Goal: Information Seeking & Learning: Learn about a topic

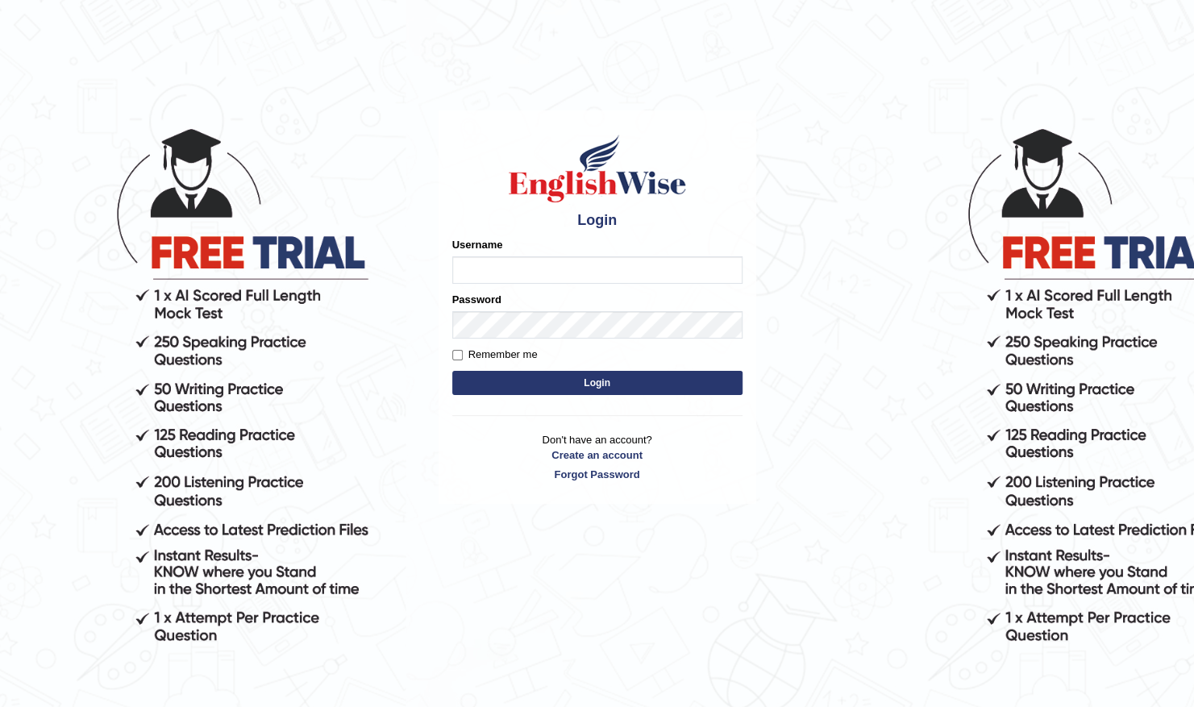
drag, startPoint x: 0, startPoint y: 0, endPoint x: 560, endPoint y: 260, distance: 617.2
click at [560, 260] on input "Username" at bounding box center [597, 269] width 290 height 27
type input "Shilas"
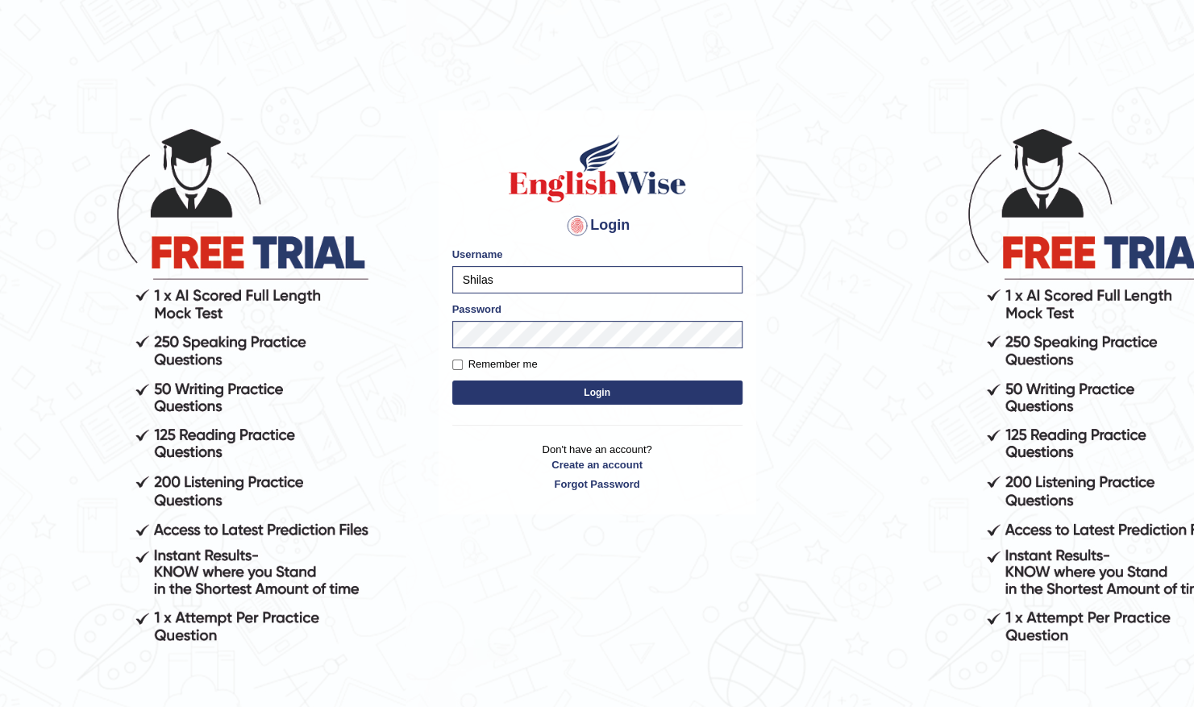
click at [555, 388] on button "Login" at bounding box center [597, 393] width 290 height 24
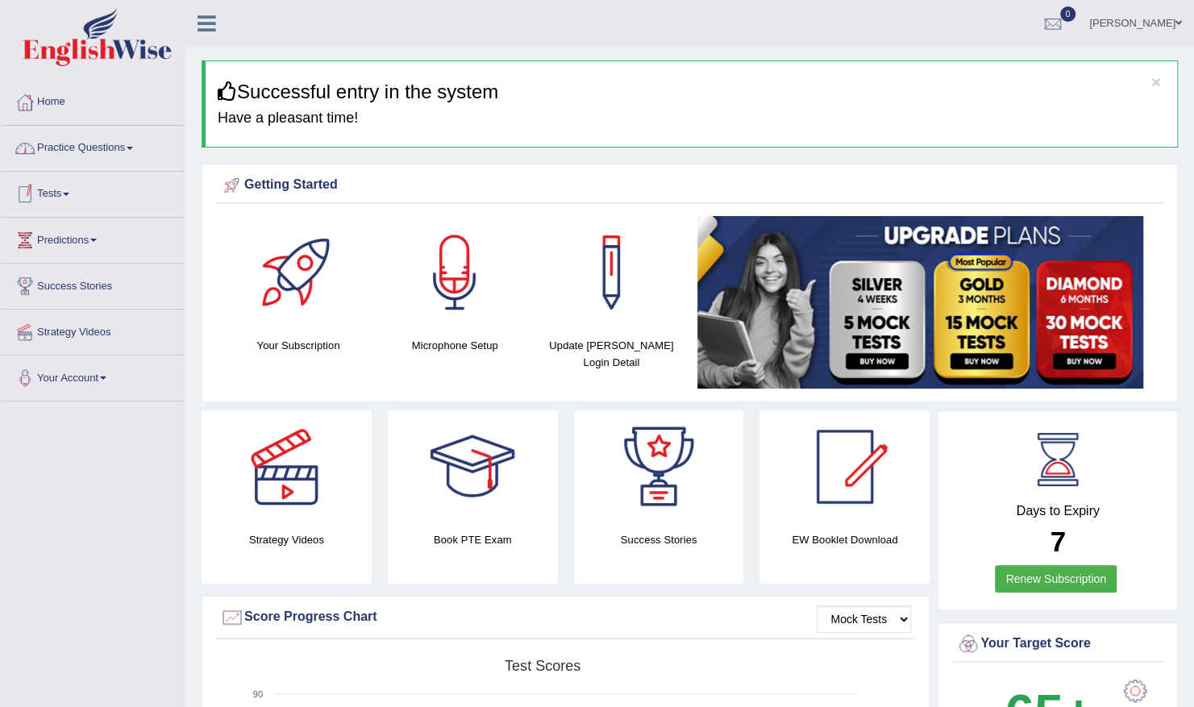
click at [64, 191] on link "Tests" at bounding box center [93, 192] width 184 height 40
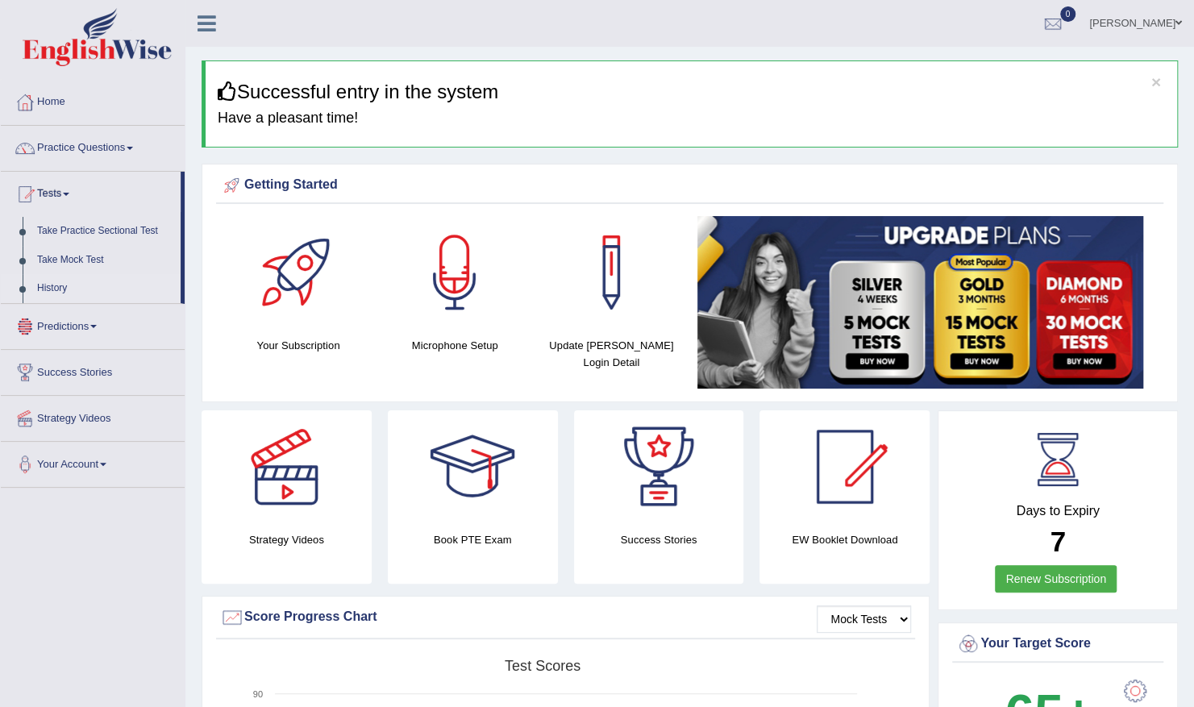
click at [58, 289] on link "History" at bounding box center [105, 288] width 151 height 29
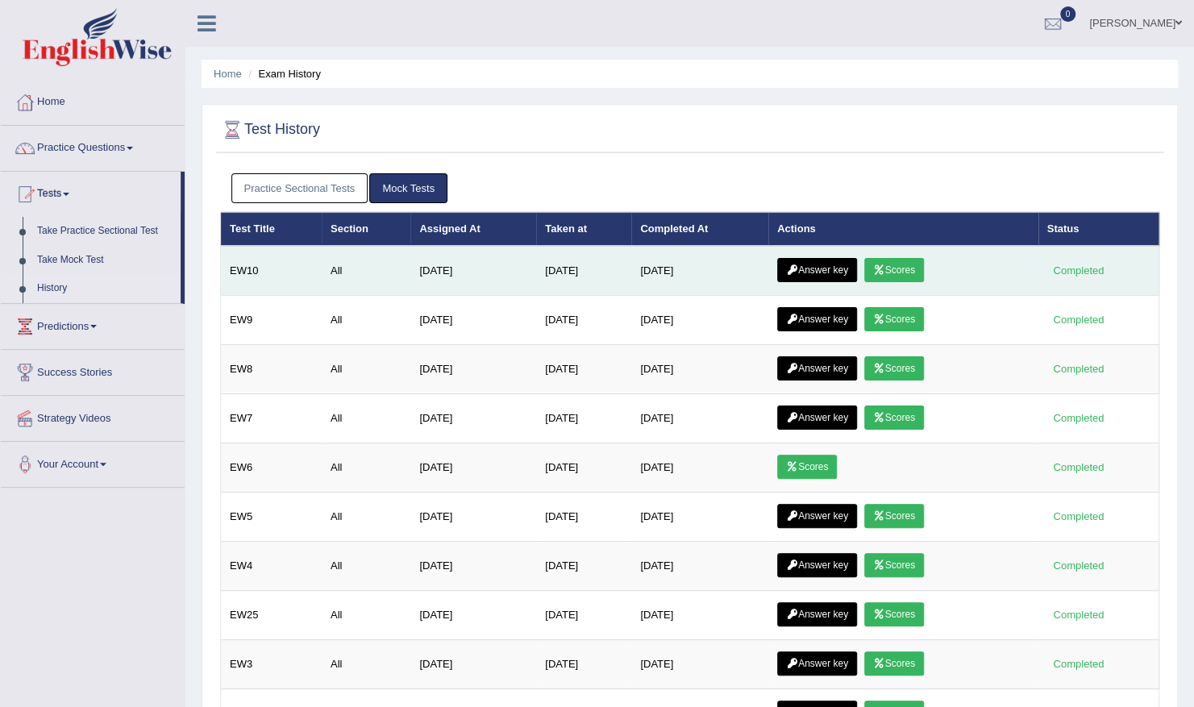
click at [901, 264] on link "Scores" at bounding box center [894, 270] width 60 height 24
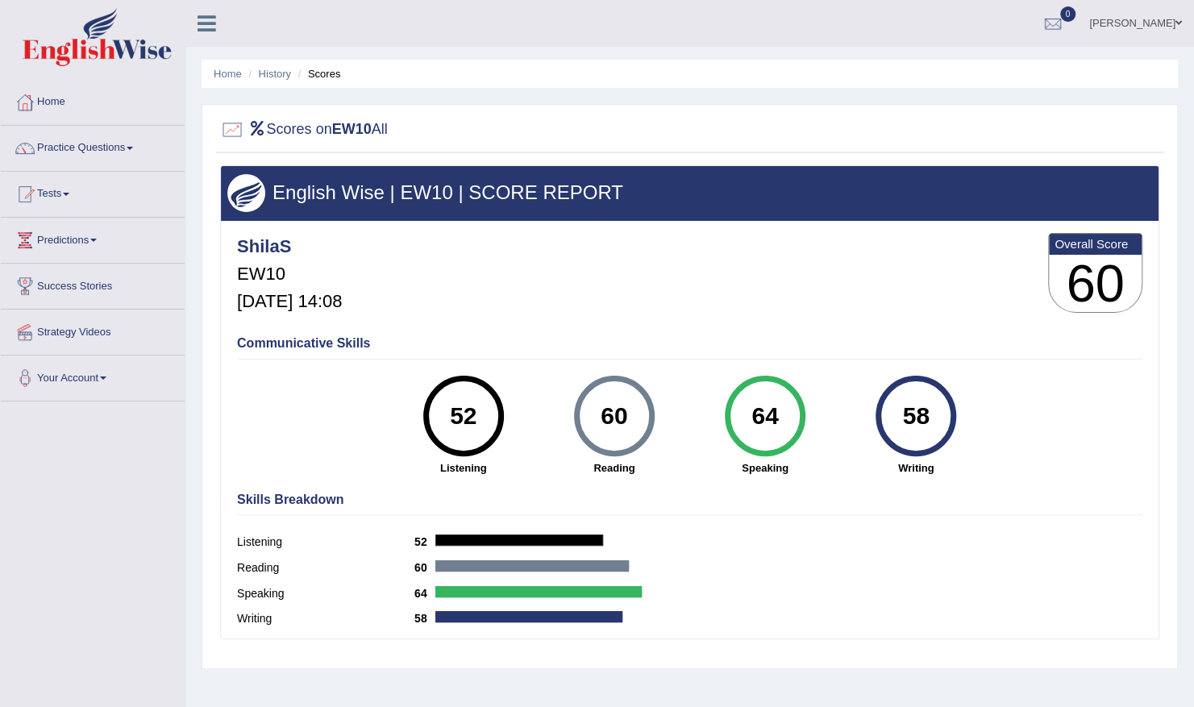
click at [901, 264] on div "ShilaS EW10 [DATE] 14:08 Overall Score 60" at bounding box center [689, 277] width 913 height 96
click at [103, 151] on link "Practice Questions" at bounding box center [93, 146] width 184 height 40
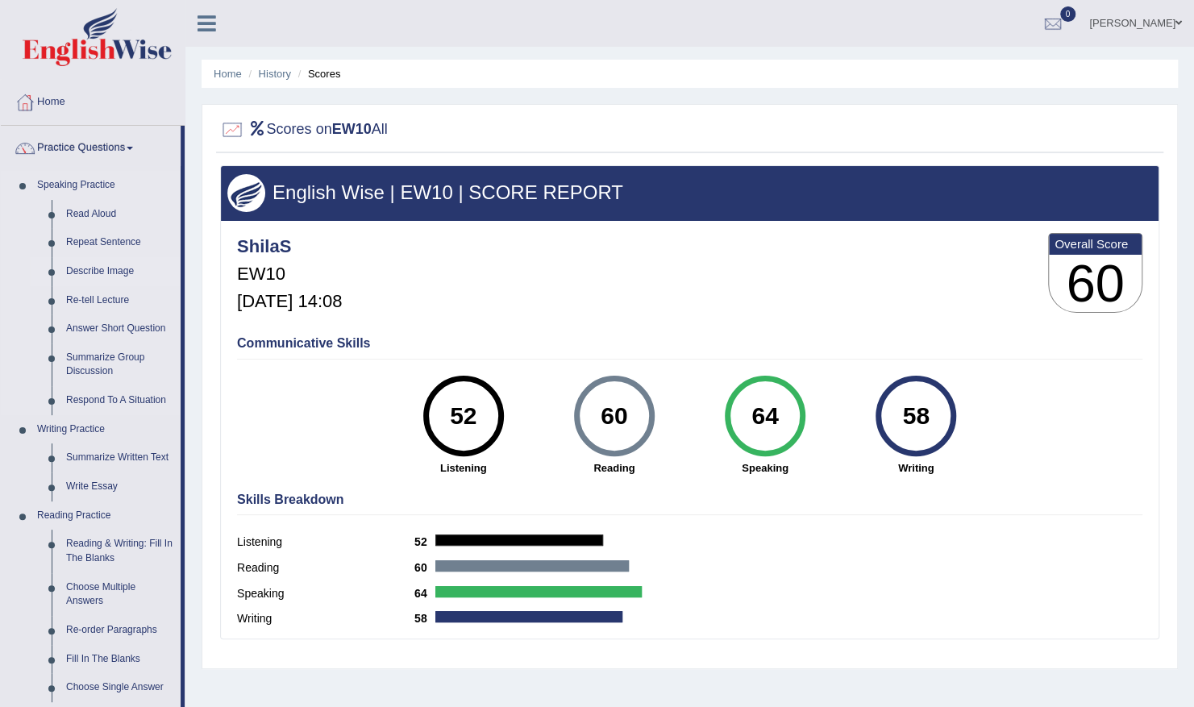
click at [110, 268] on link "Describe Image" at bounding box center [120, 271] width 122 height 29
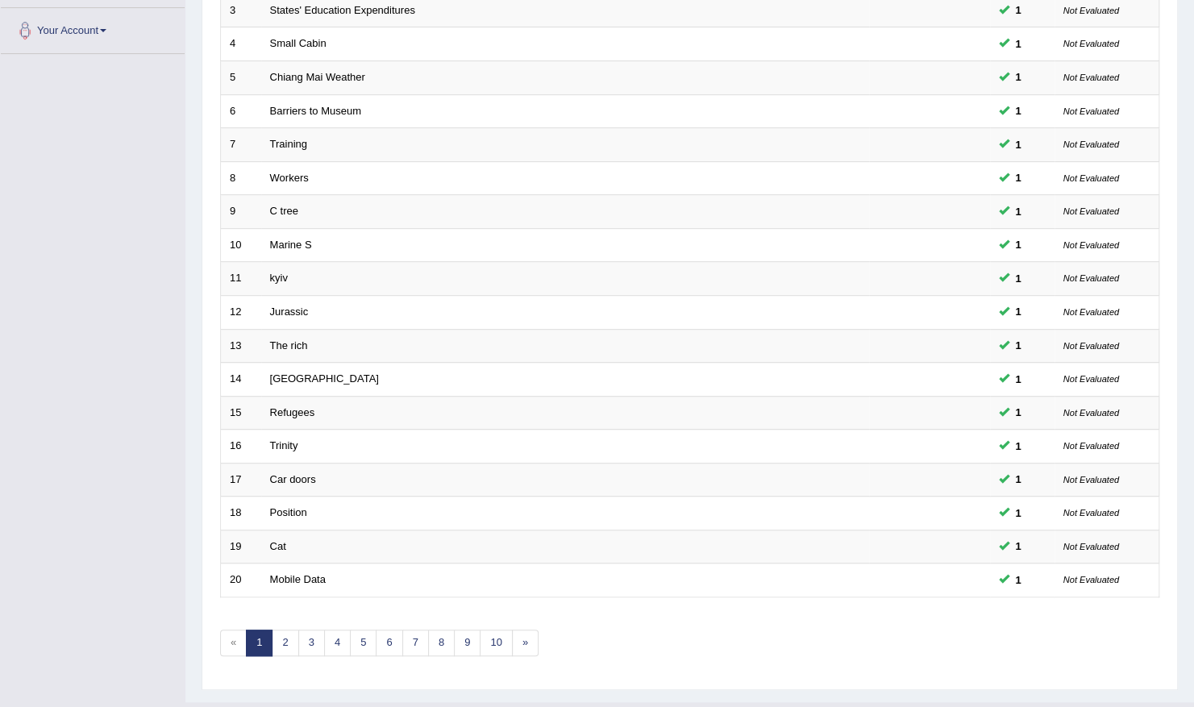
scroll to position [352, 0]
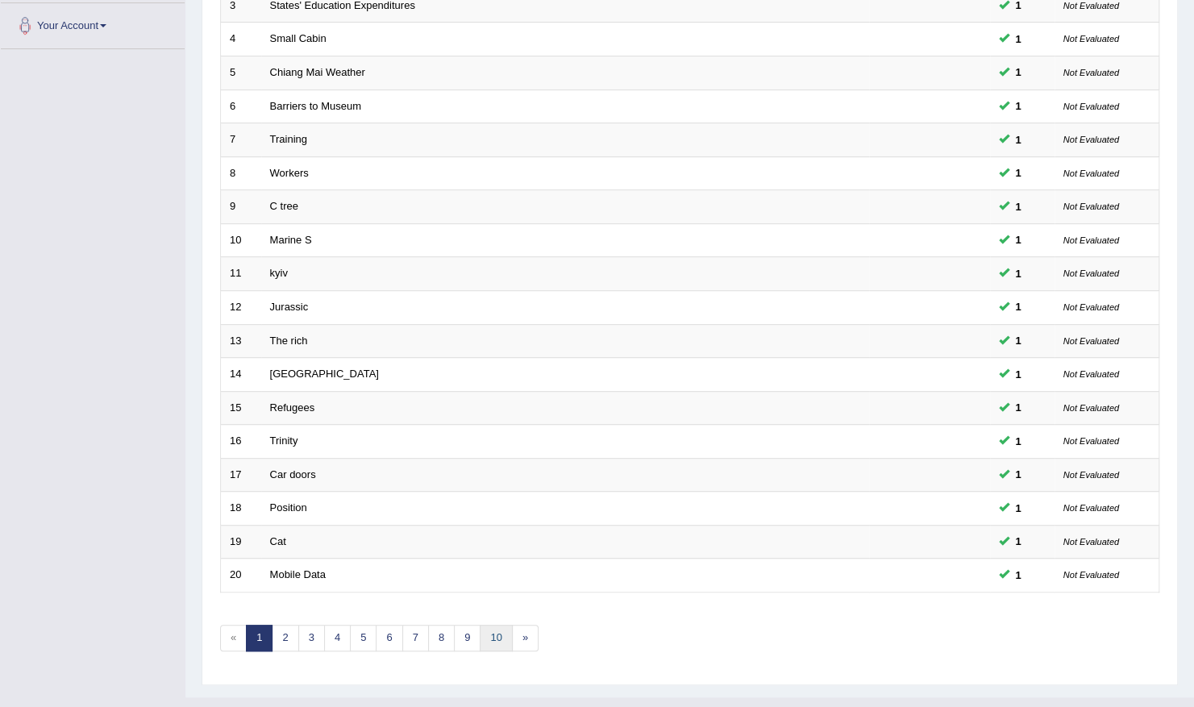
click at [492, 625] on link "10" at bounding box center [496, 638] width 32 height 27
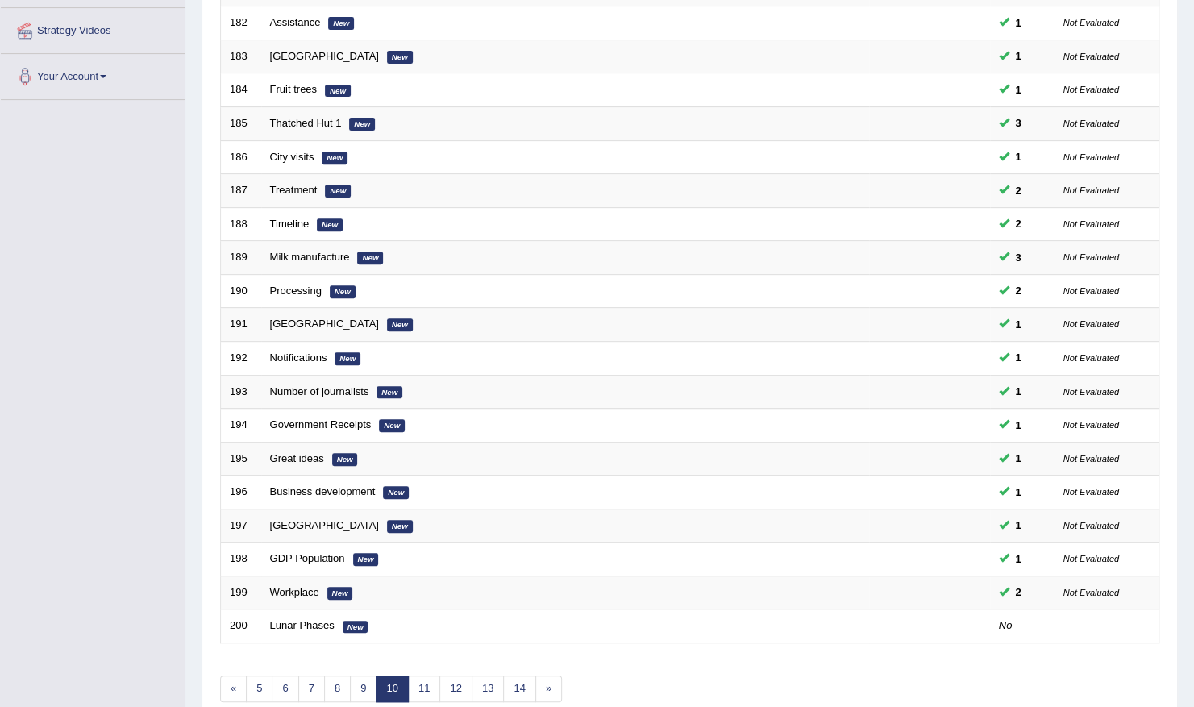
scroll to position [352, 0]
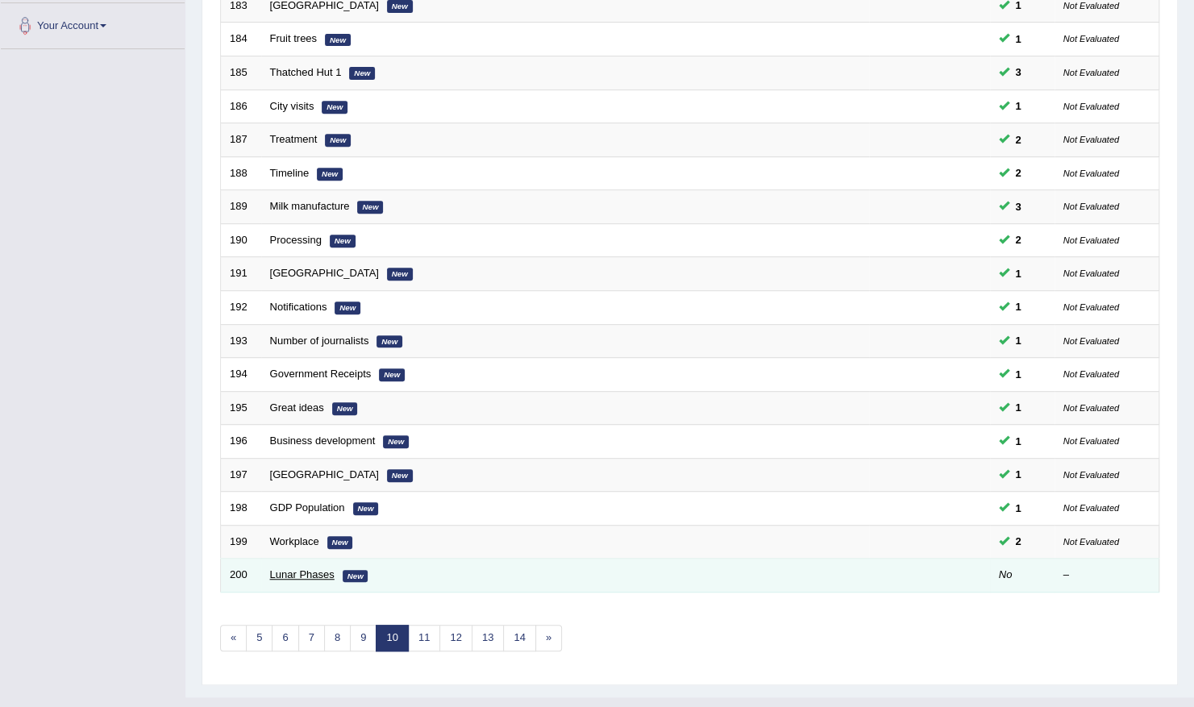
click at [320, 568] on link "Lunar Phases" at bounding box center [302, 574] width 64 height 12
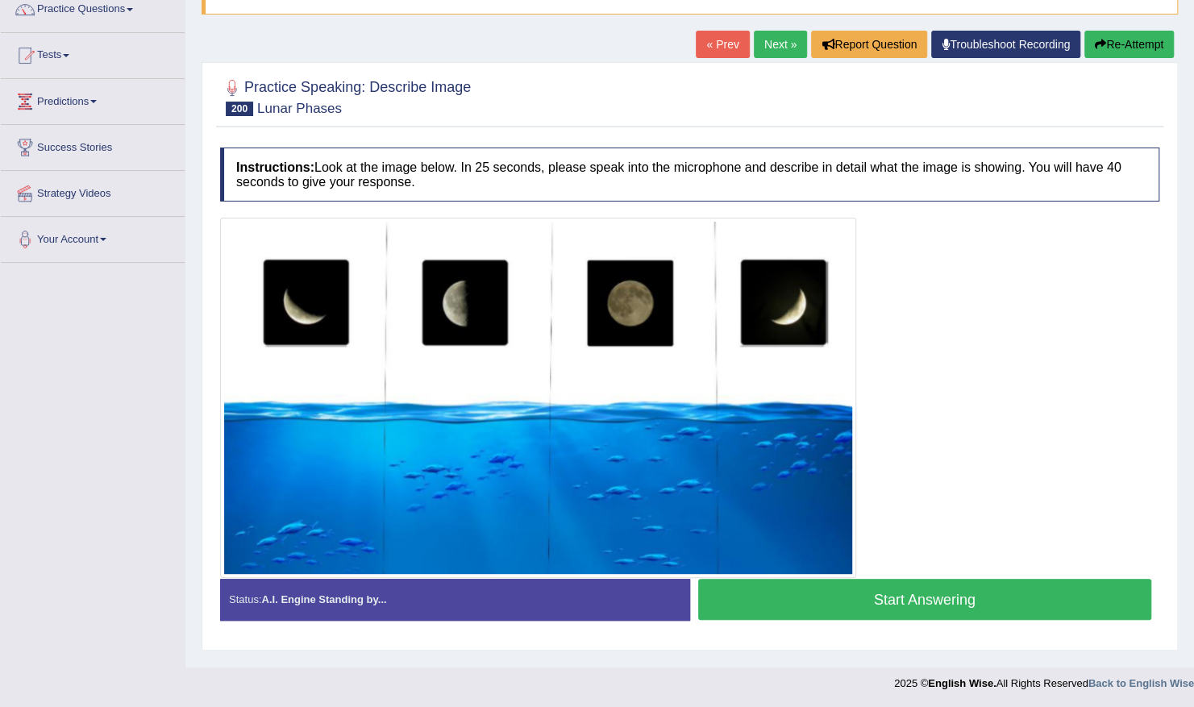
scroll to position [139, 0]
click at [909, 592] on button "Start Answering" at bounding box center [925, 599] width 454 height 41
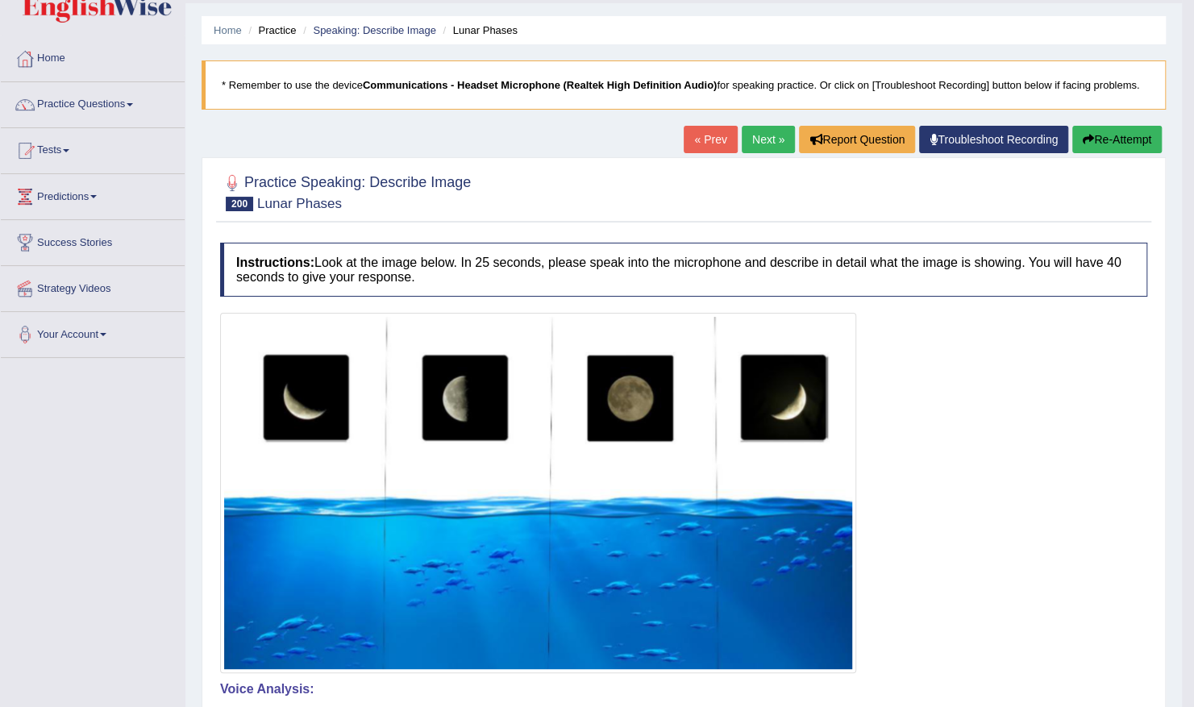
scroll to position [0, 0]
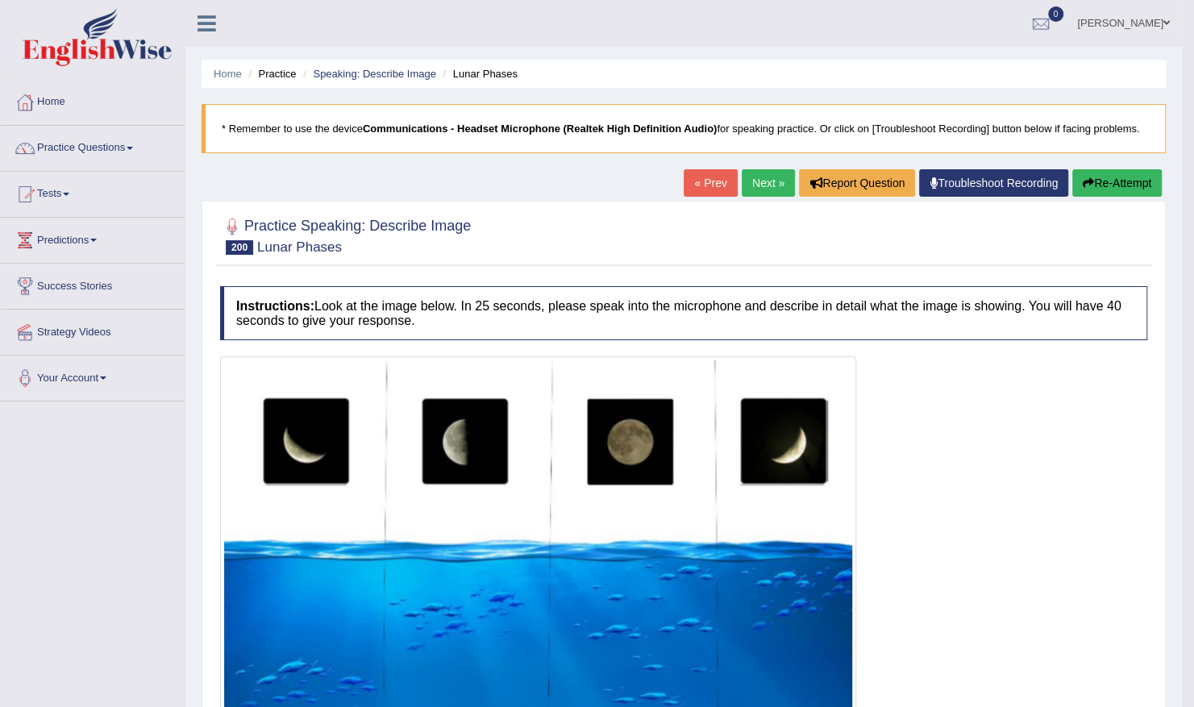
click at [757, 180] on link "Next »" at bounding box center [768, 182] width 53 height 27
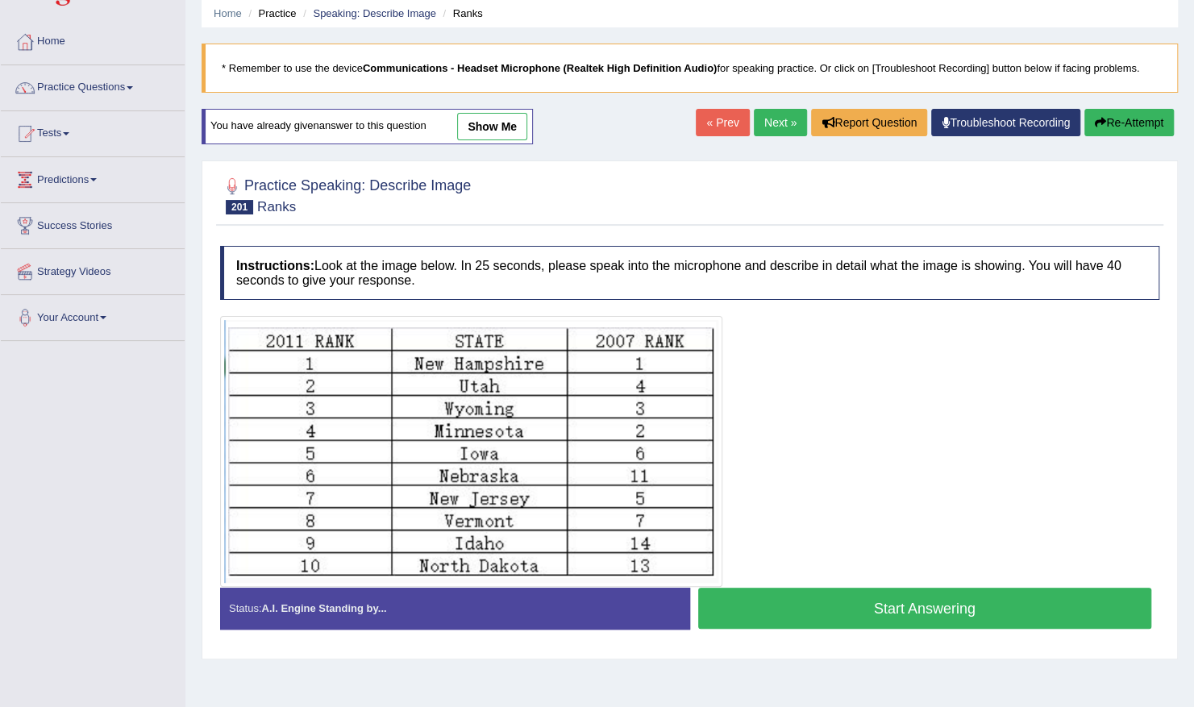
scroll to position [64, 0]
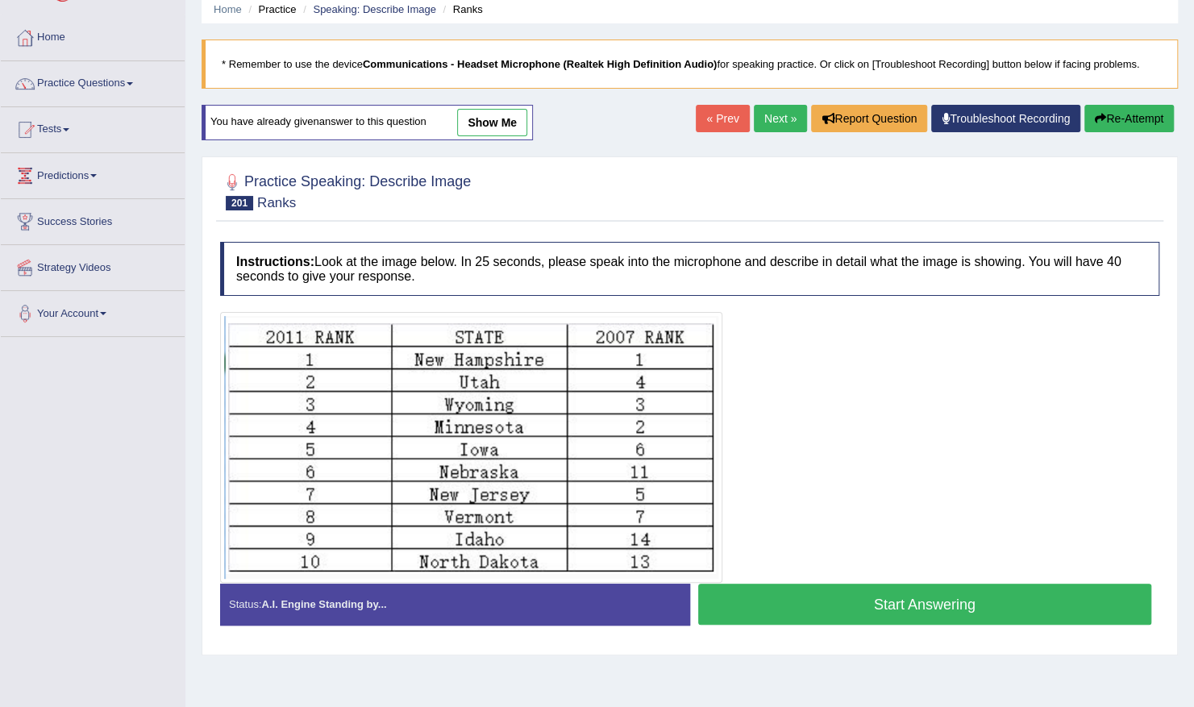
click at [801, 592] on button "Start Answering" at bounding box center [925, 604] width 454 height 41
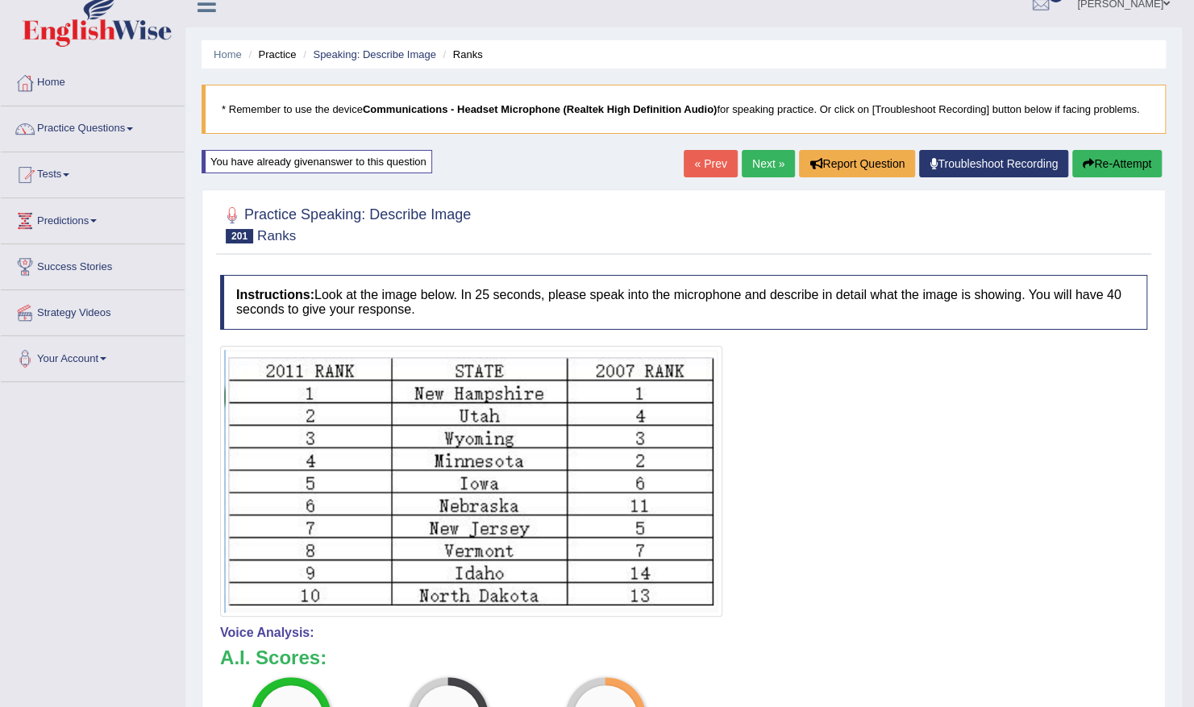
scroll to position [0, 0]
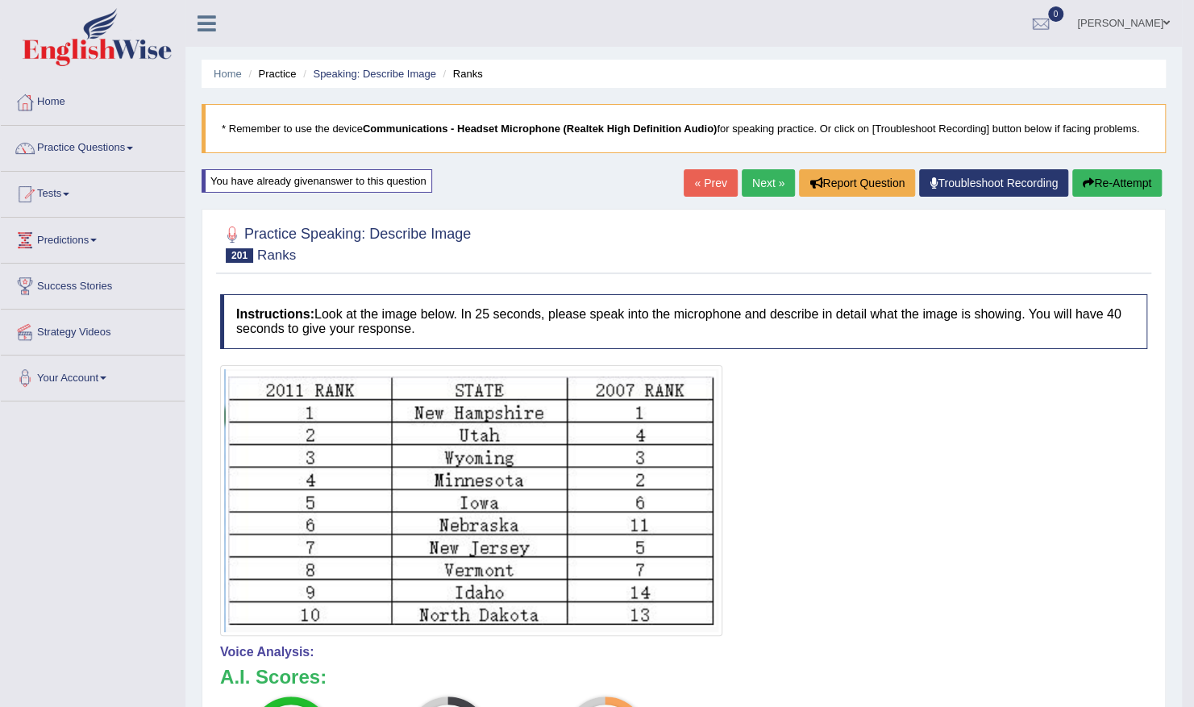
click at [1129, 175] on button "Re-Attempt" at bounding box center [1116, 182] width 89 height 27
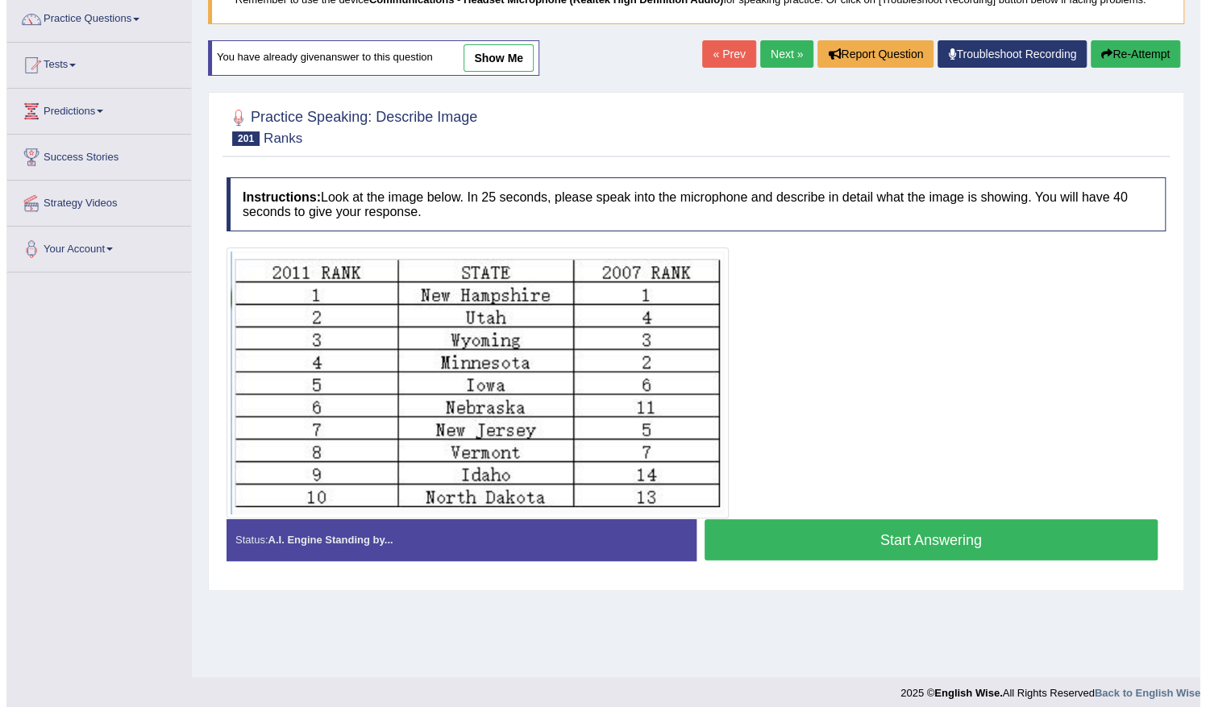
scroll to position [124, 0]
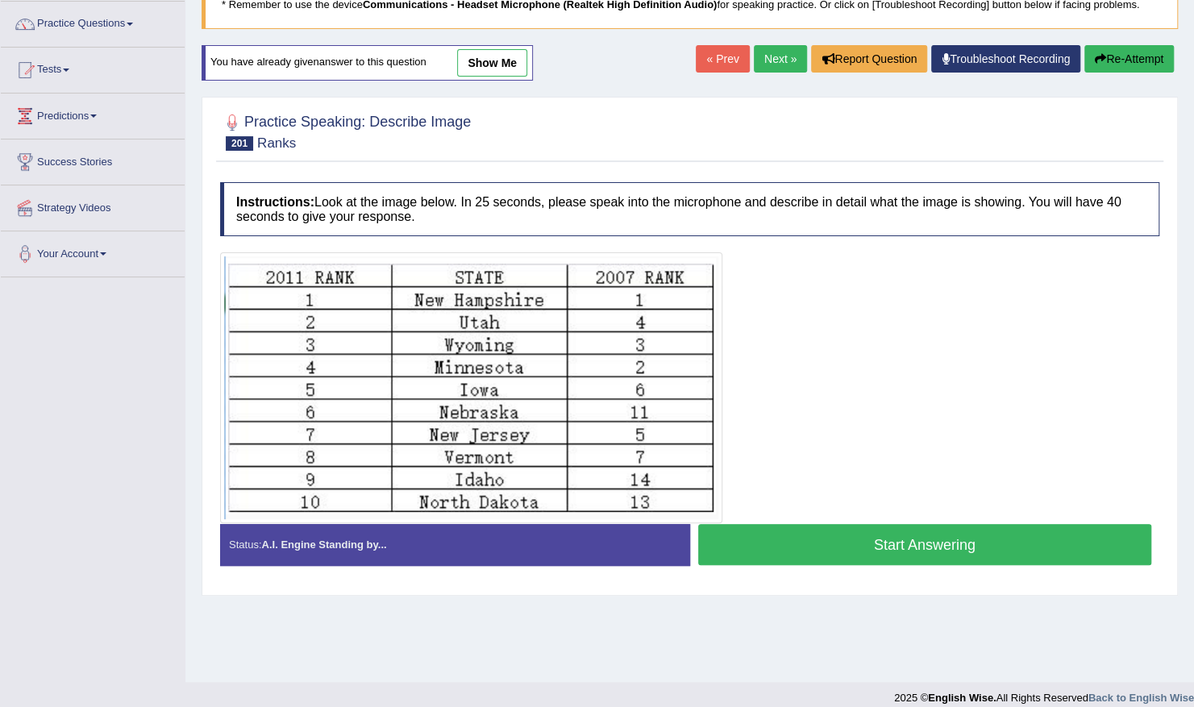
click at [848, 534] on button "Start Answering" at bounding box center [925, 544] width 454 height 41
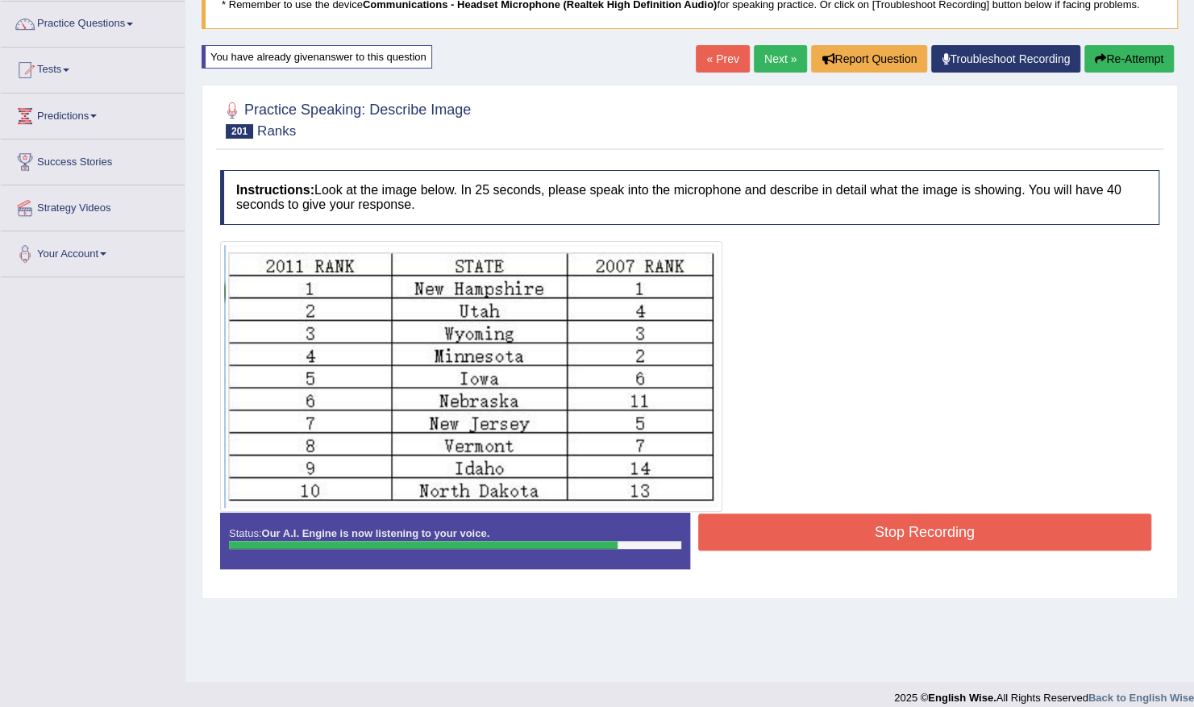
click at [848, 534] on button "Stop Recording" at bounding box center [925, 532] width 454 height 37
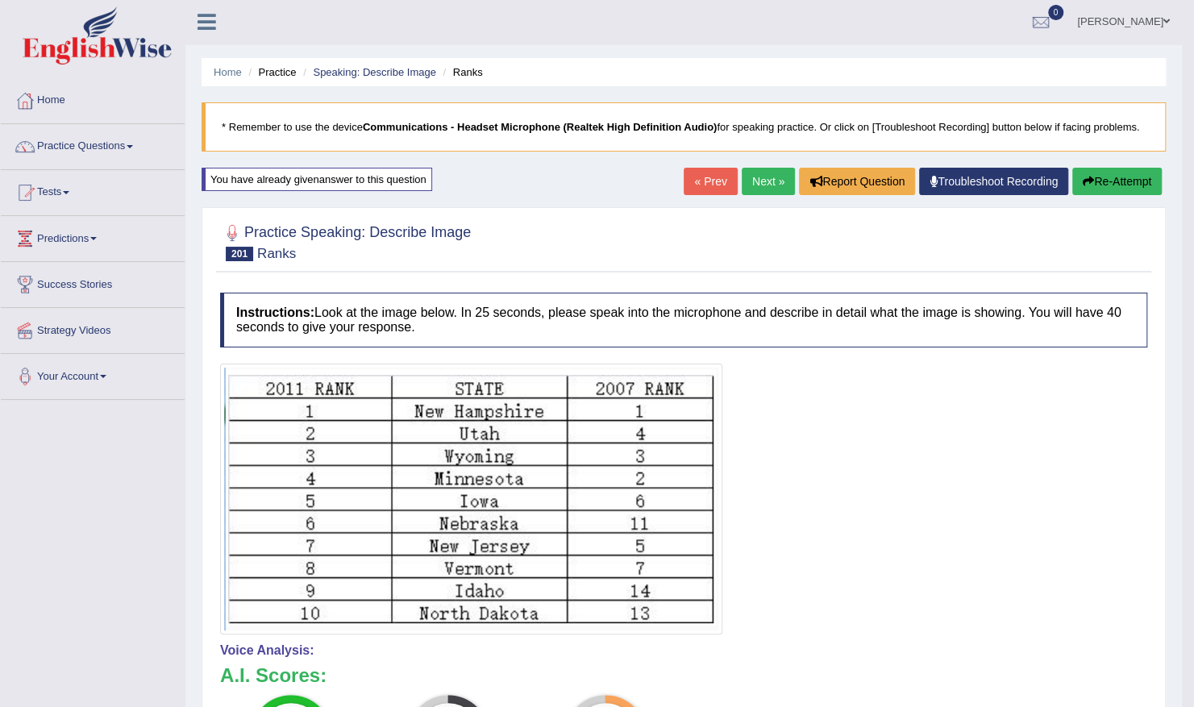
scroll to position [0, 0]
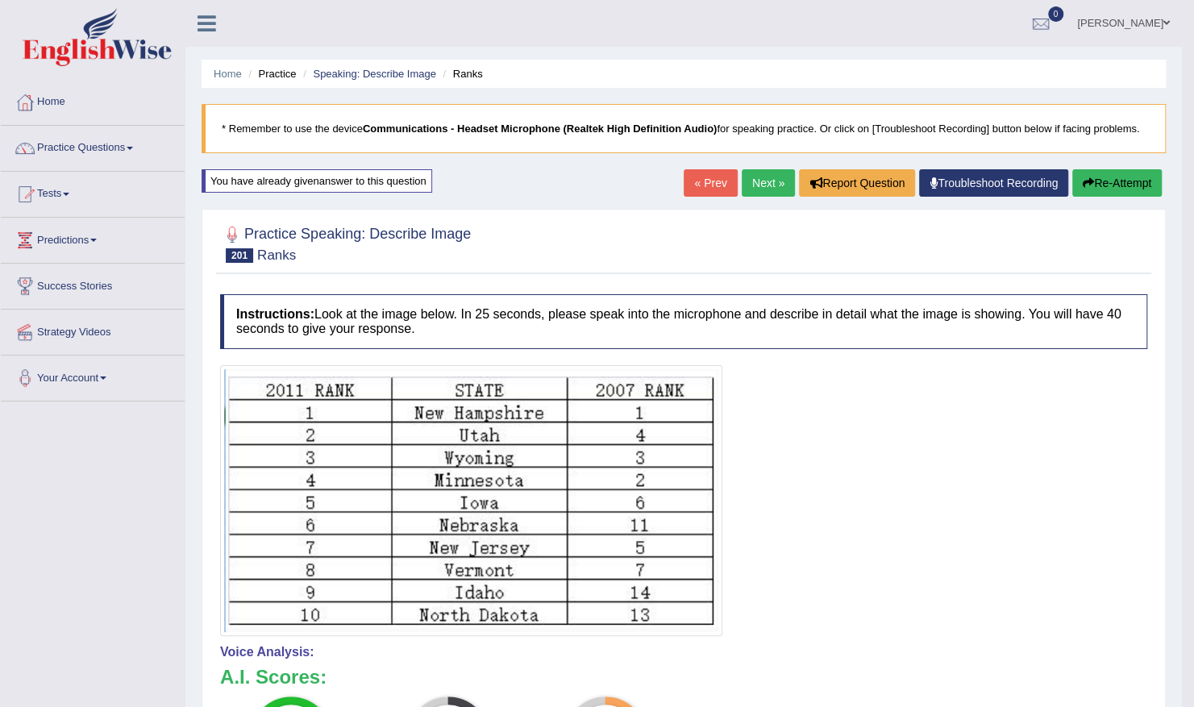
click at [757, 177] on link "Next »" at bounding box center [768, 182] width 53 height 27
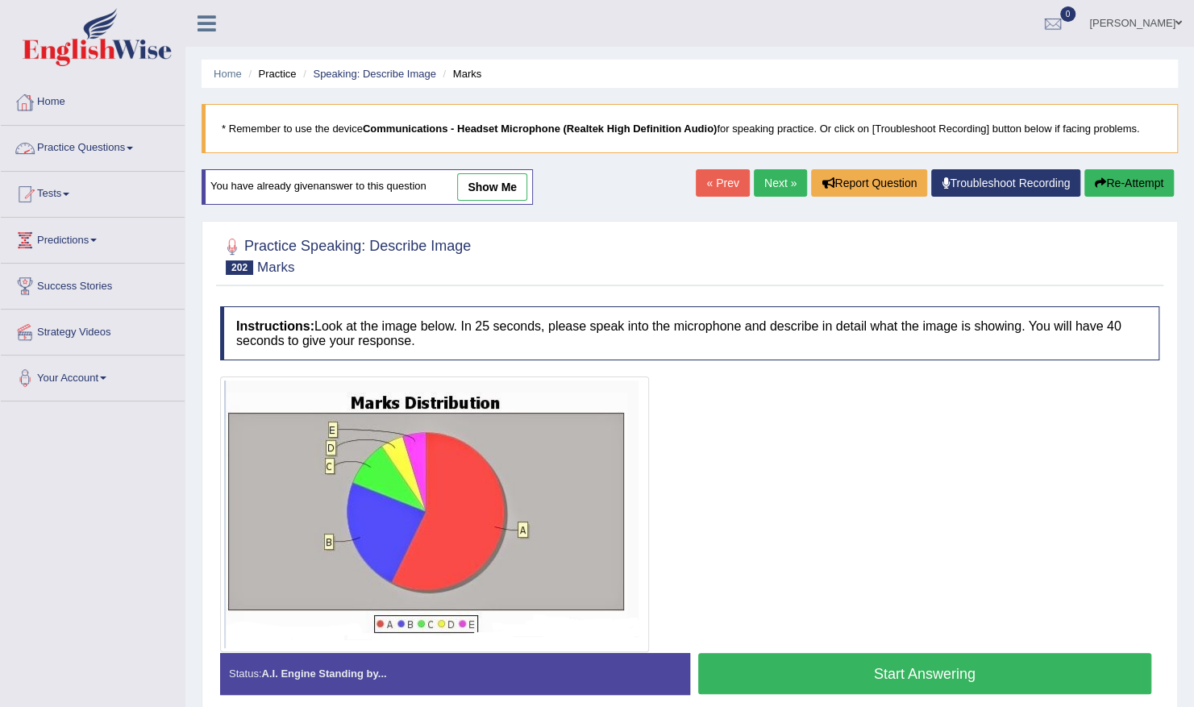
click at [103, 145] on link "Practice Questions" at bounding box center [93, 146] width 184 height 40
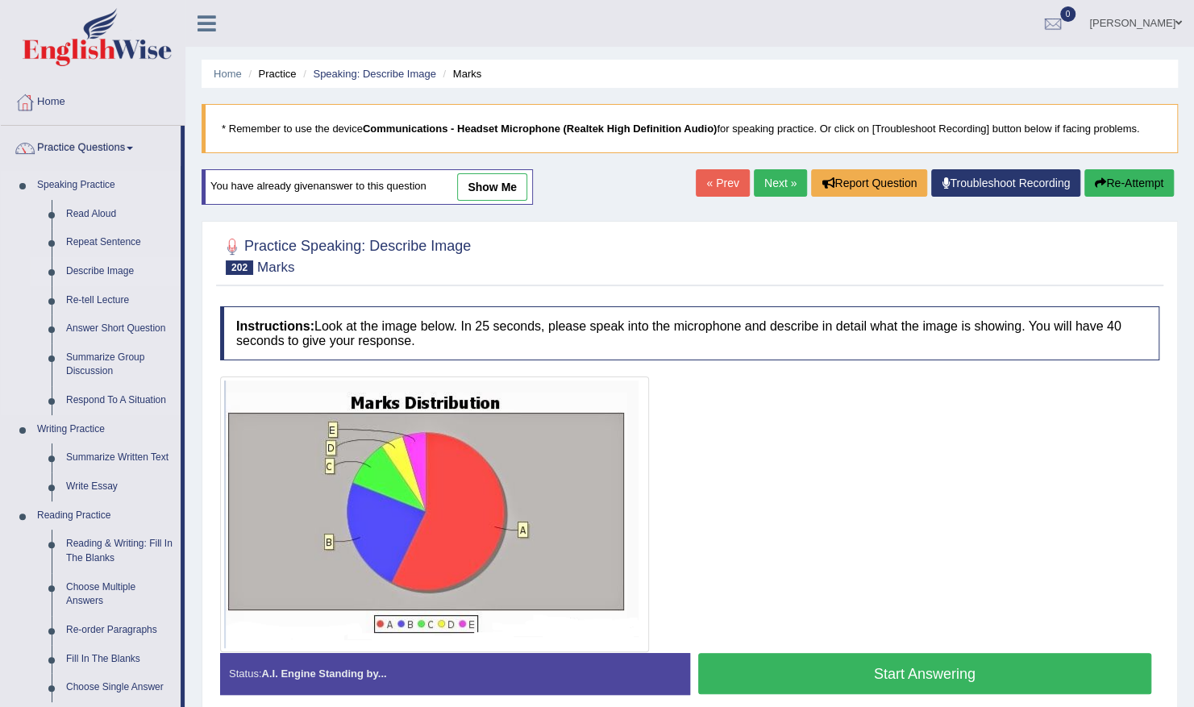
click at [99, 268] on link "Describe Image" at bounding box center [120, 271] width 122 height 29
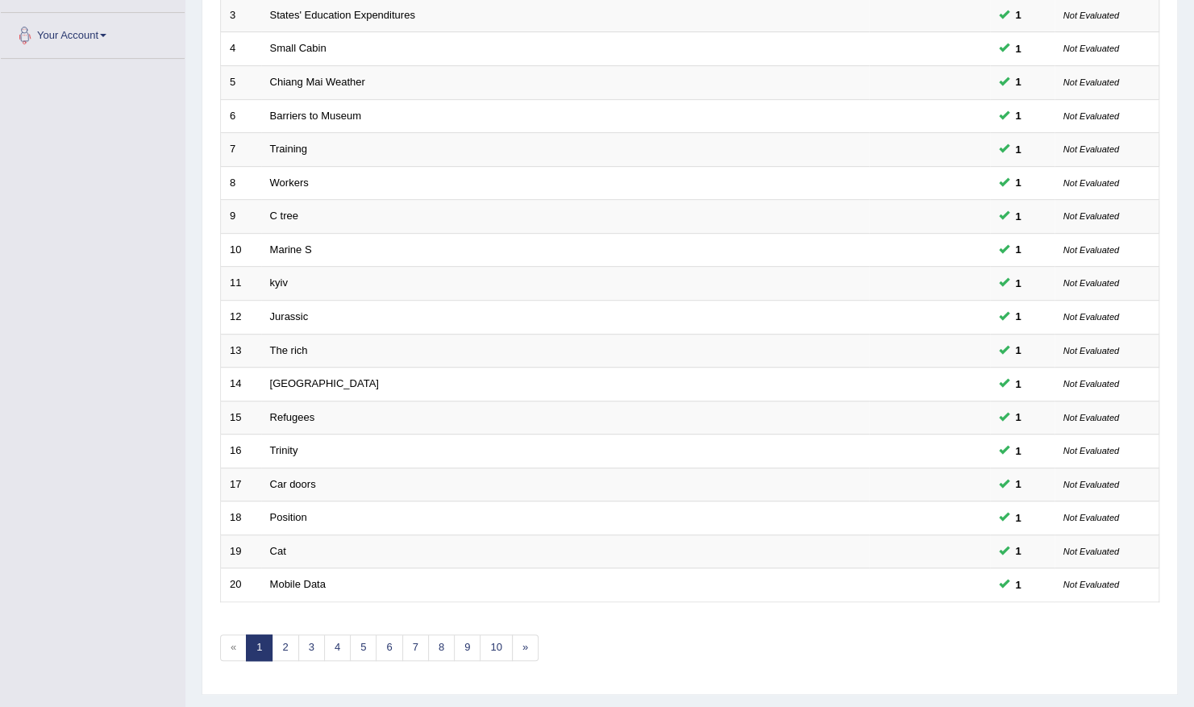
scroll to position [352, 0]
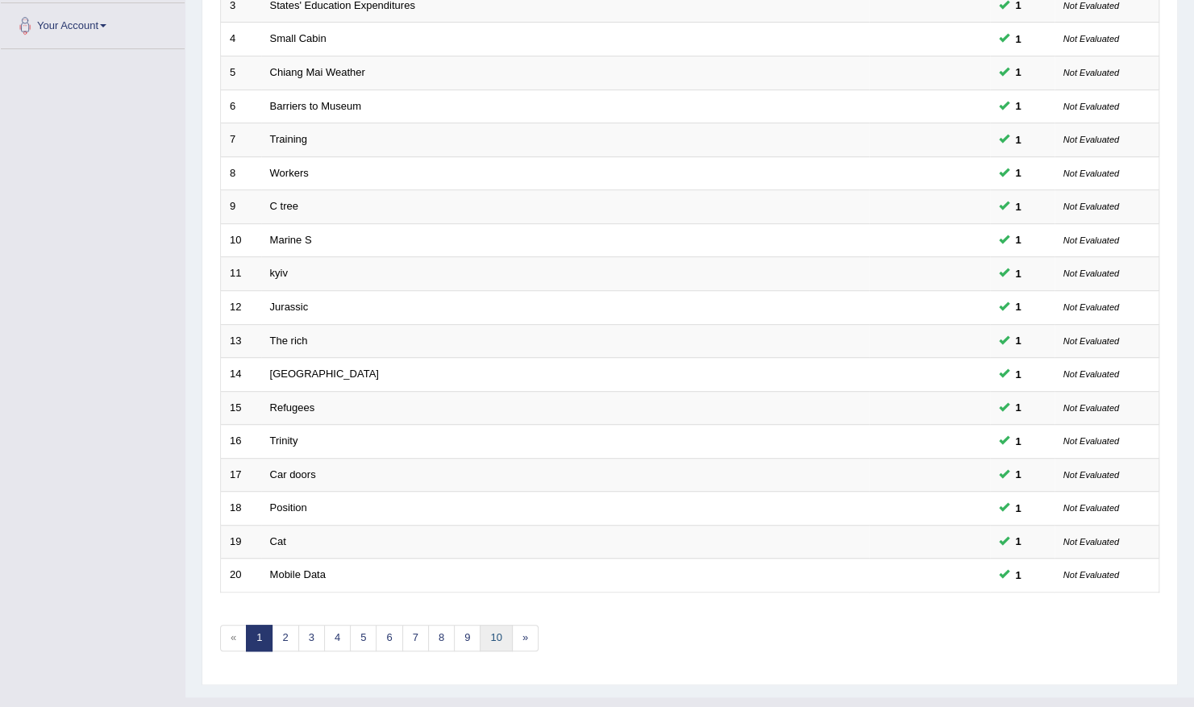
click at [484, 625] on link "10" at bounding box center [496, 638] width 32 height 27
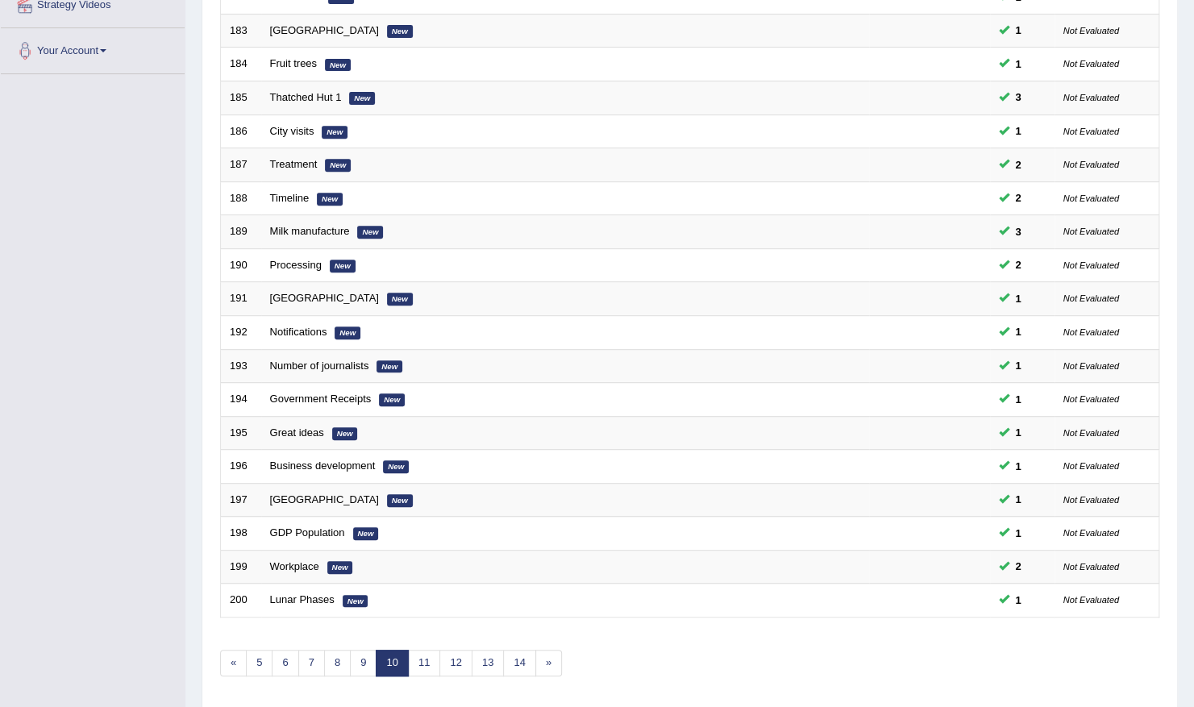
scroll to position [352, 0]
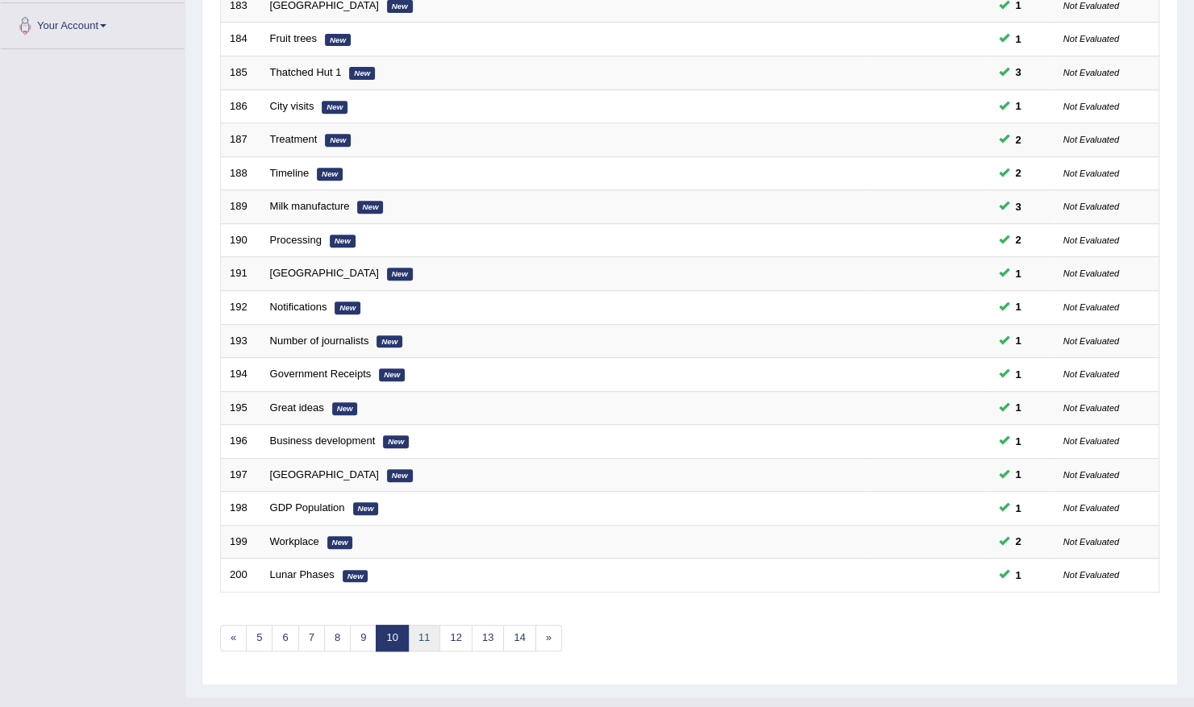
click at [421, 625] on link "11" at bounding box center [424, 638] width 32 height 27
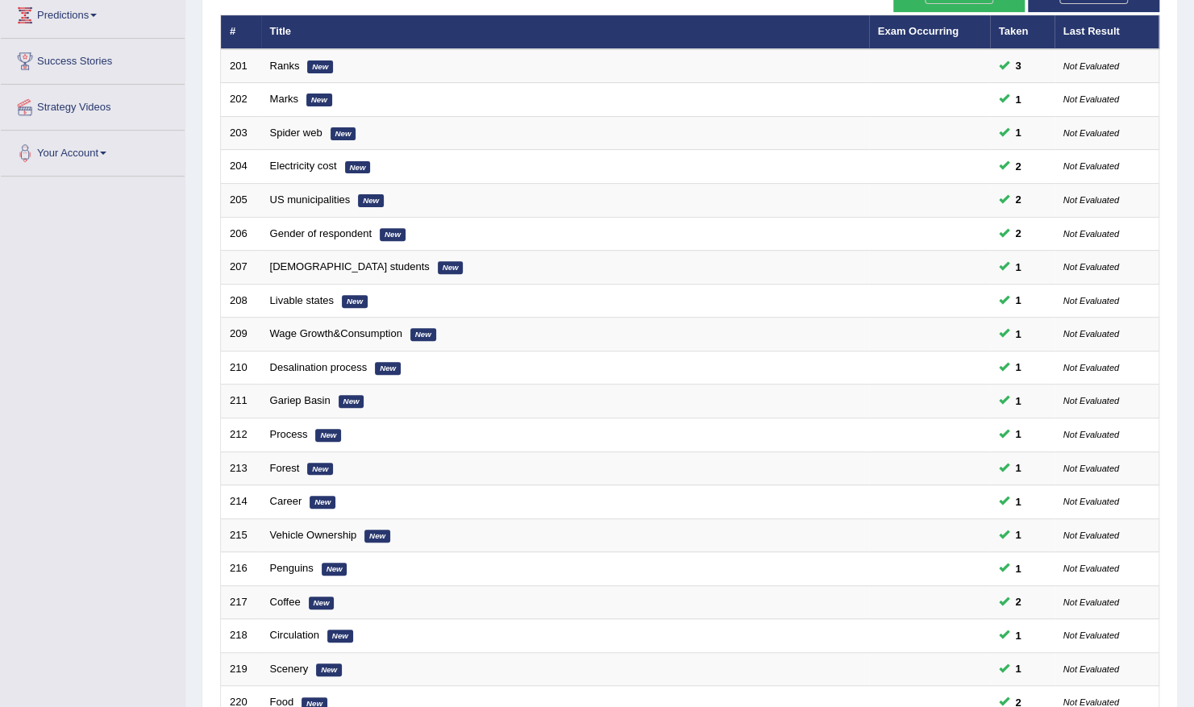
scroll to position [352, 0]
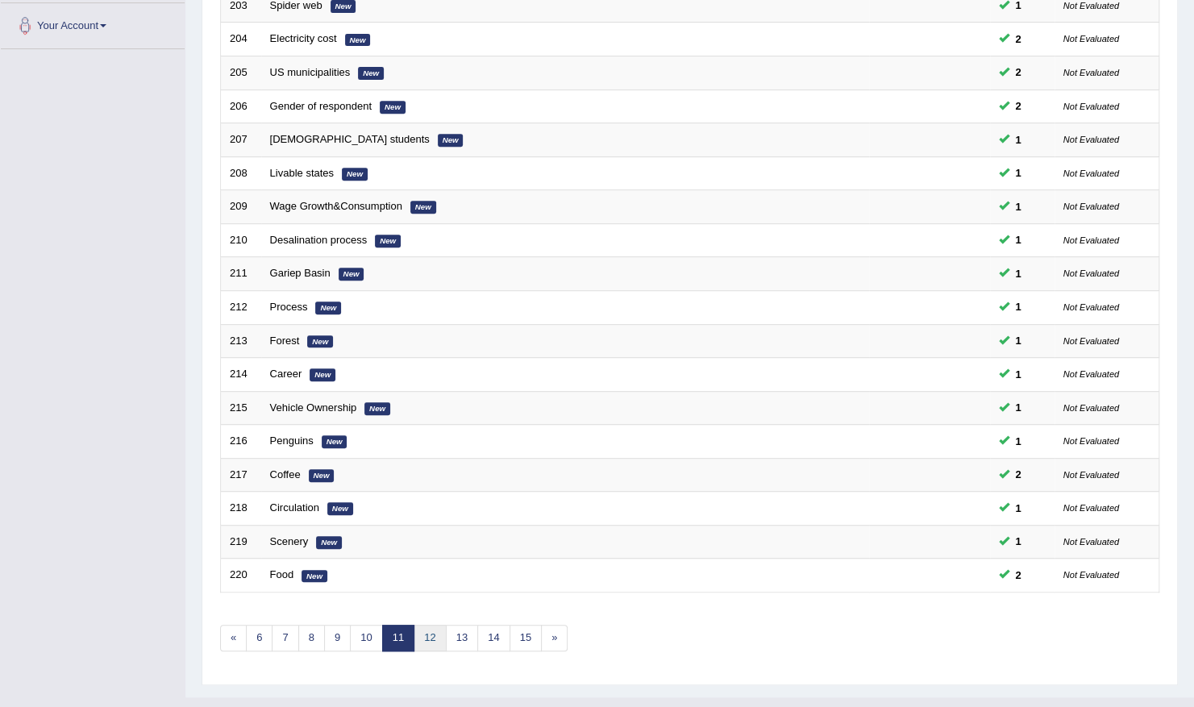
click at [422, 625] on link "12" at bounding box center [430, 638] width 32 height 27
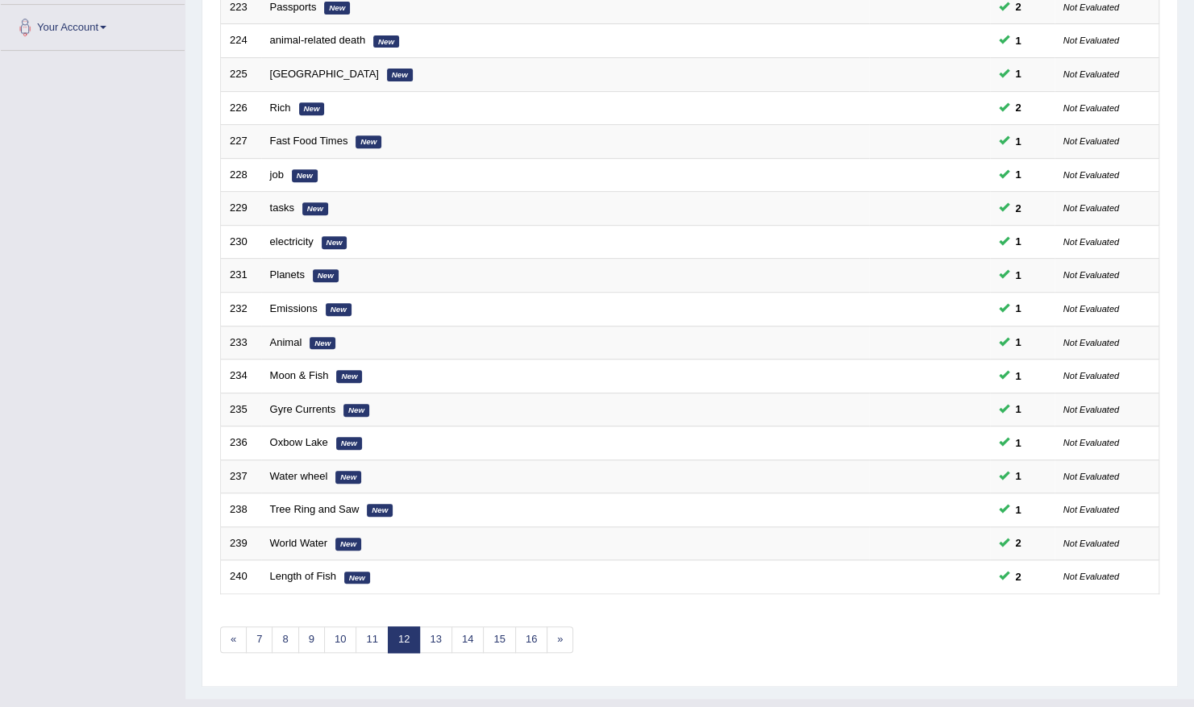
scroll to position [352, 0]
click at [471, 625] on link "14" at bounding box center [467, 638] width 32 height 27
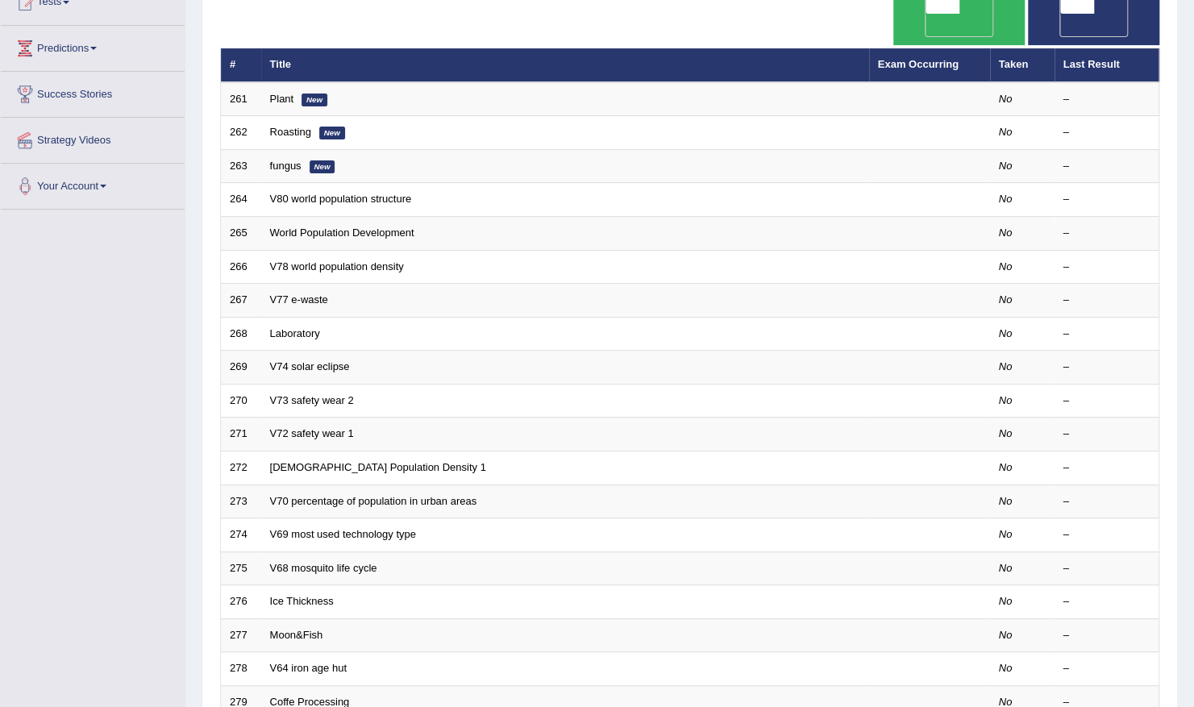
scroll to position [352, 0]
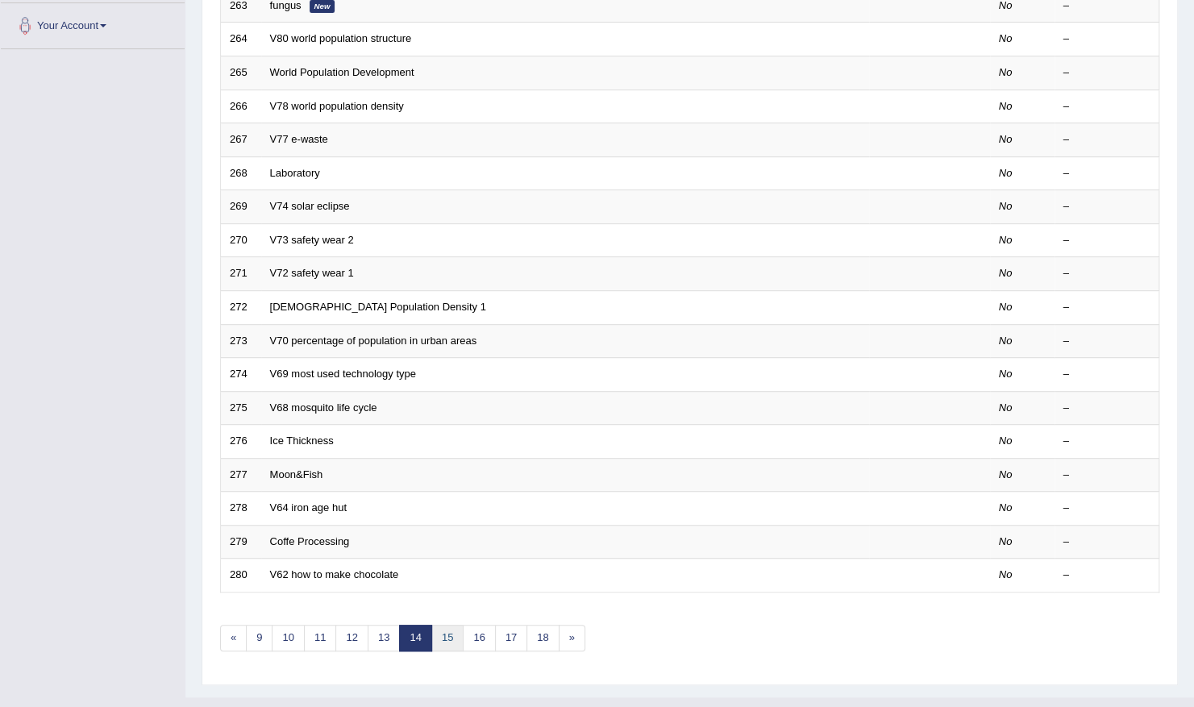
click at [450, 625] on link "15" at bounding box center [447, 638] width 32 height 27
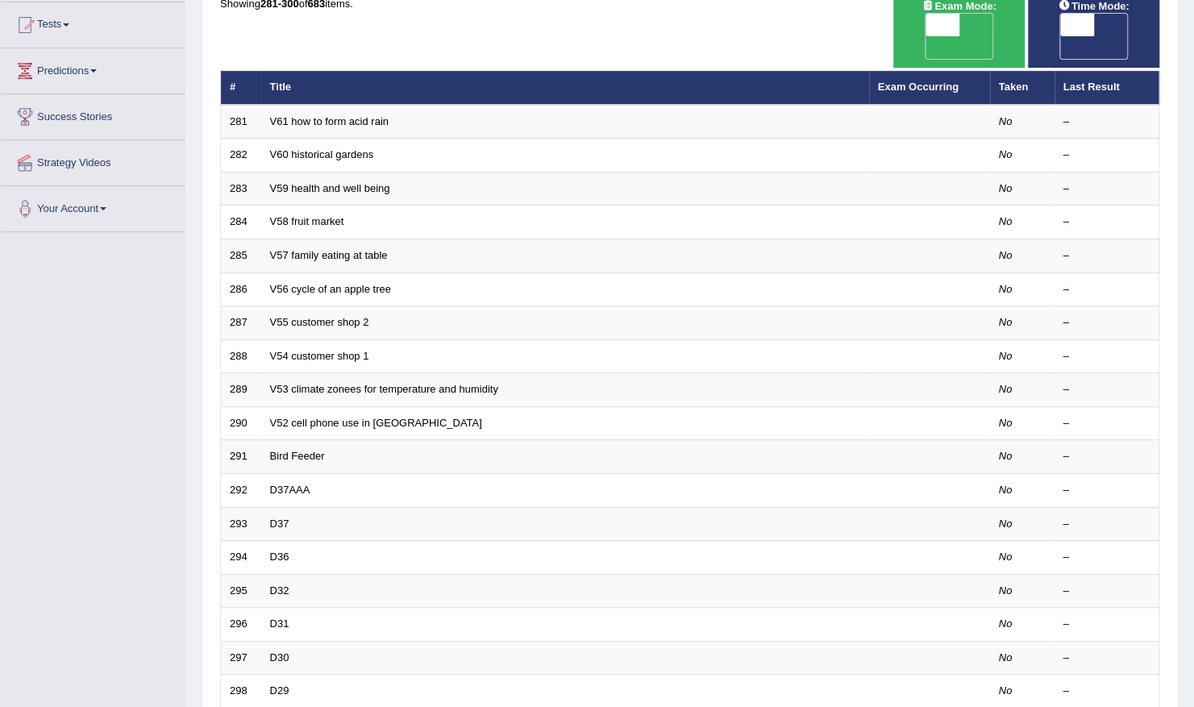
scroll to position [352, 0]
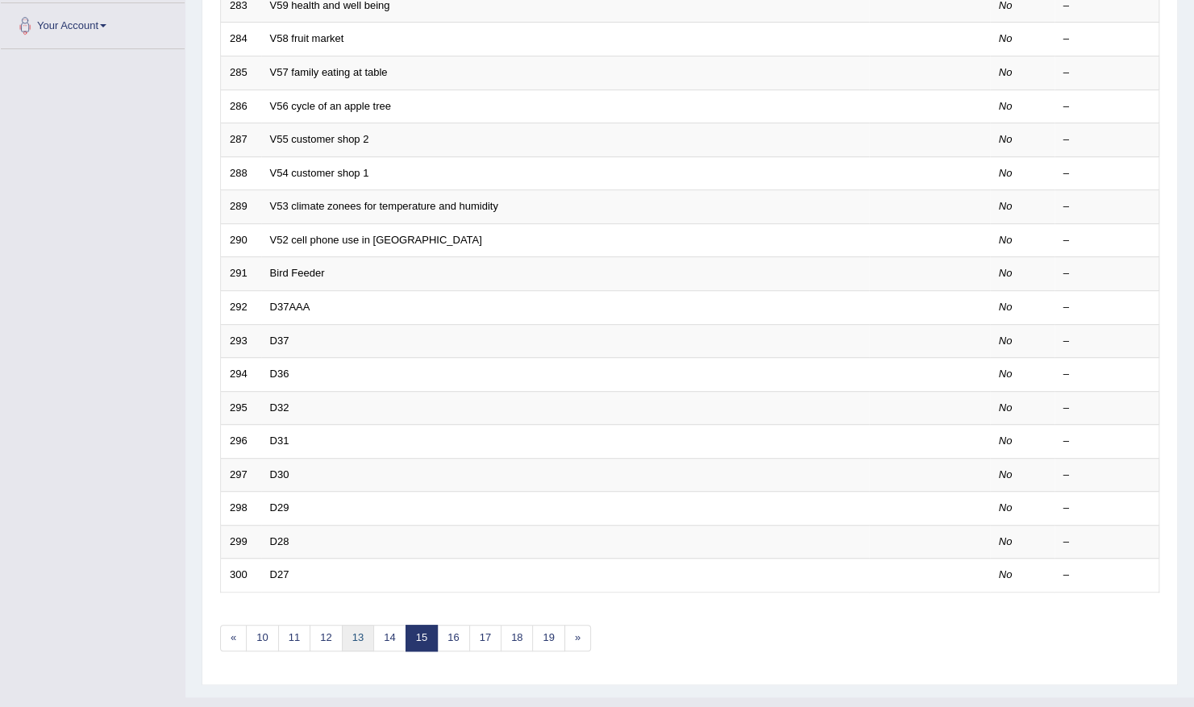
click at [345, 625] on link "13" at bounding box center [358, 638] width 32 height 27
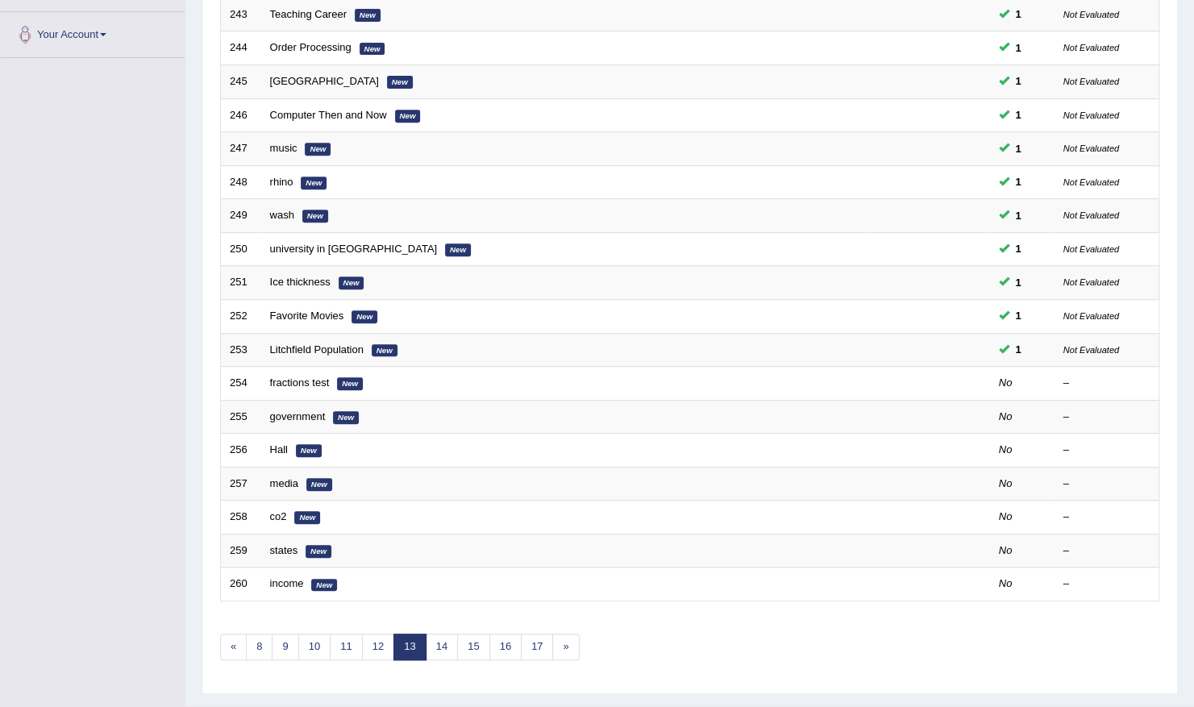
scroll to position [352, 0]
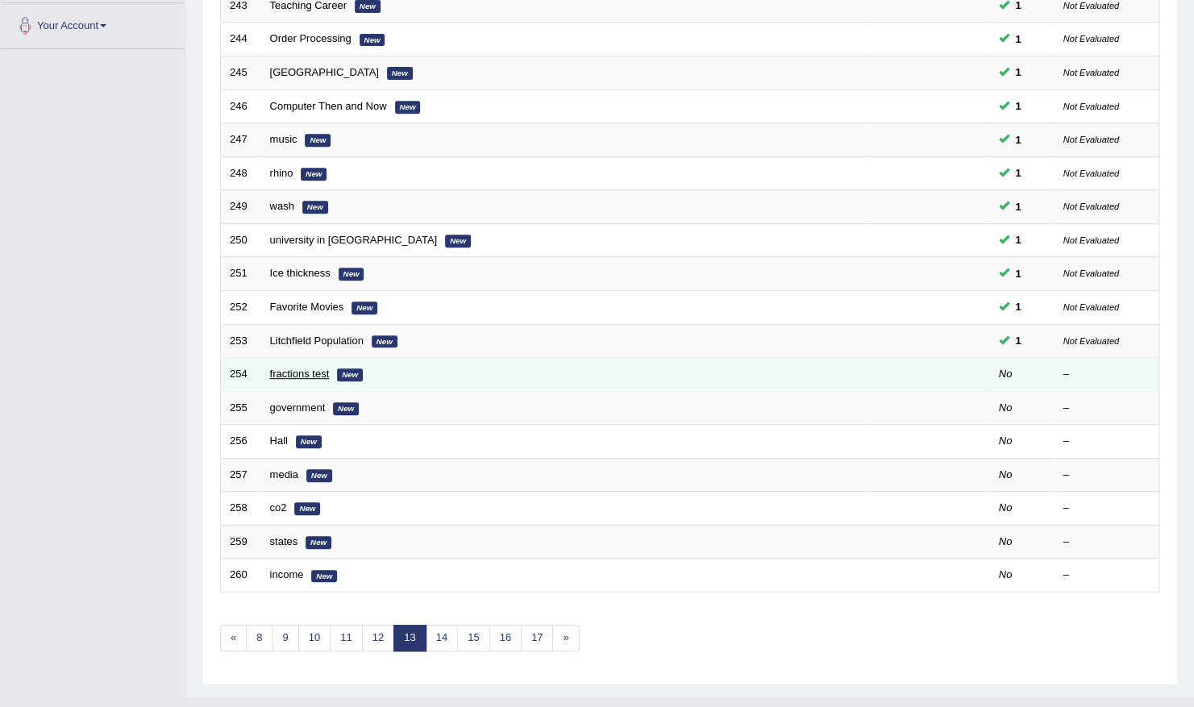
click at [311, 368] on link "fractions test" at bounding box center [300, 374] width 60 height 12
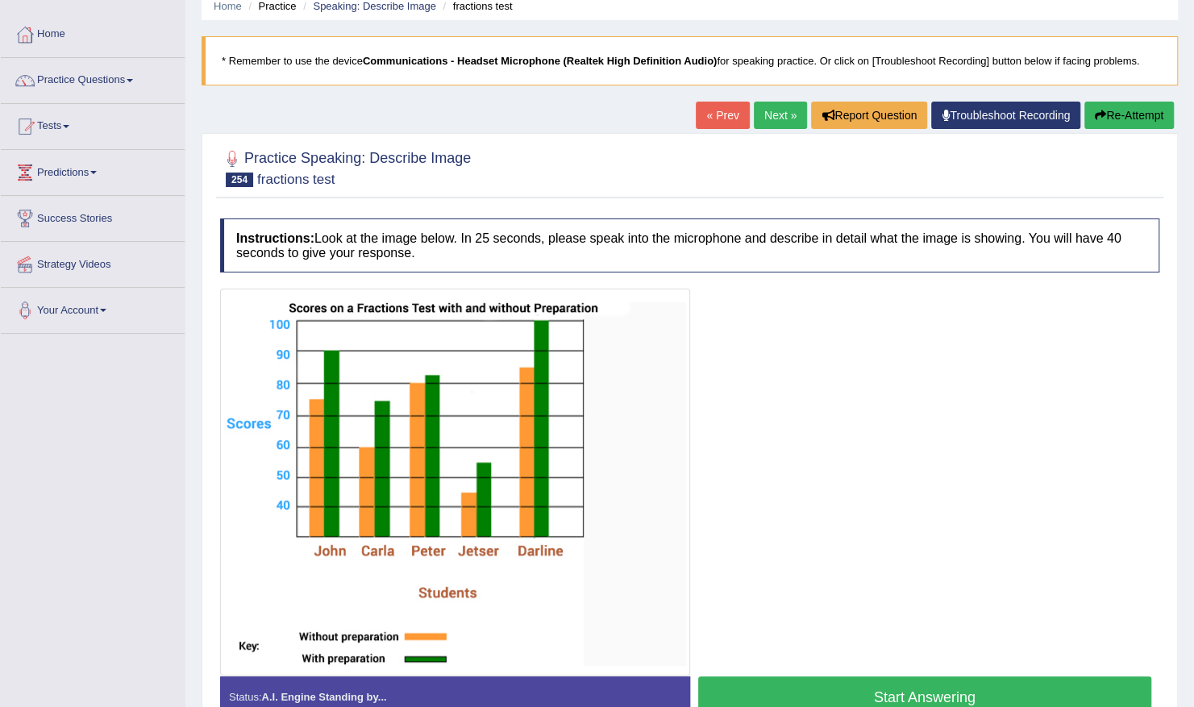
scroll to position [97, 0]
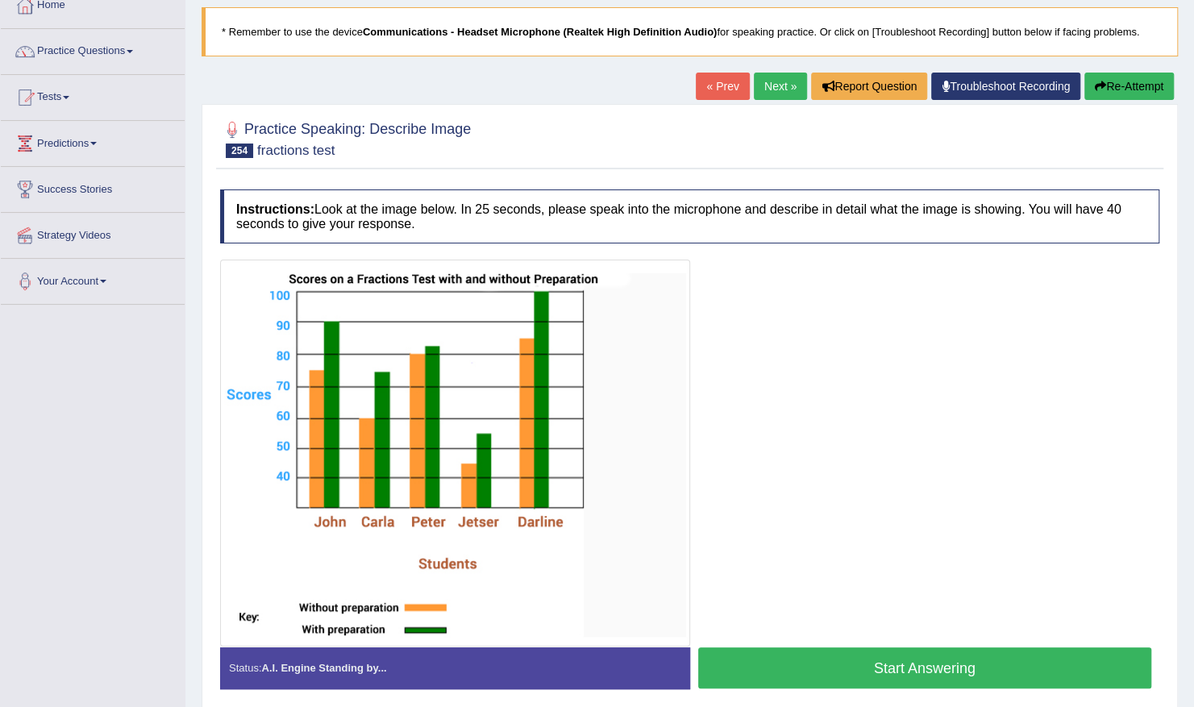
click at [776, 661] on button "Start Answering" at bounding box center [925, 667] width 454 height 41
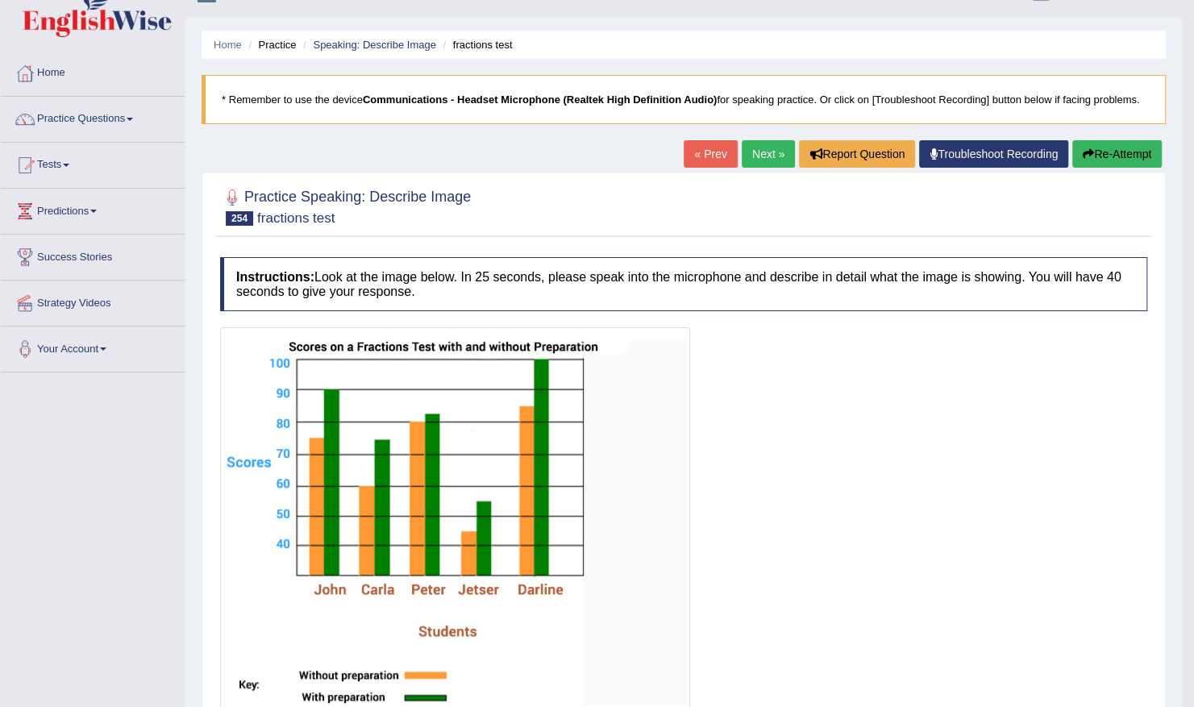
scroll to position [0, 0]
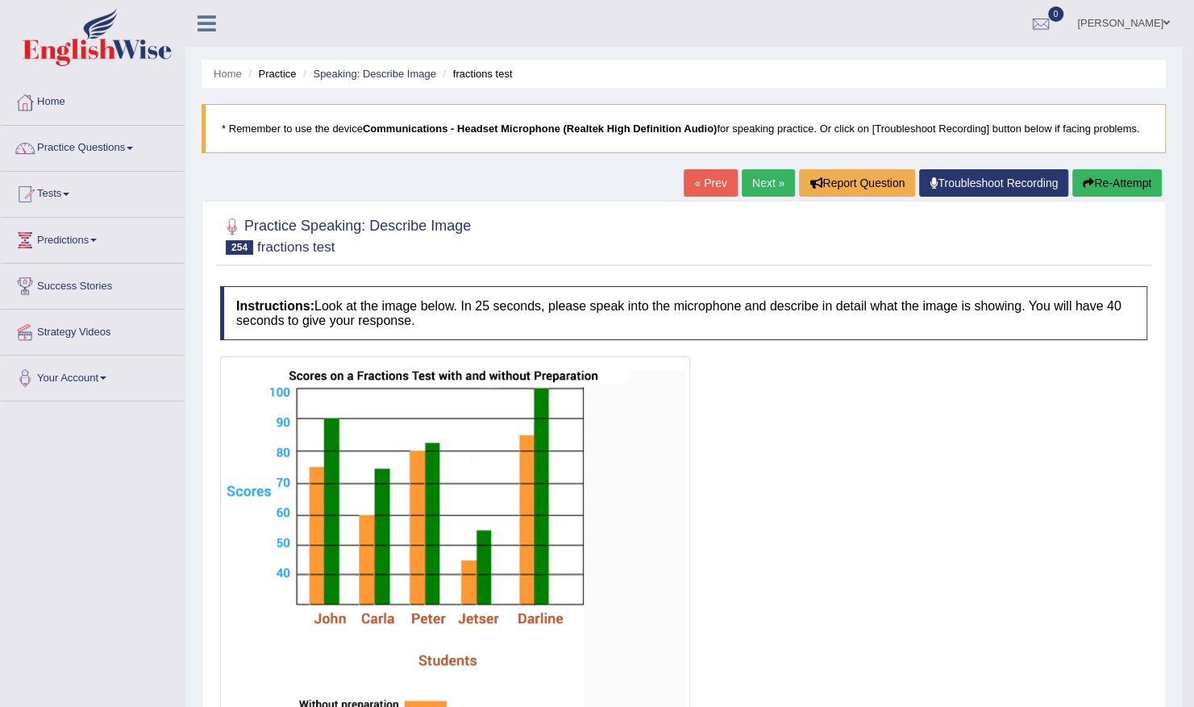
click at [764, 175] on link "Next »" at bounding box center [768, 182] width 53 height 27
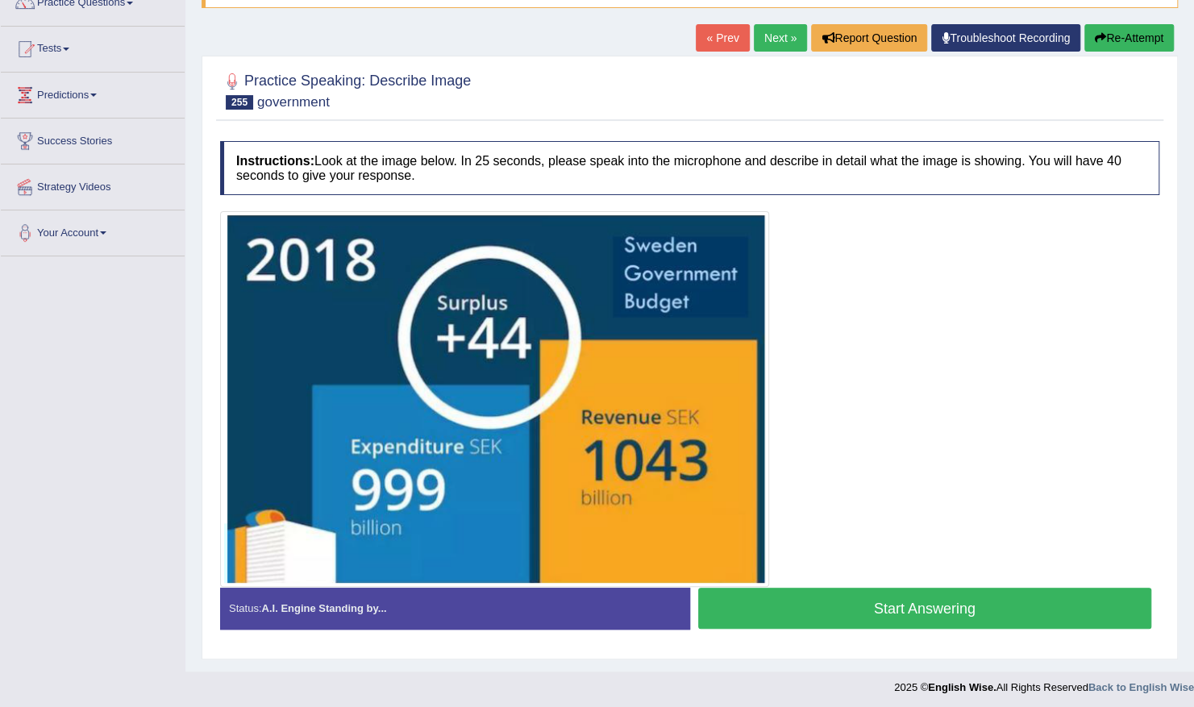
scroll to position [147, 0]
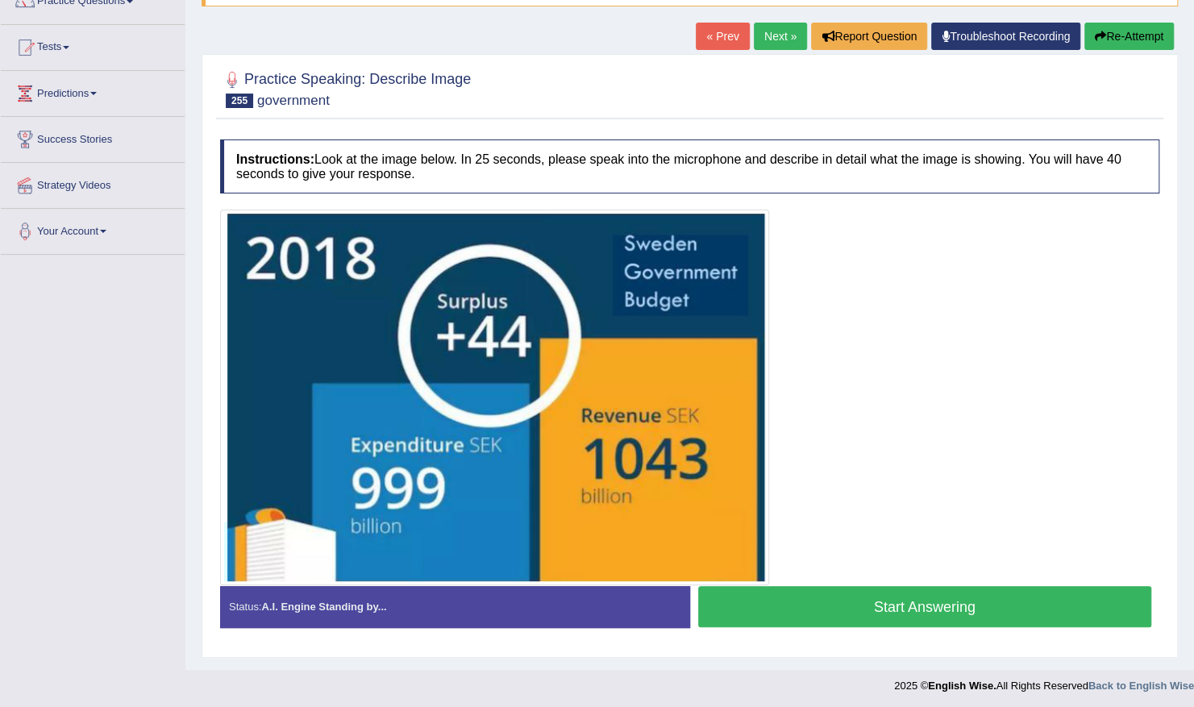
click at [888, 606] on button "Start Answering" at bounding box center [925, 606] width 454 height 41
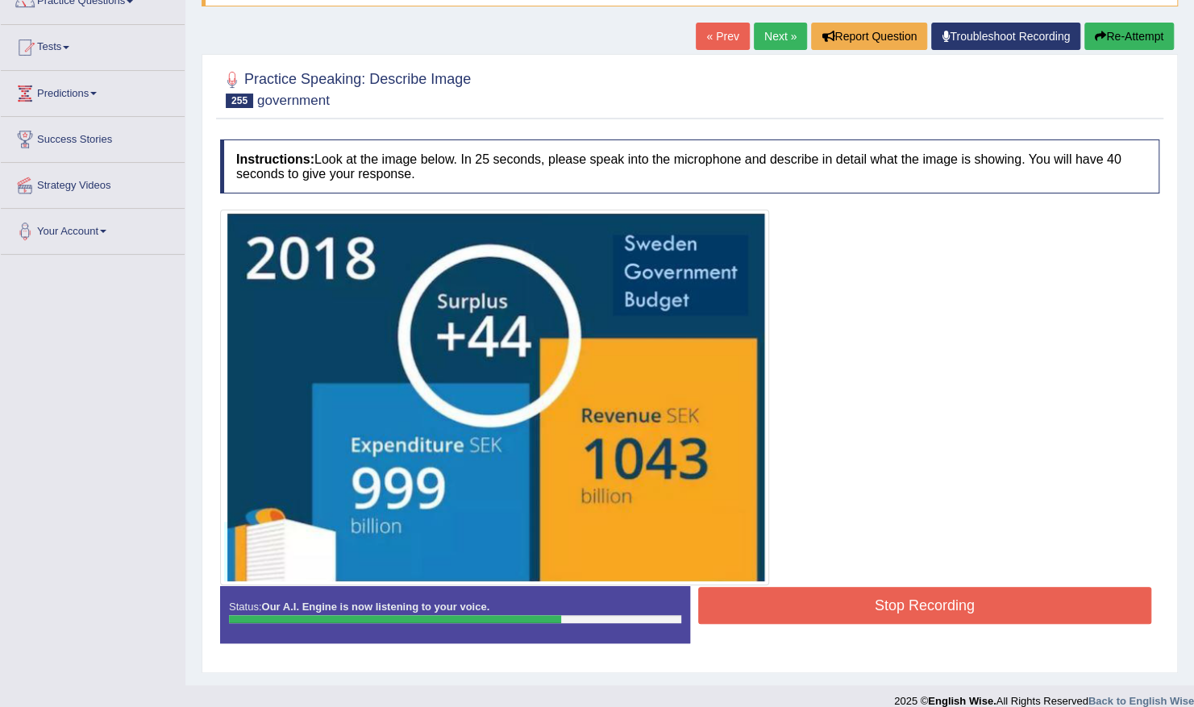
click at [910, 603] on button "Stop Recording" at bounding box center [925, 605] width 454 height 37
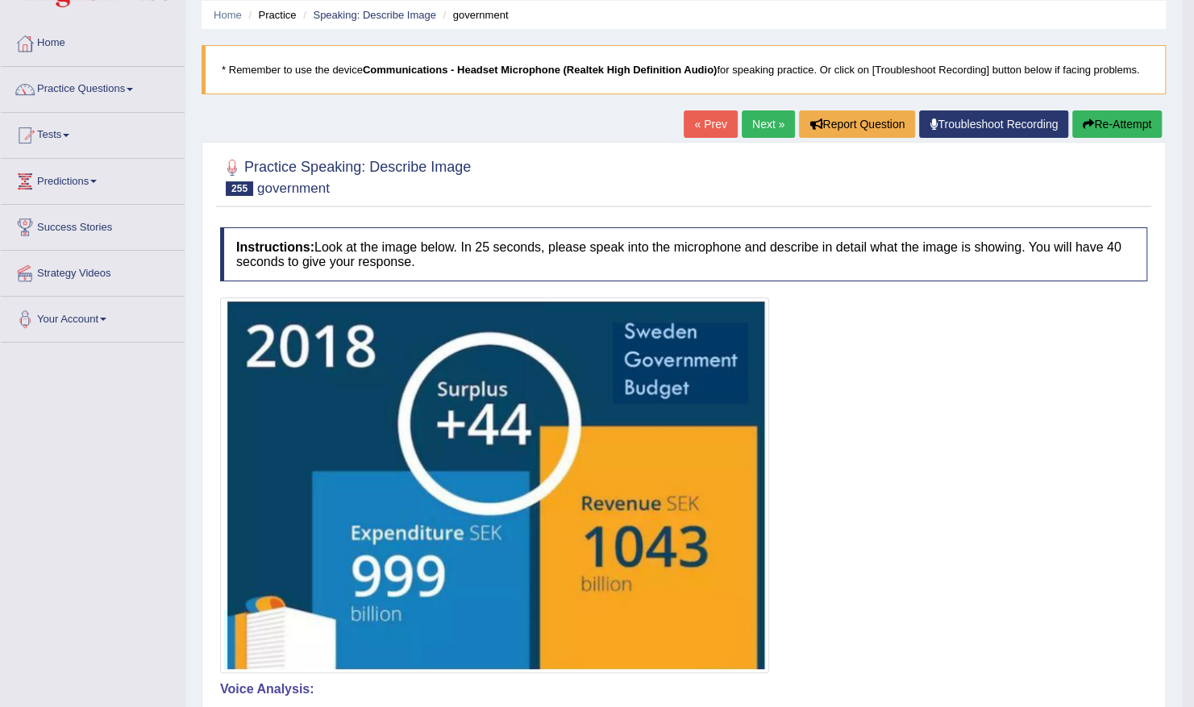
scroll to position [0, 0]
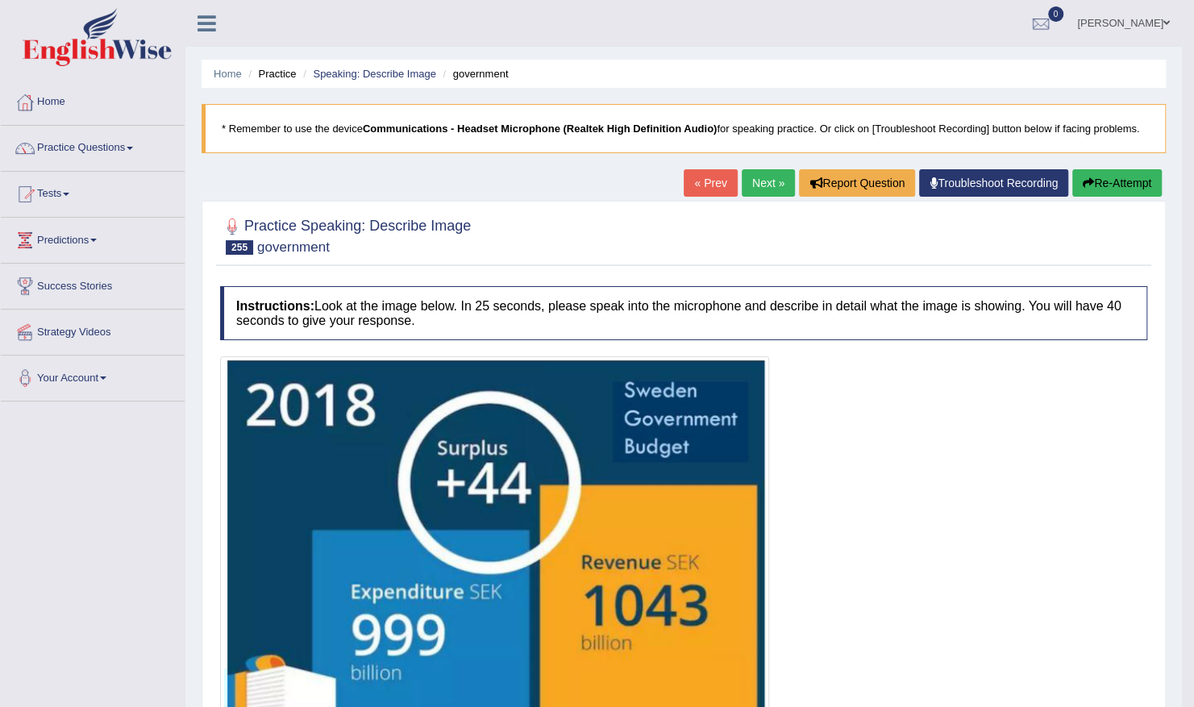
click at [764, 184] on link "Next »" at bounding box center [768, 182] width 53 height 27
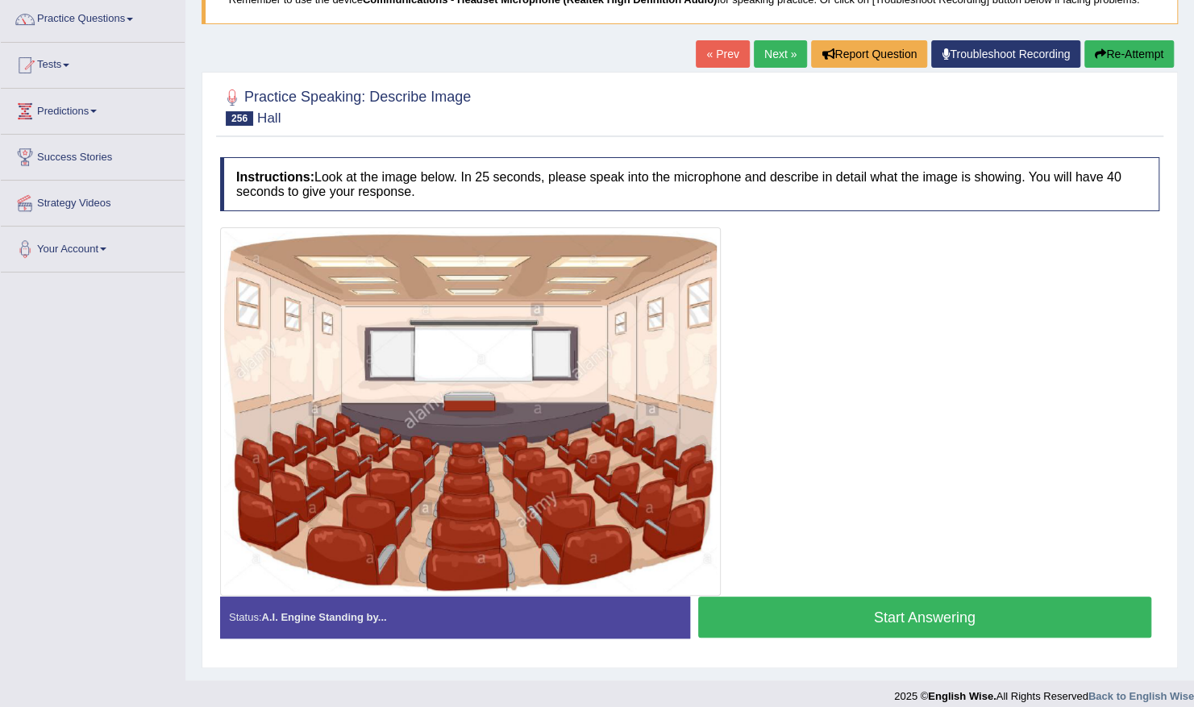
scroll to position [139, 0]
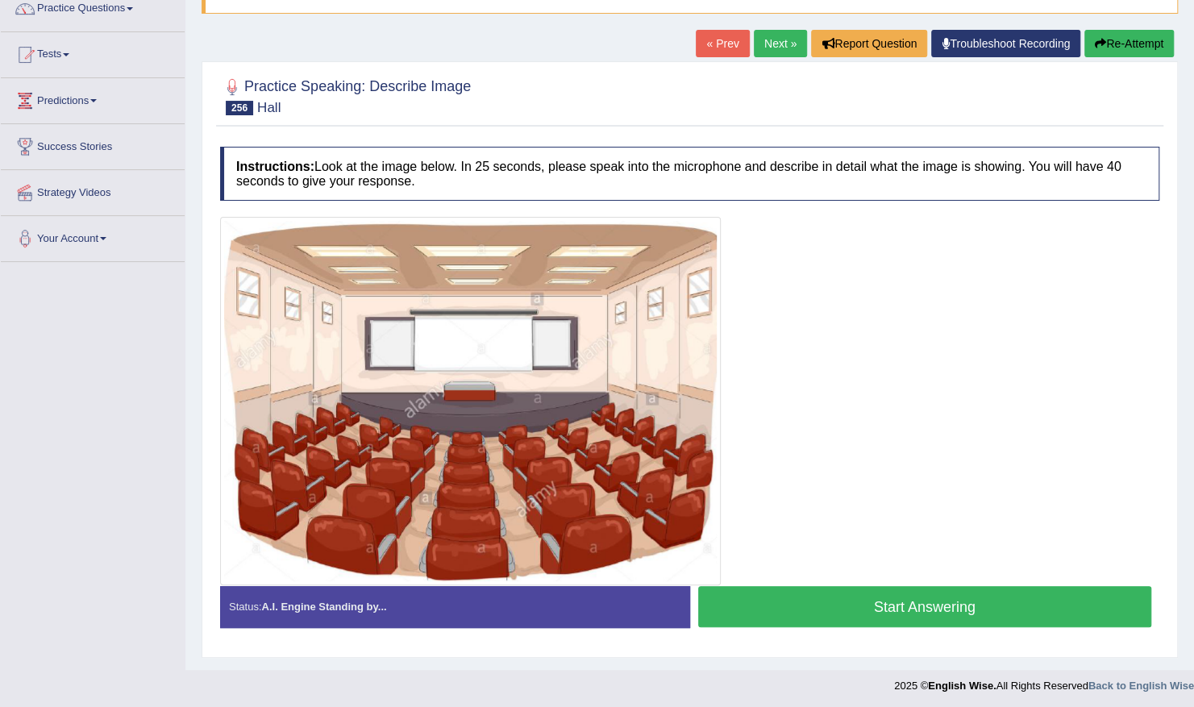
click at [871, 616] on button "Start Answering" at bounding box center [925, 606] width 454 height 41
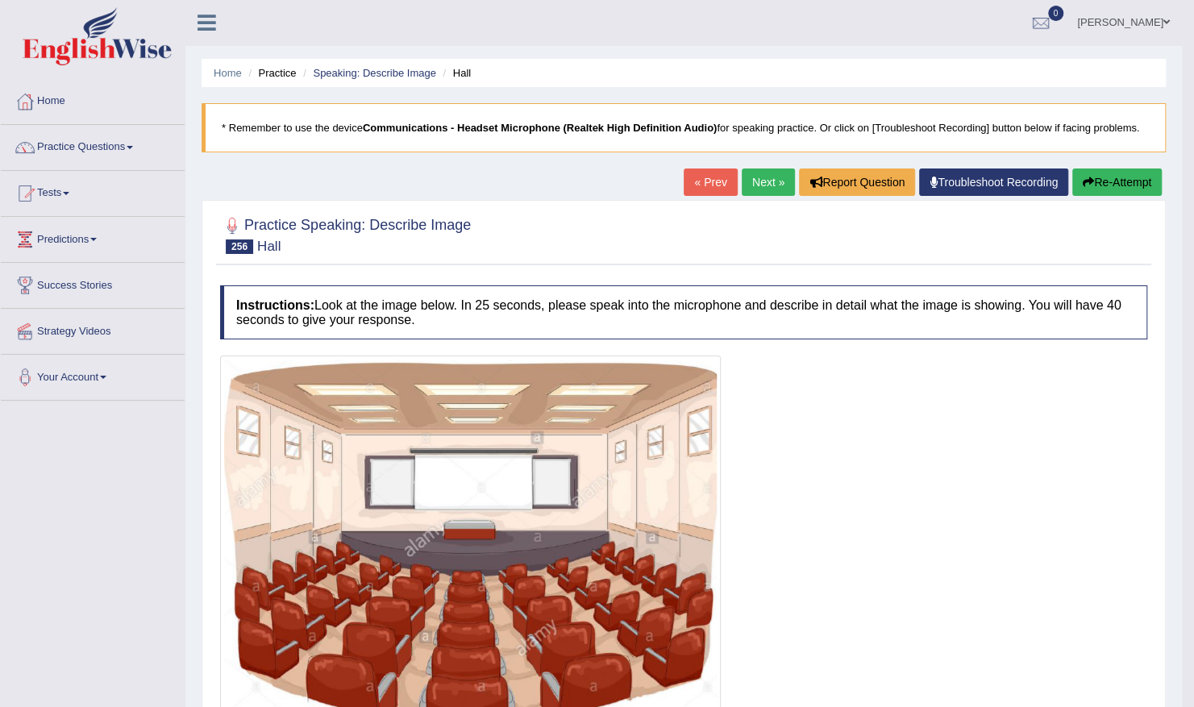
scroll to position [0, 0]
click at [1105, 177] on button "Re-Attempt" at bounding box center [1116, 182] width 89 height 27
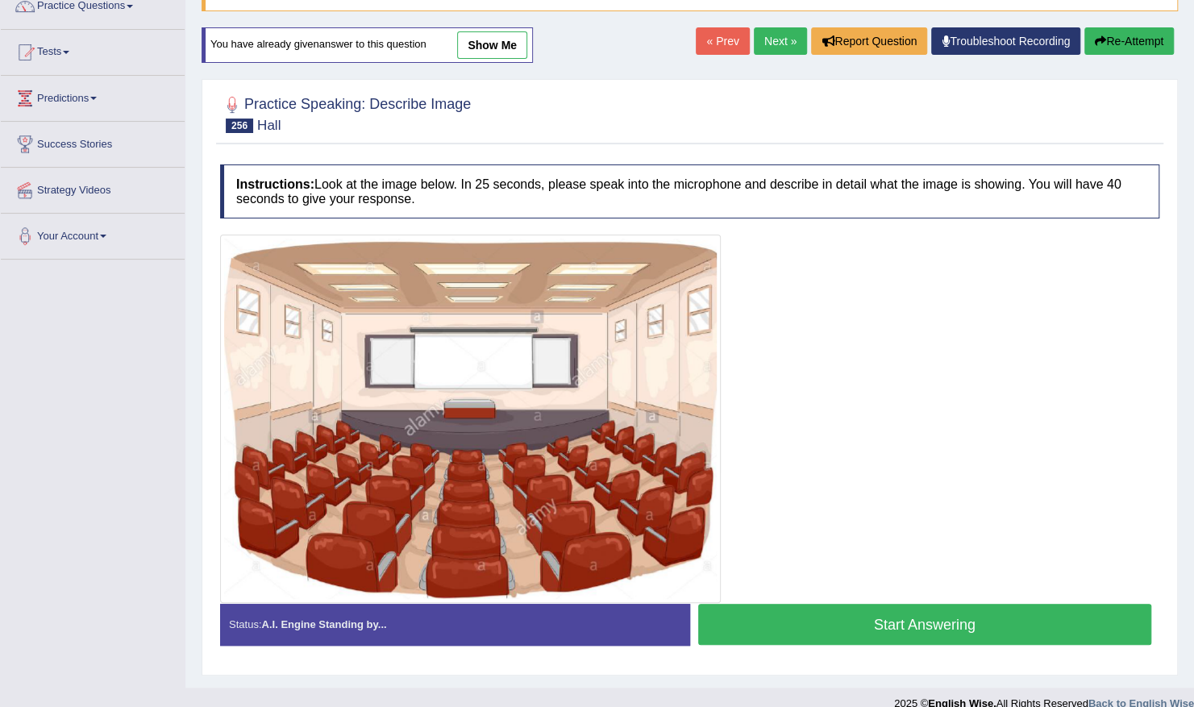
scroll to position [159, 0]
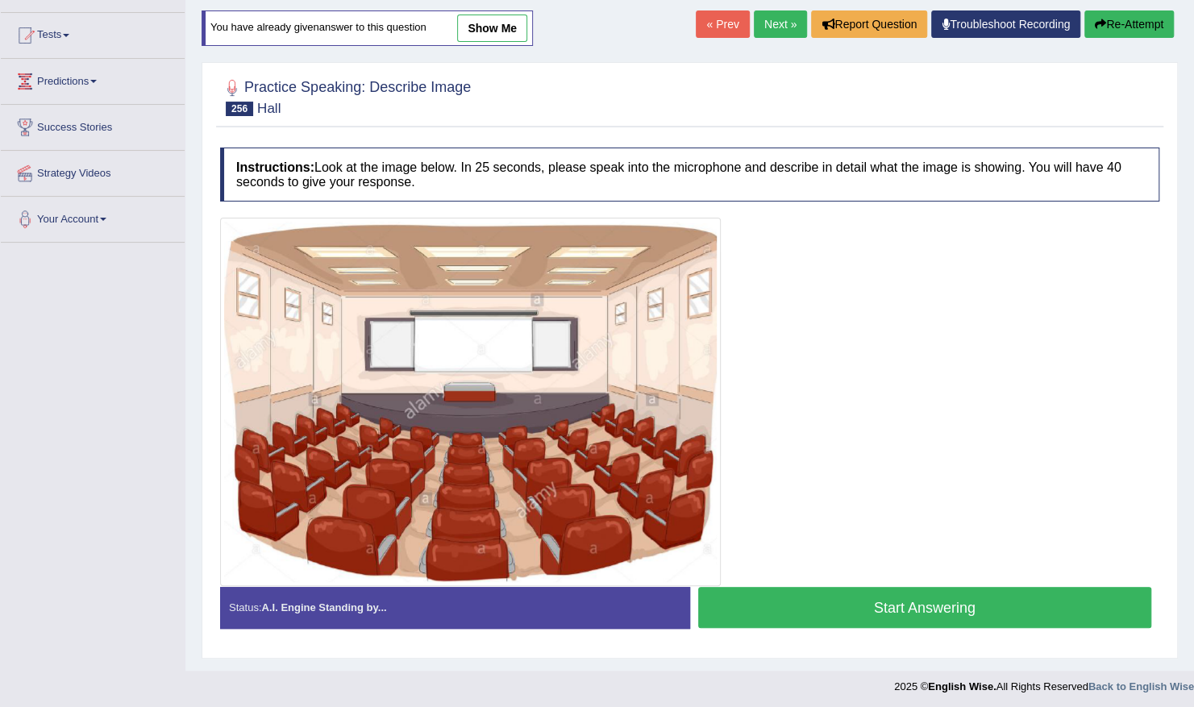
click at [876, 605] on button "Start Answering" at bounding box center [925, 607] width 454 height 41
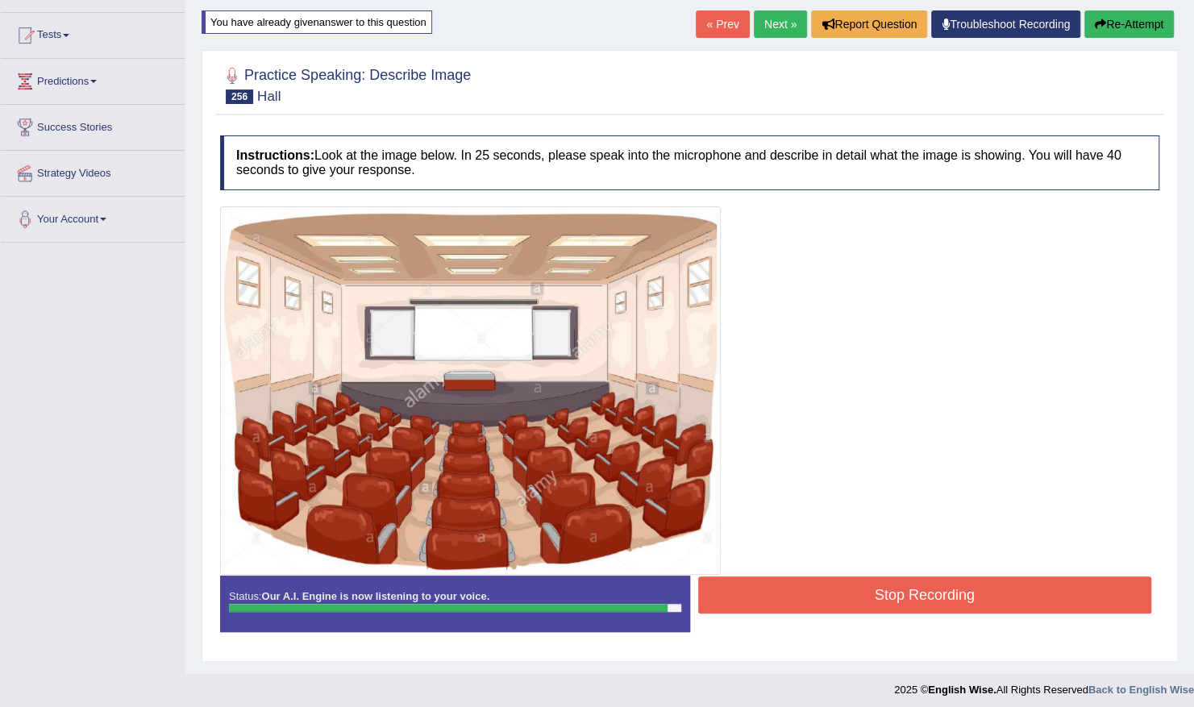
click at [876, 605] on button "Stop Recording" at bounding box center [925, 594] width 454 height 37
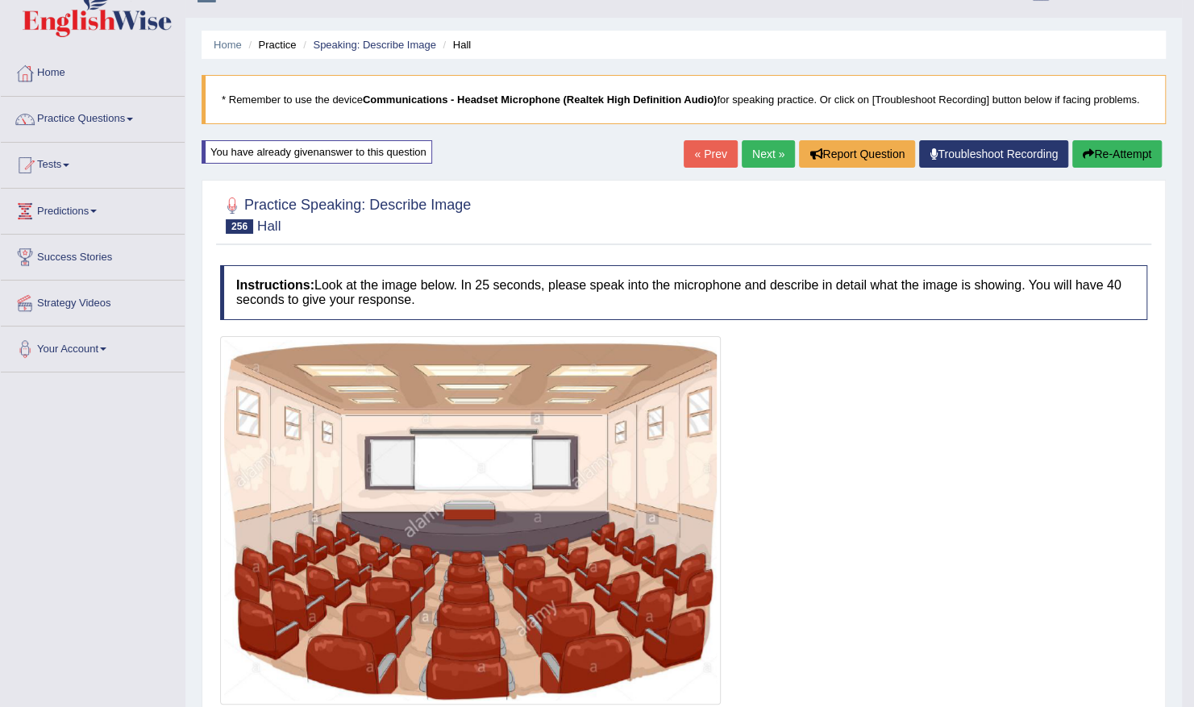
scroll to position [0, 0]
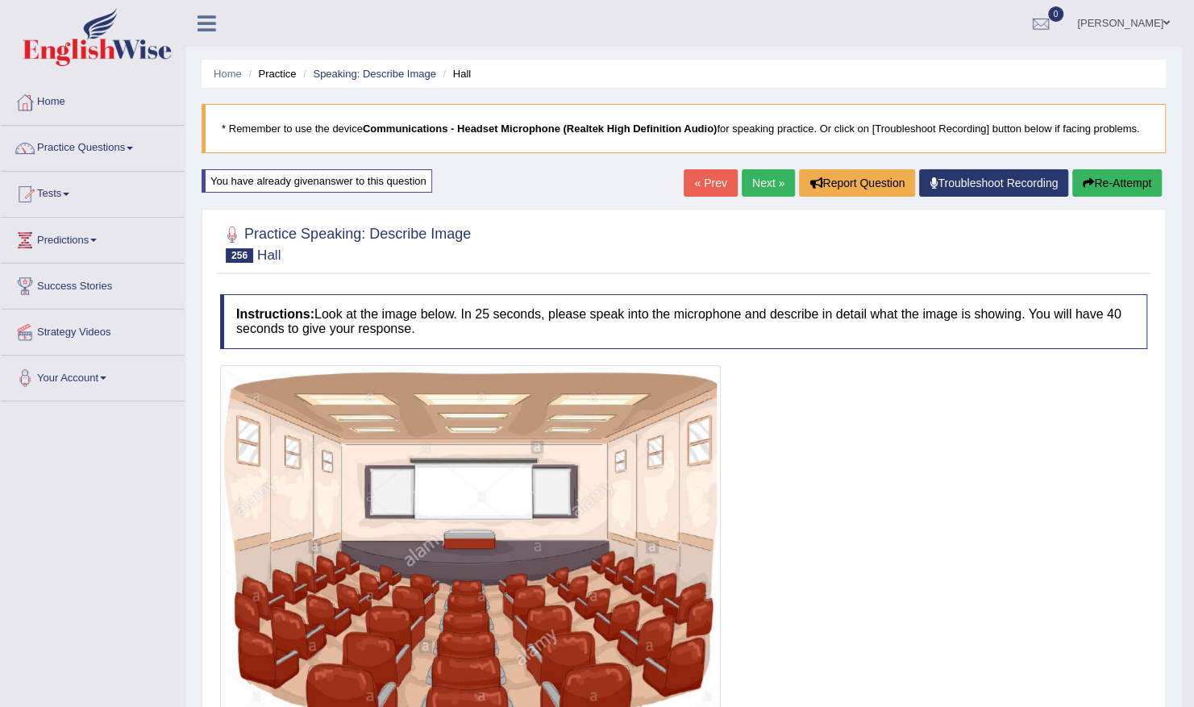
click at [764, 184] on link "Next »" at bounding box center [768, 182] width 53 height 27
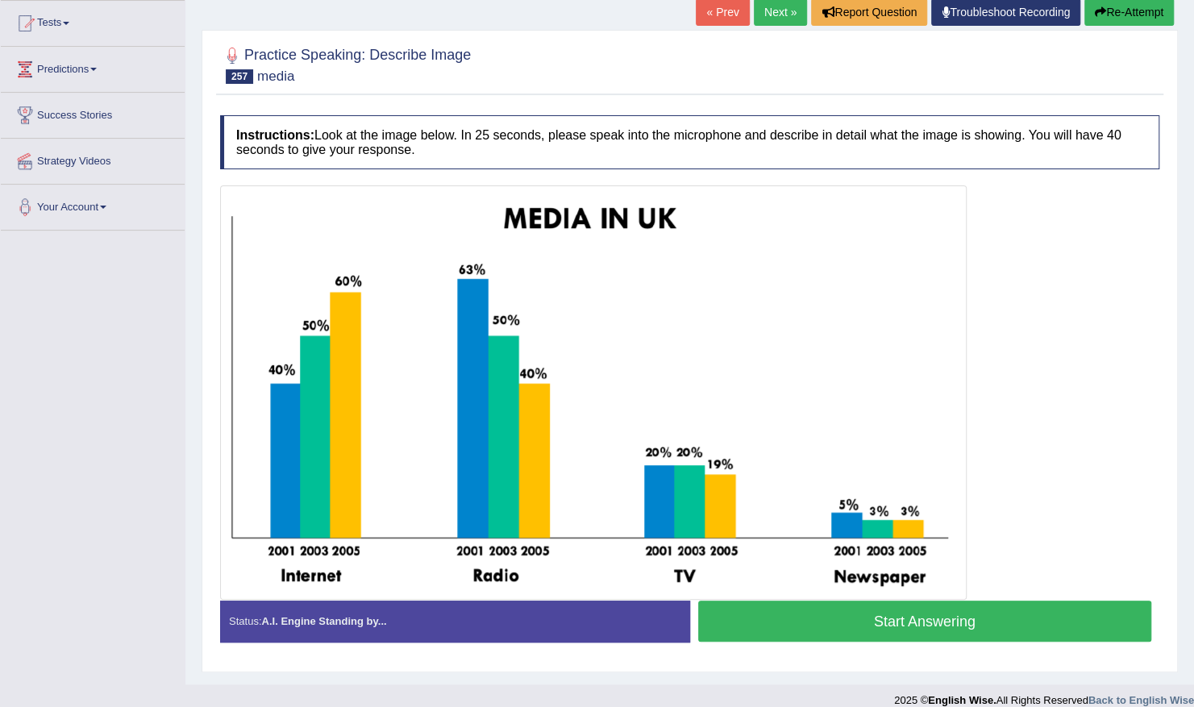
scroll to position [185, 0]
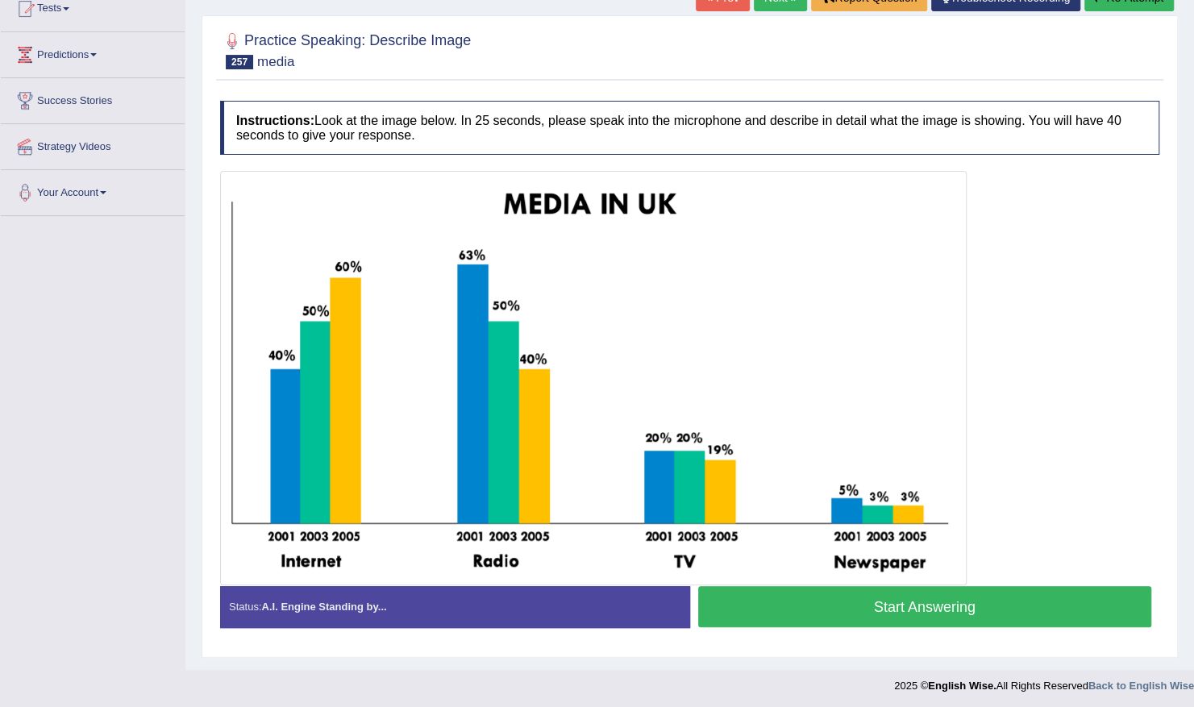
click at [873, 596] on button "Start Answering" at bounding box center [925, 606] width 454 height 41
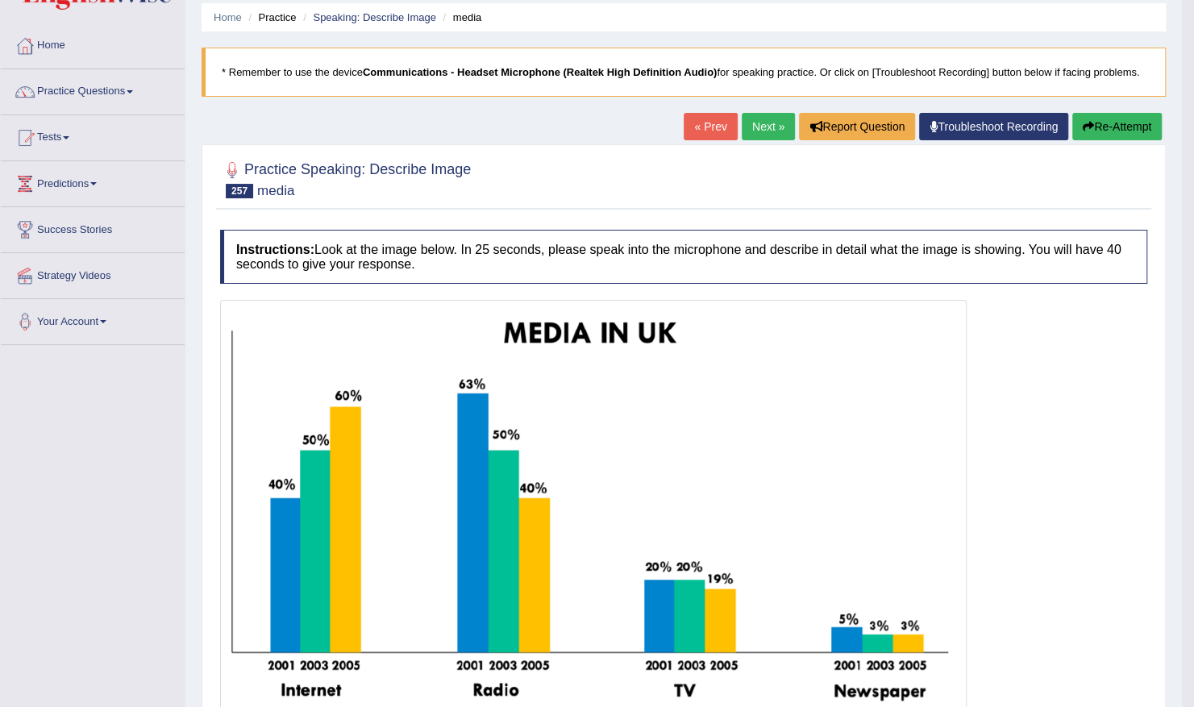
scroll to position [0, 0]
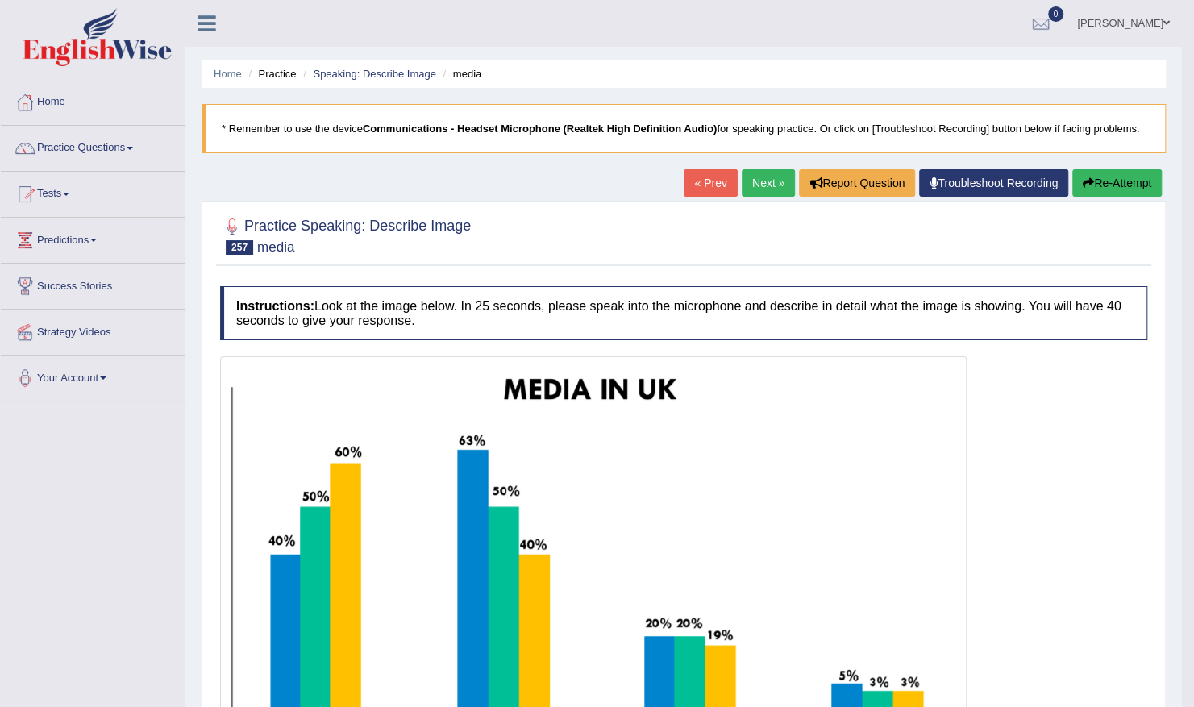
click at [1114, 180] on button "Re-Attempt" at bounding box center [1116, 182] width 89 height 27
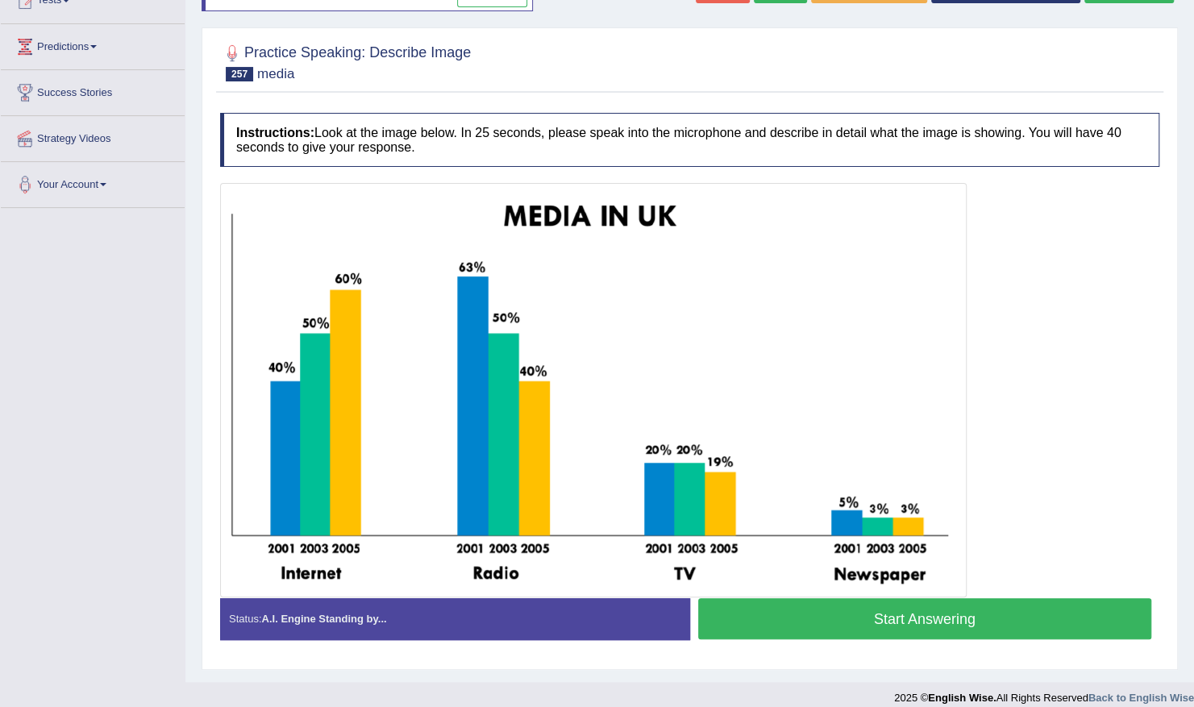
scroll to position [205, 0]
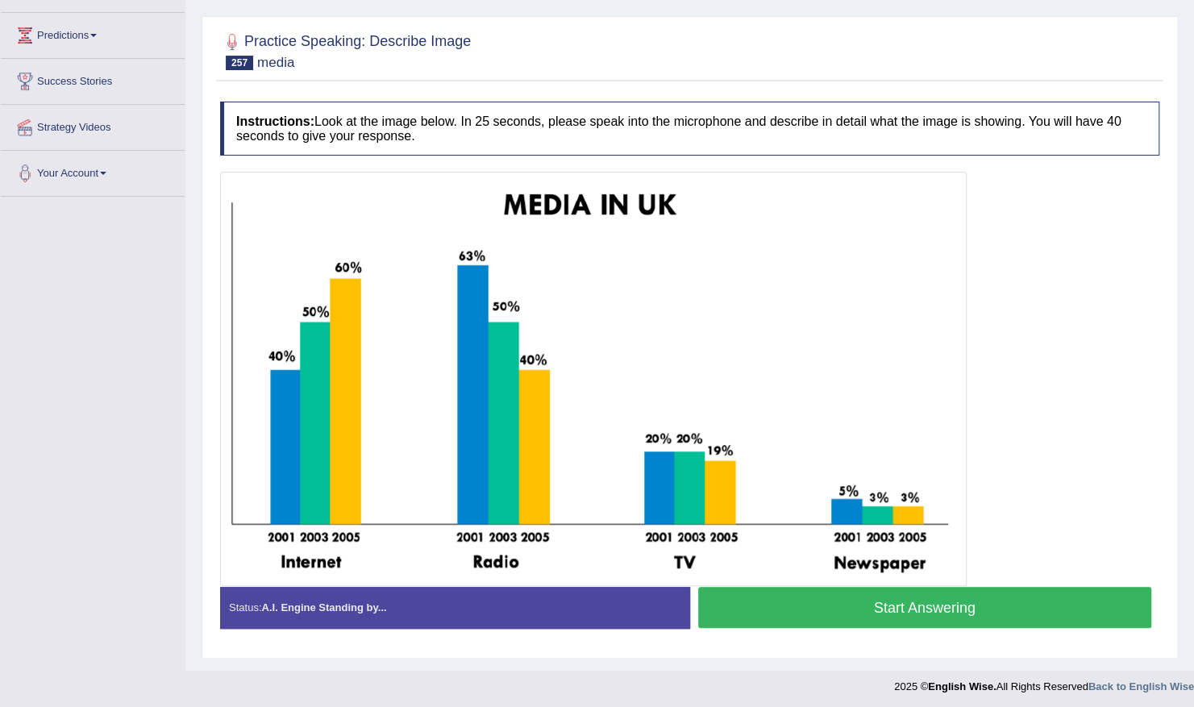
click at [983, 598] on button "Start Answering" at bounding box center [925, 607] width 454 height 41
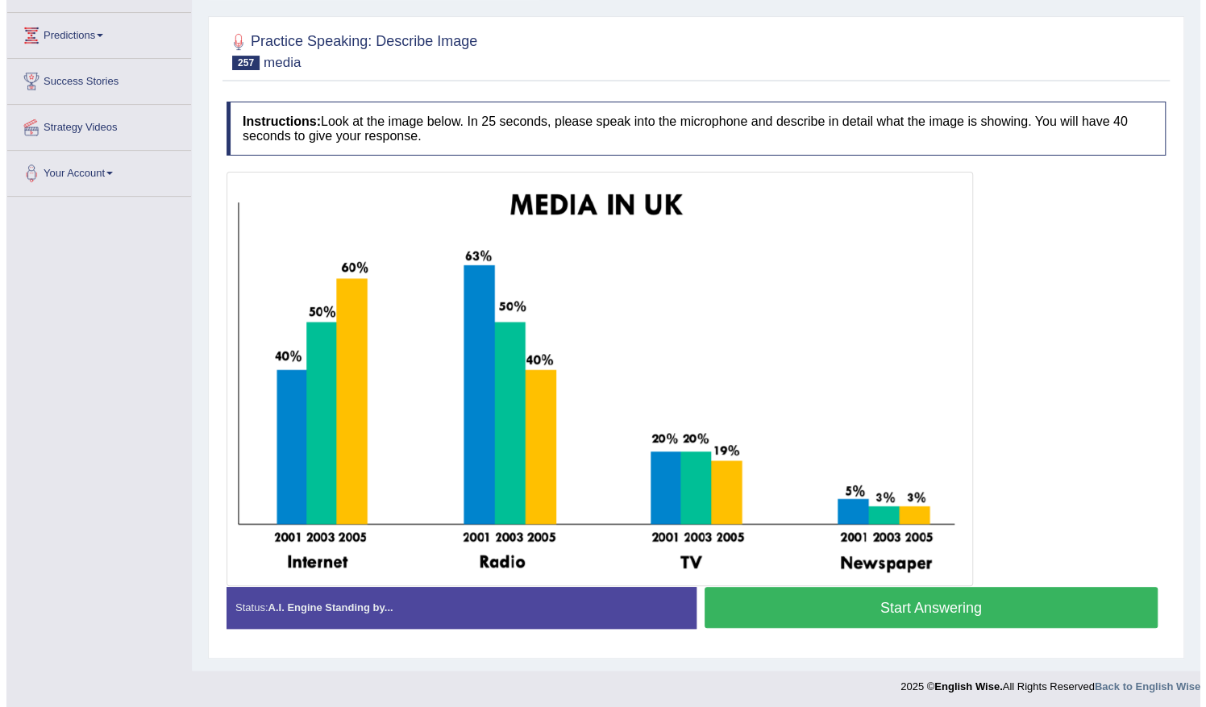
scroll to position [193, 0]
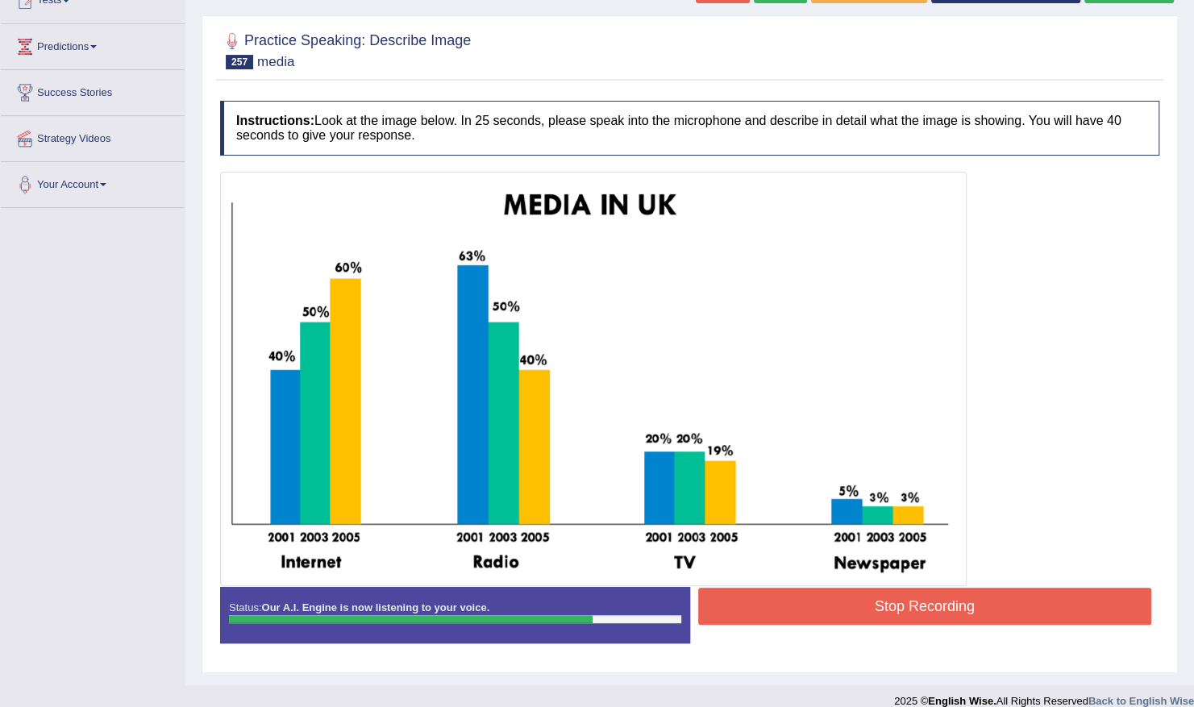
click at [964, 610] on button "Stop Recording" at bounding box center [925, 606] width 454 height 37
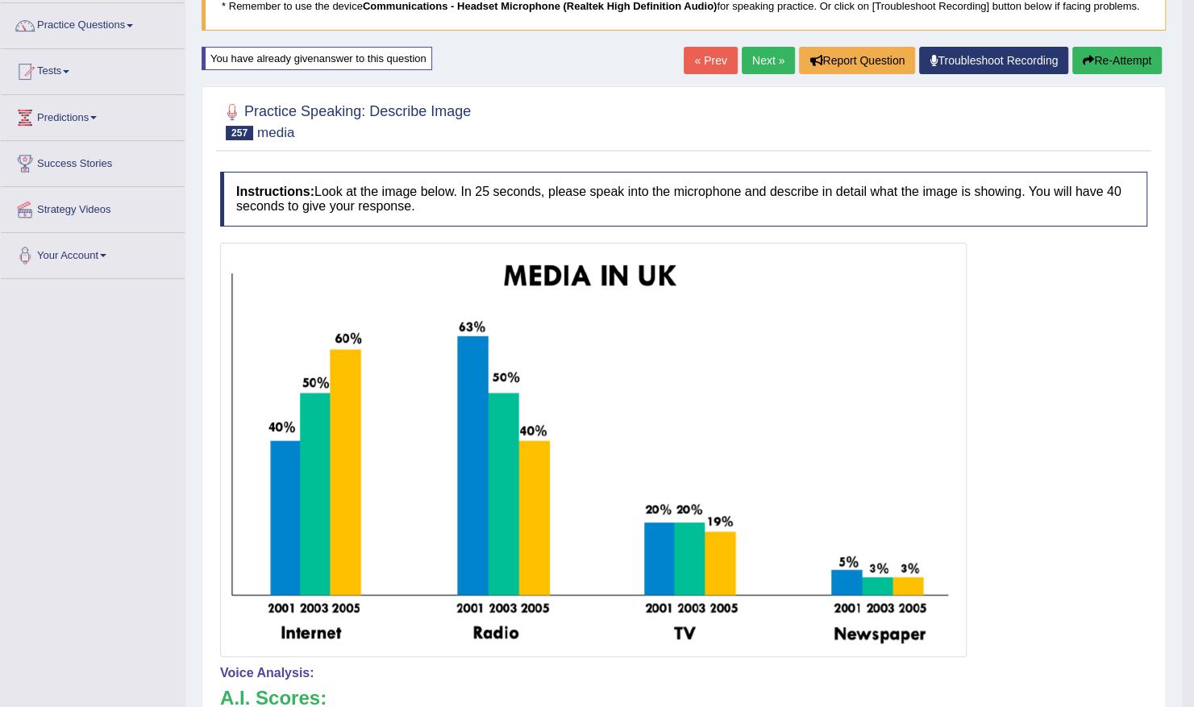
scroll to position [0, 0]
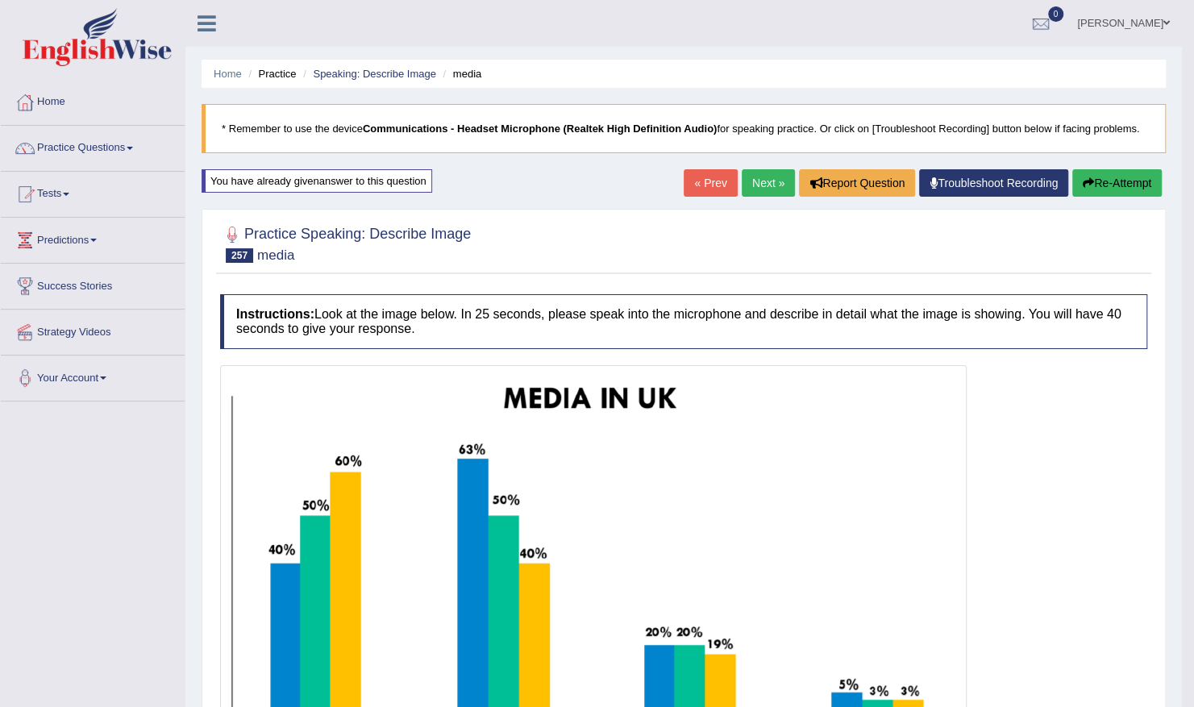
click at [773, 176] on link "Next »" at bounding box center [768, 182] width 53 height 27
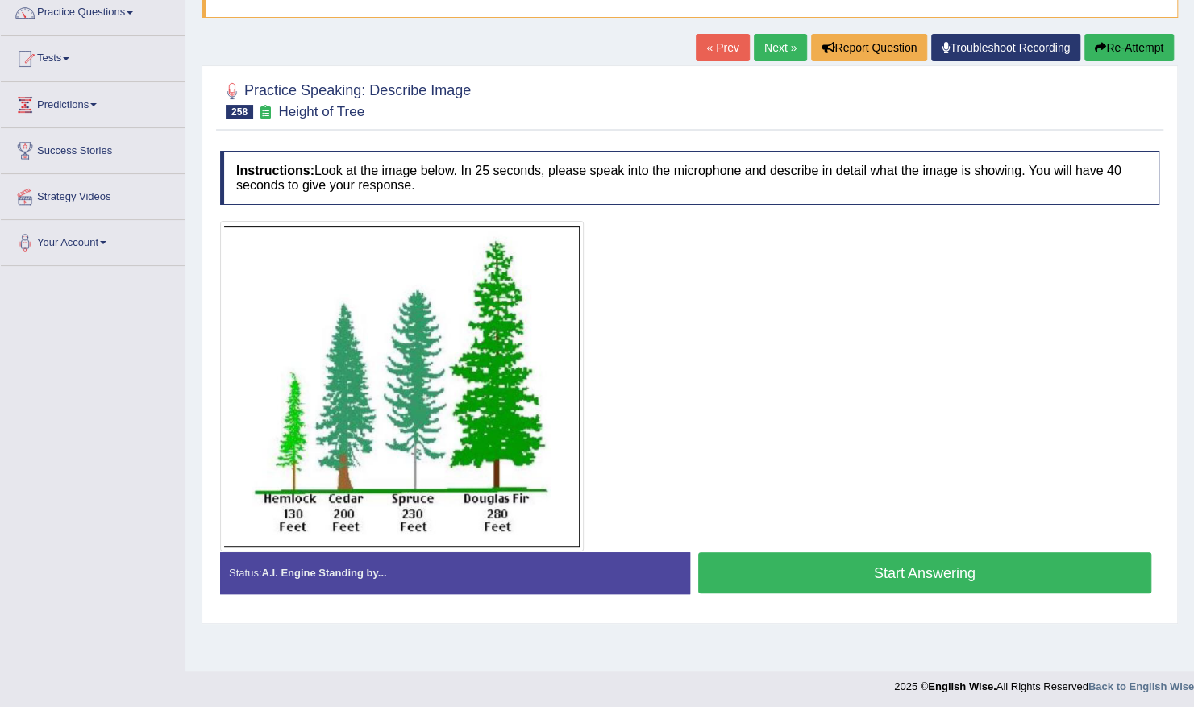
scroll to position [139, 0]
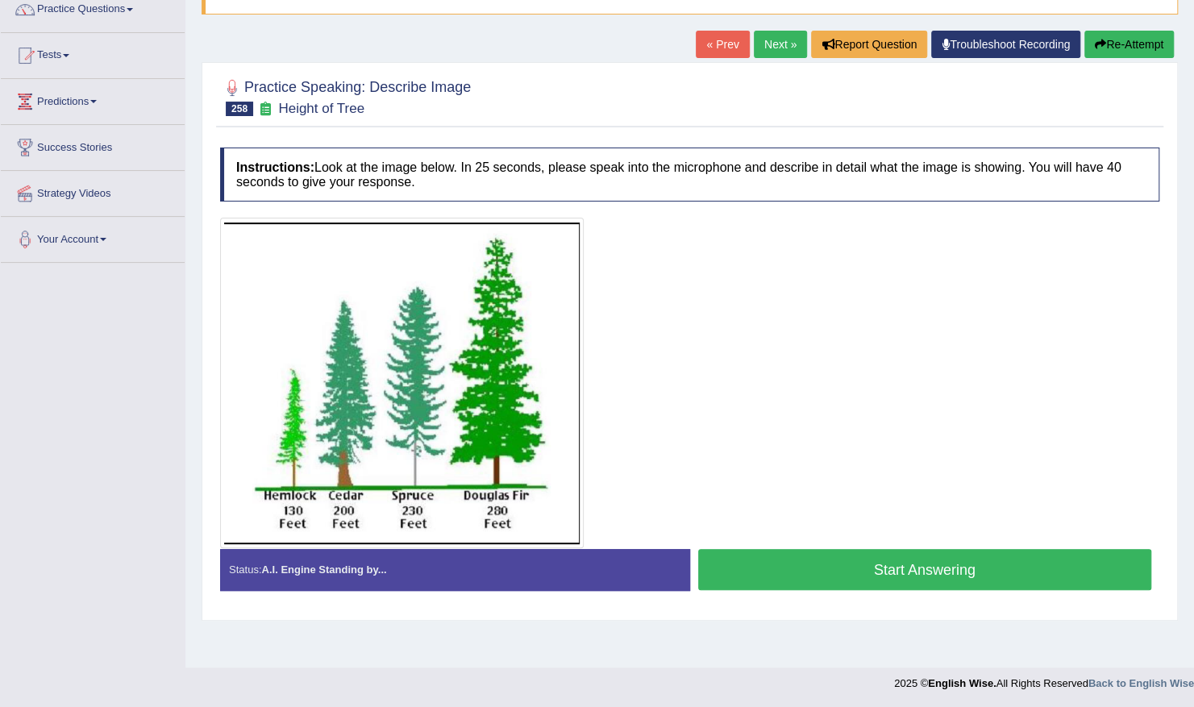
click at [814, 561] on button "Start Answering" at bounding box center [925, 569] width 454 height 41
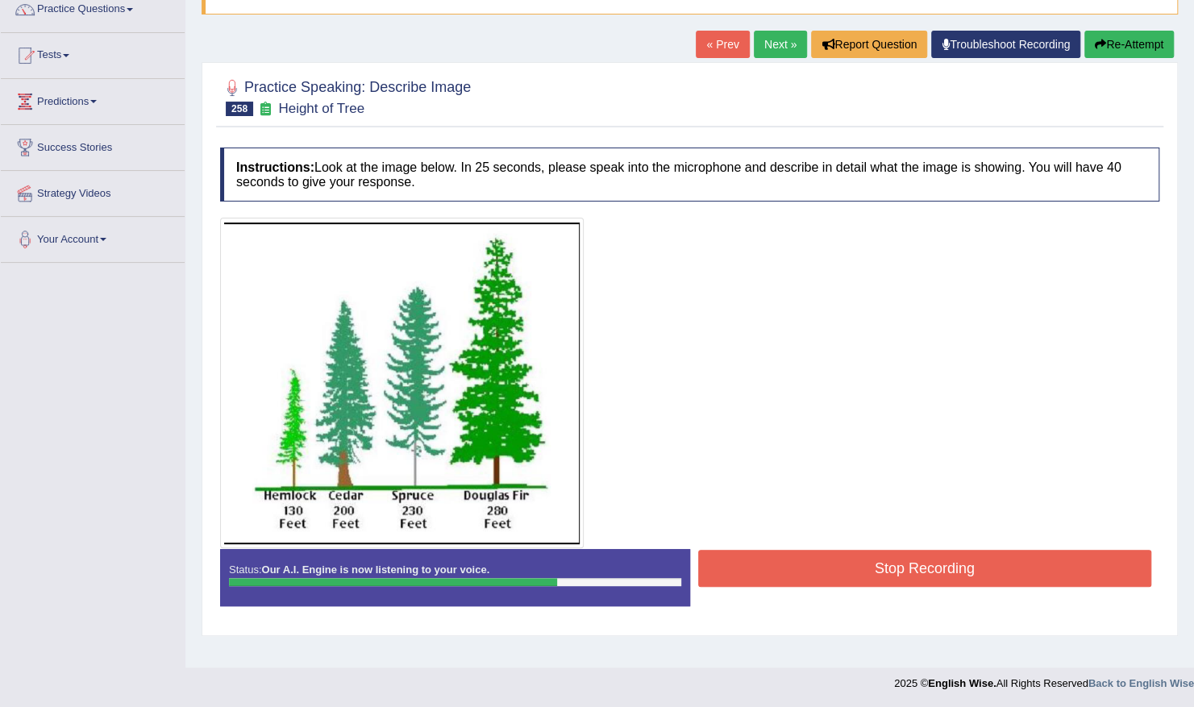
click at [822, 573] on button "Stop Recording" at bounding box center [925, 568] width 454 height 37
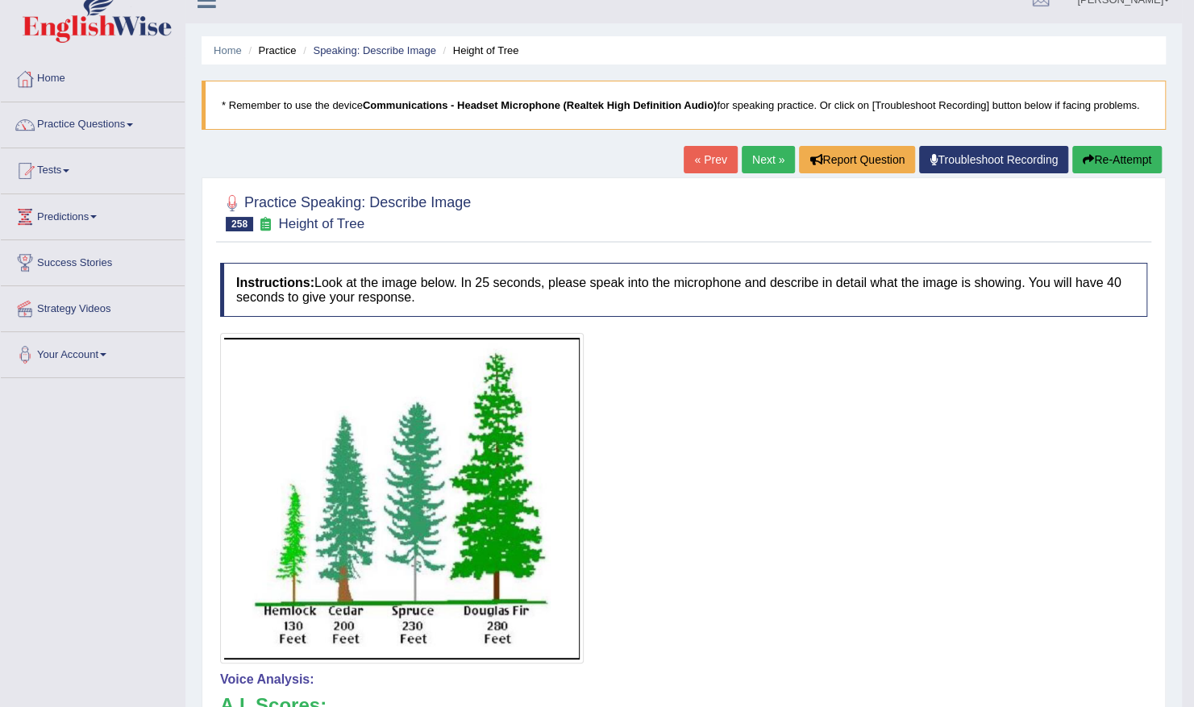
scroll to position [0, 0]
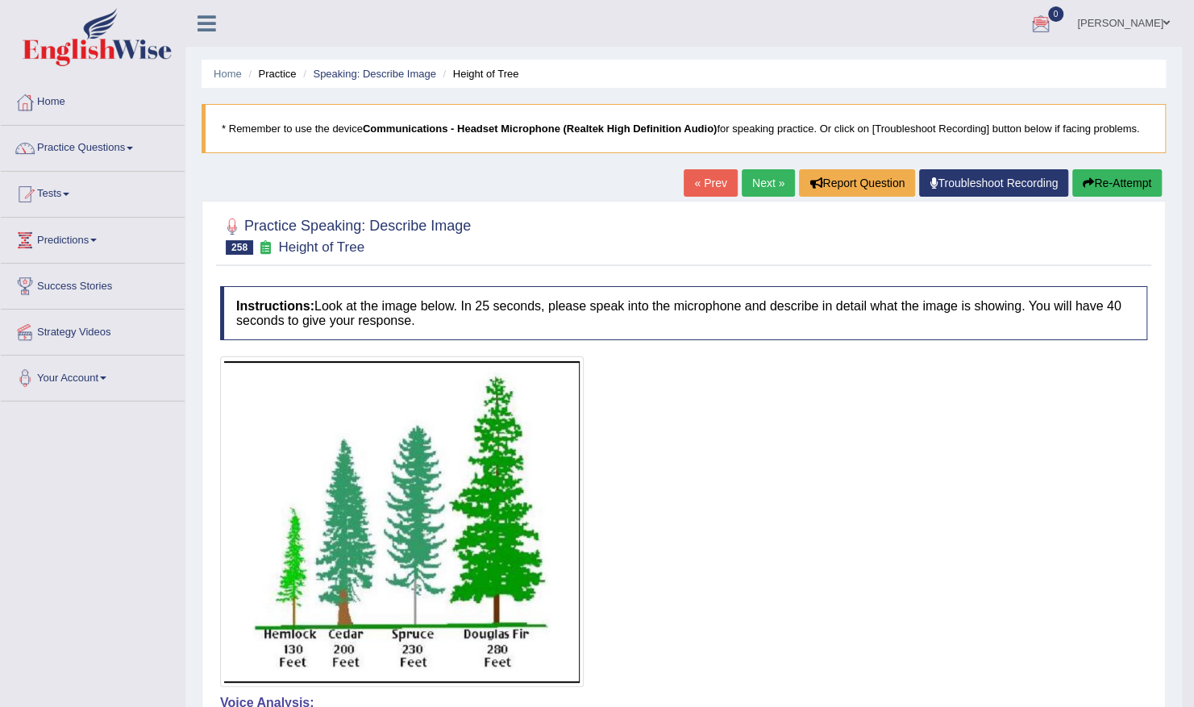
click at [766, 184] on link "Next »" at bounding box center [768, 182] width 53 height 27
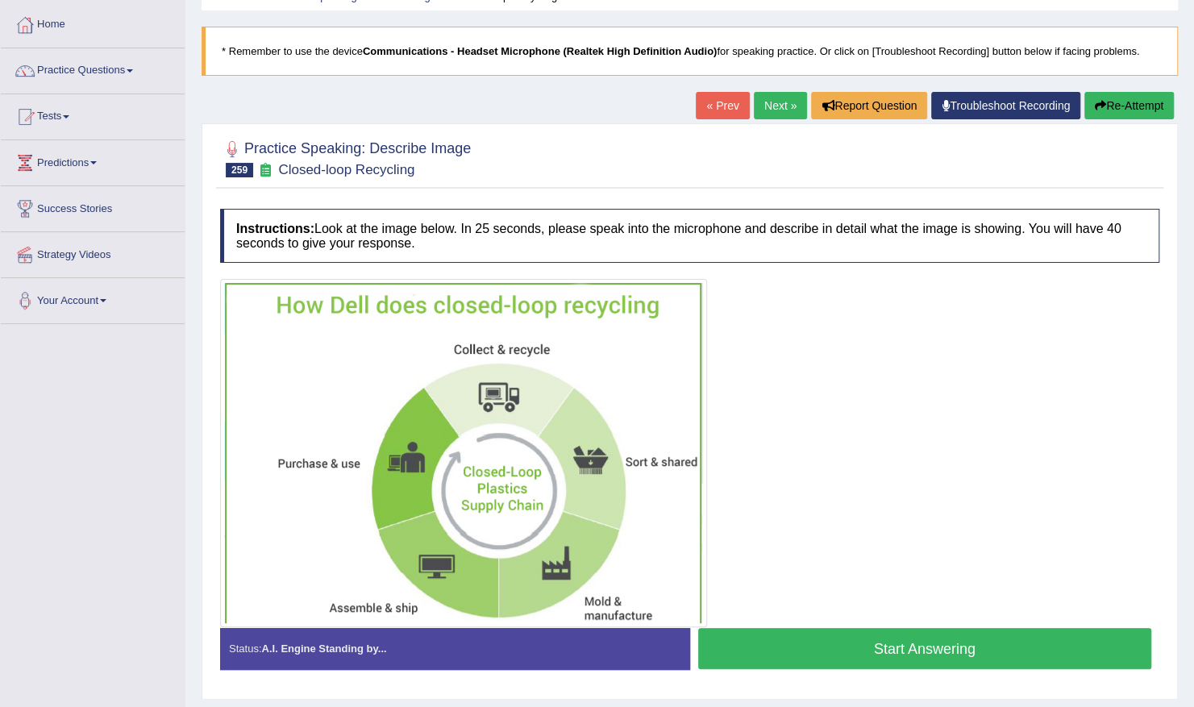
scroll to position [139, 0]
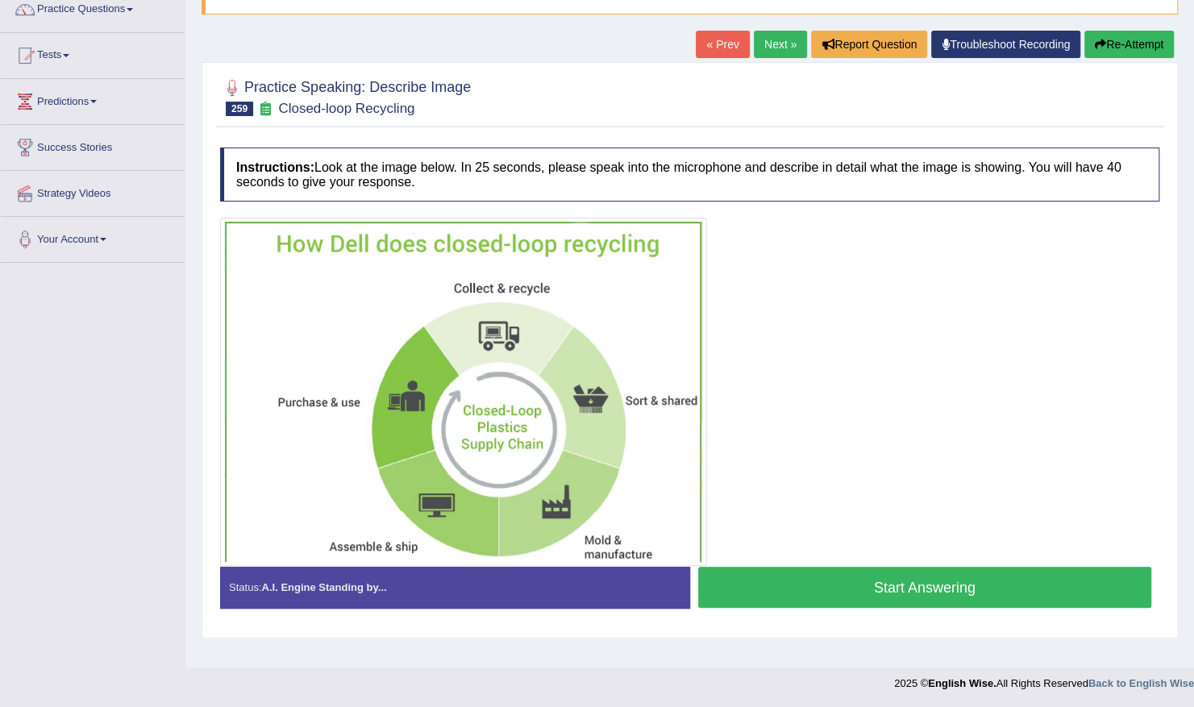
click at [838, 578] on button "Start Answering" at bounding box center [925, 587] width 454 height 41
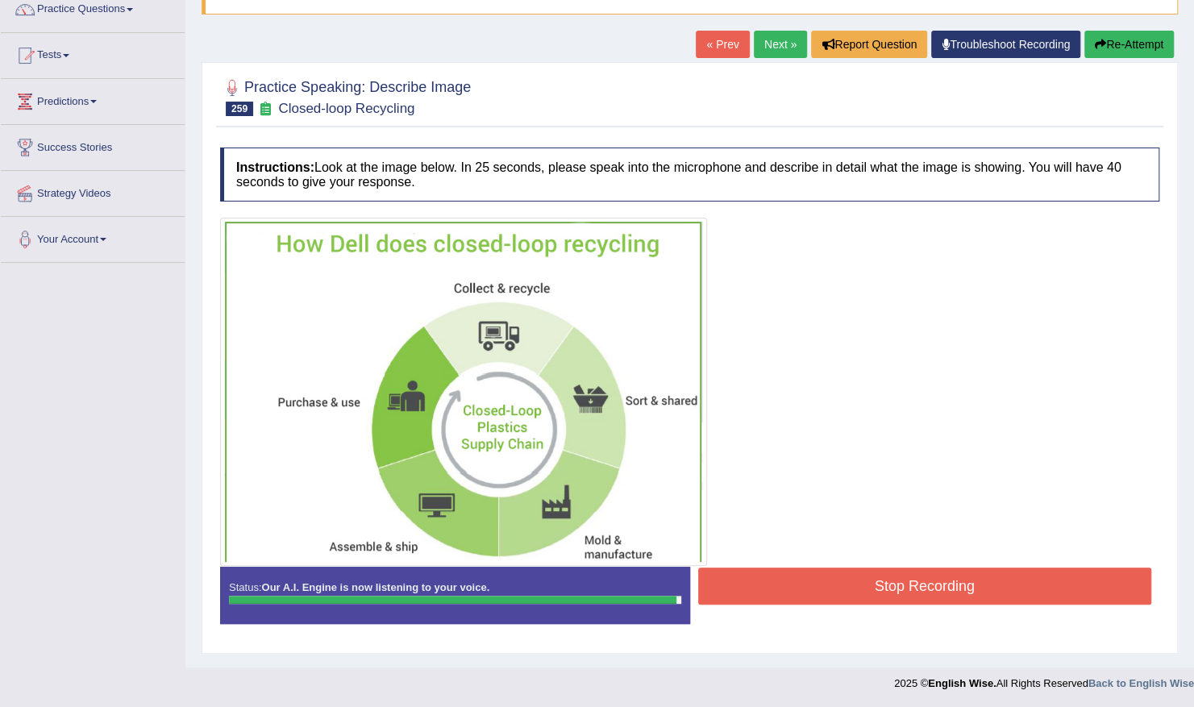
click at [838, 578] on button "Stop Recording" at bounding box center [925, 586] width 454 height 37
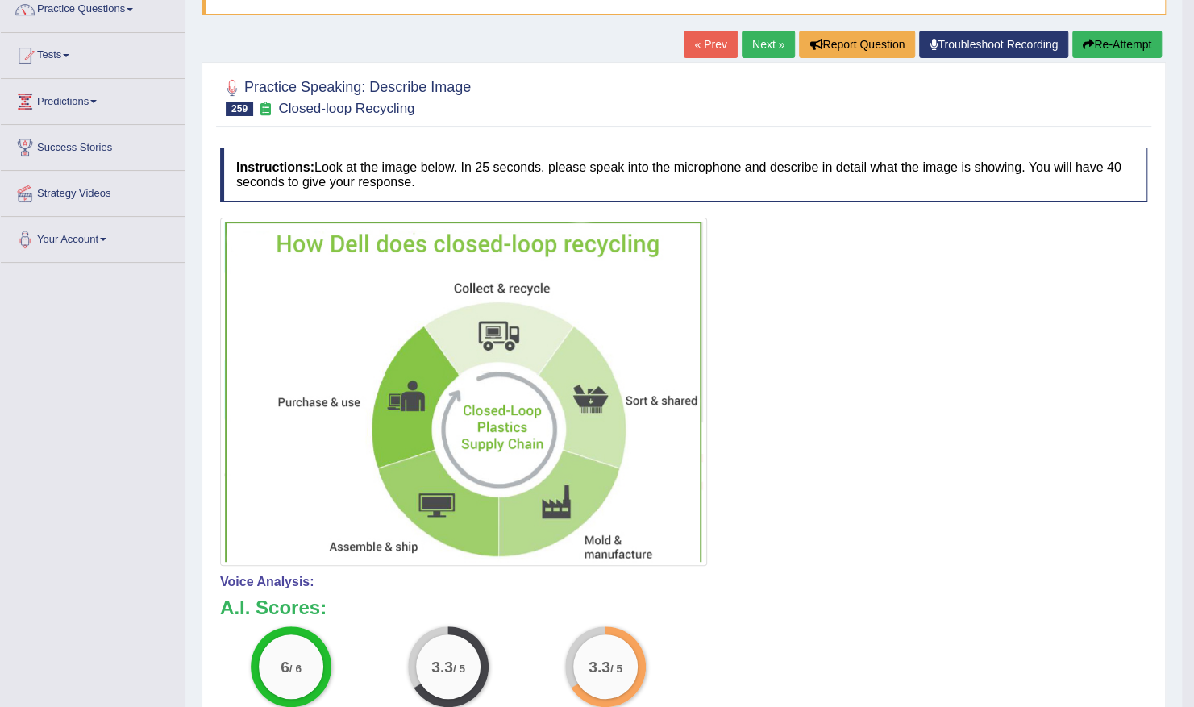
click at [1119, 42] on button "Re-Attempt" at bounding box center [1116, 44] width 89 height 27
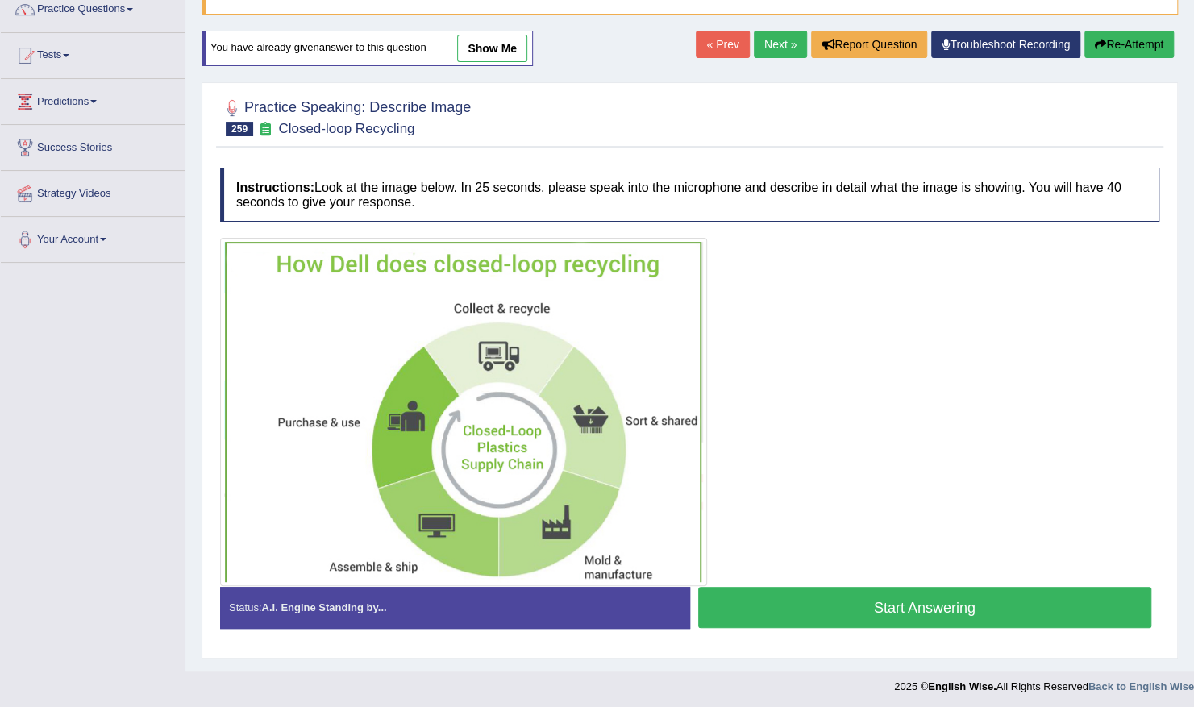
click at [940, 605] on button "Start Answering" at bounding box center [925, 607] width 454 height 41
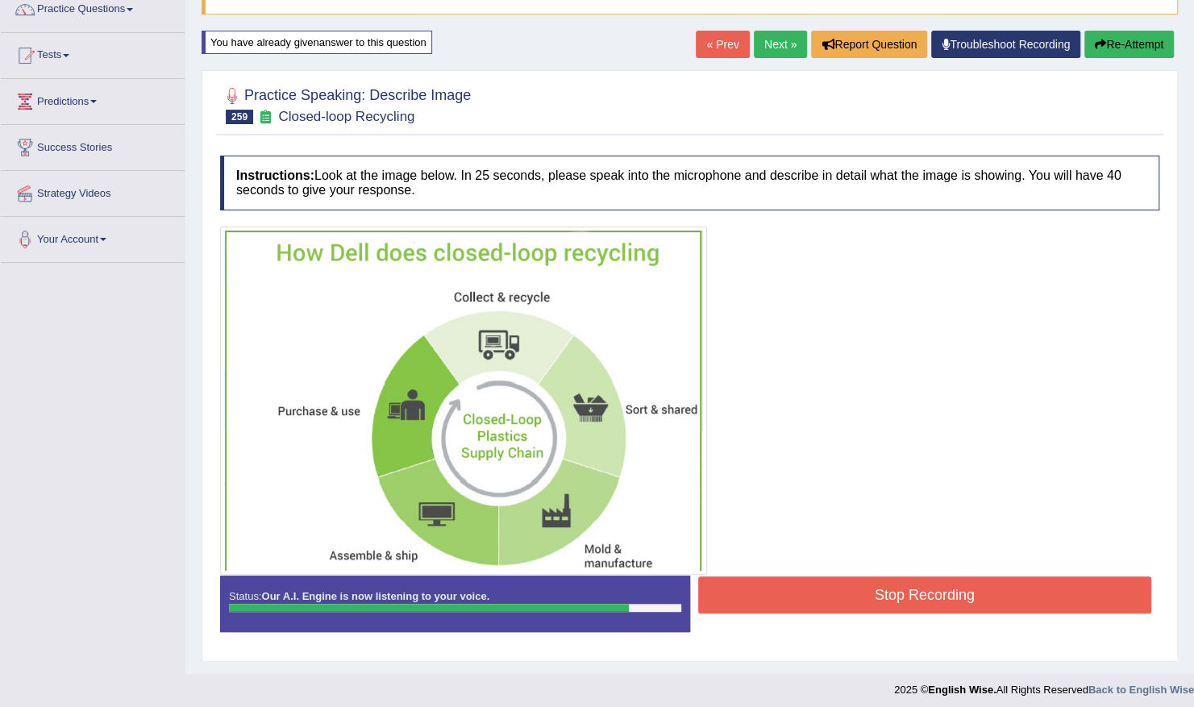
click at [801, 593] on button "Stop Recording" at bounding box center [925, 594] width 454 height 37
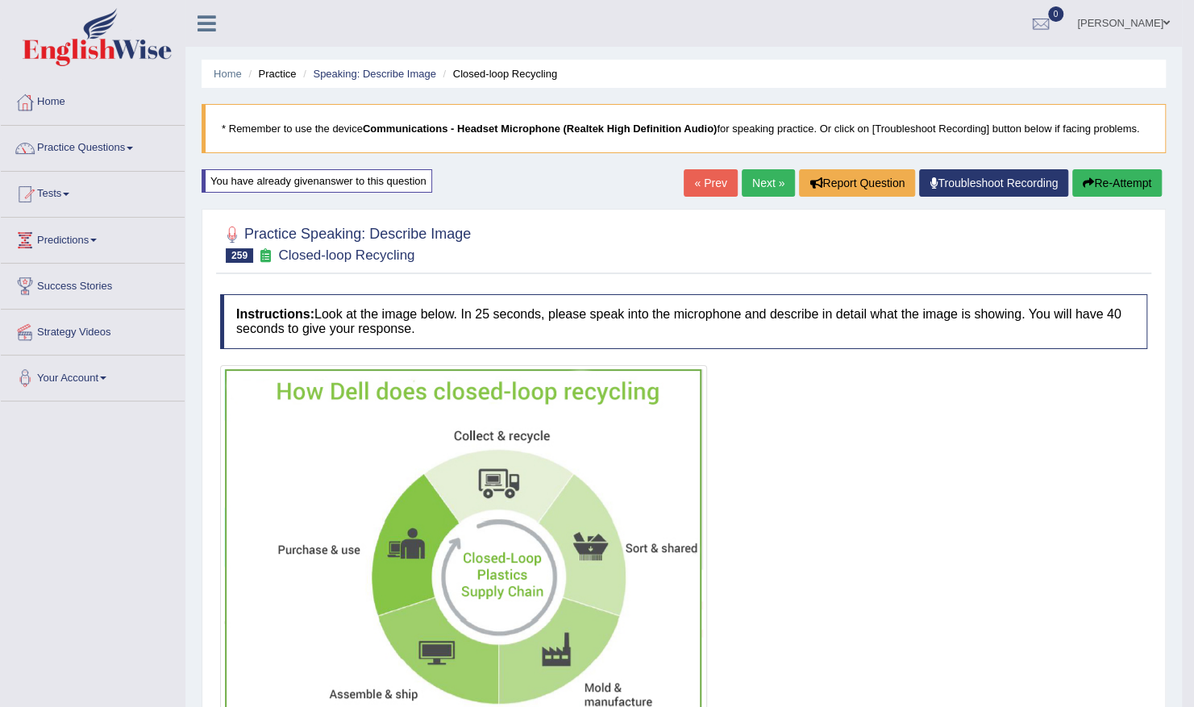
click at [775, 179] on link "Next »" at bounding box center [768, 182] width 53 height 27
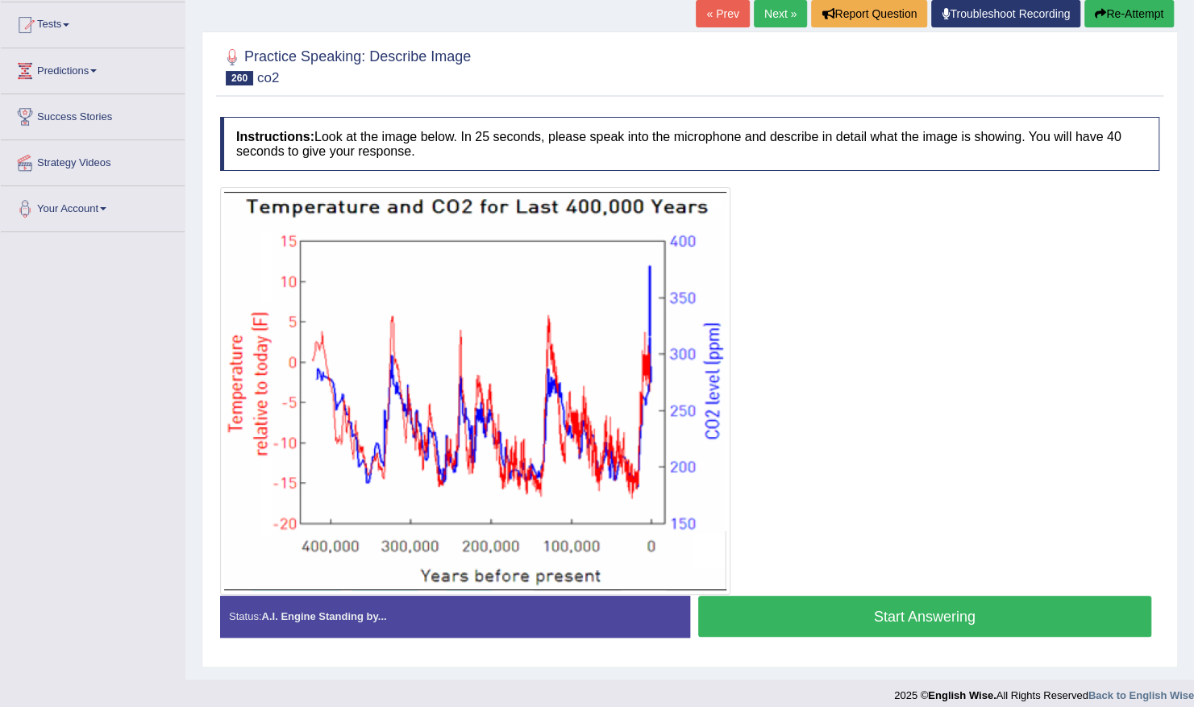
scroll to position [179, 0]
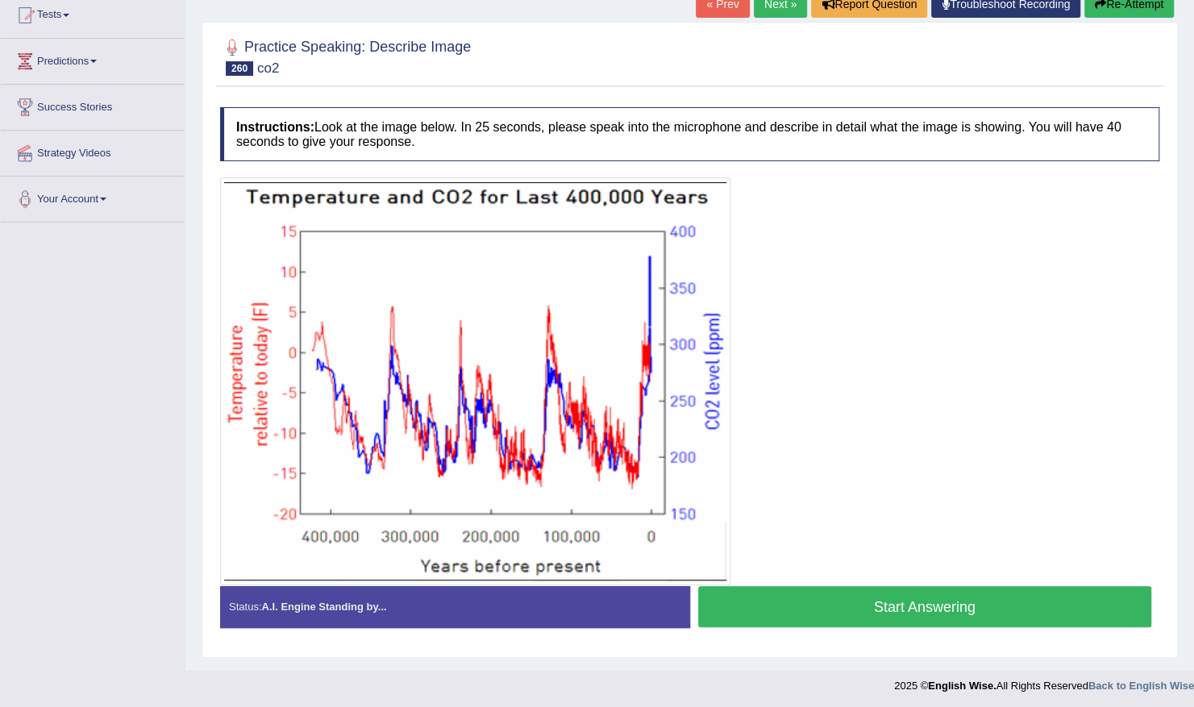
click at [755, 592] on button "Start Answering" at bounding box center [925, 606] width 454 height 41
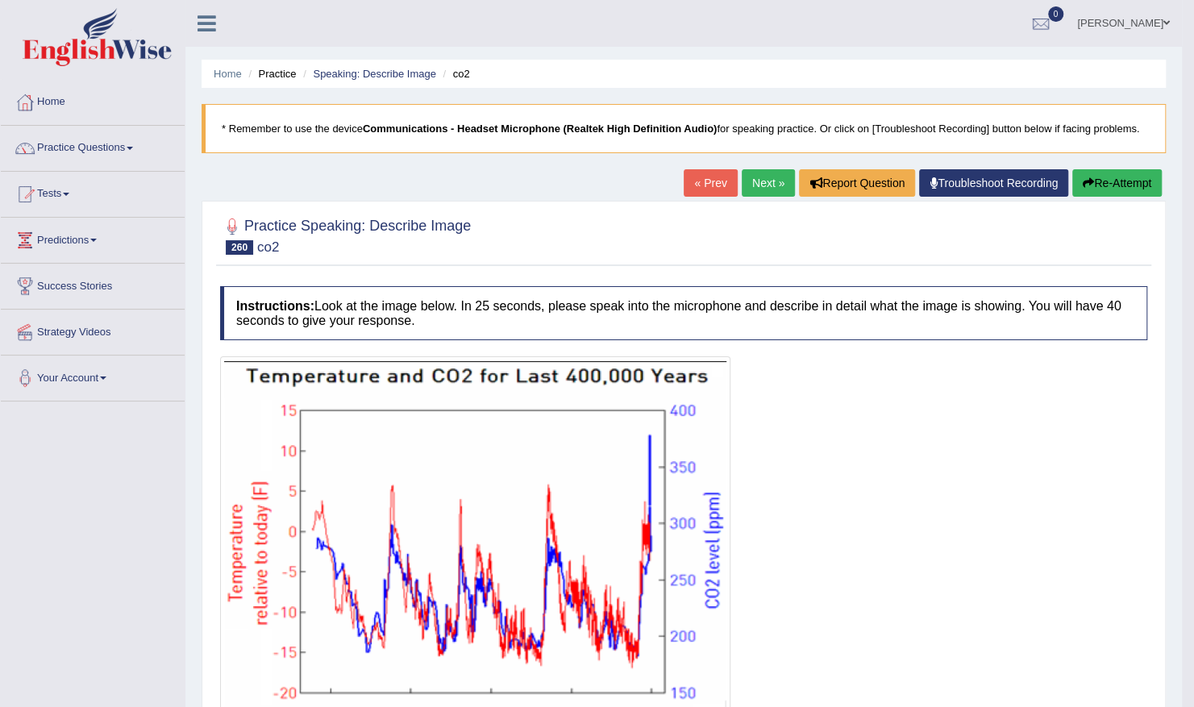
scroll to position [0, 0]
click at [759, 185] on link "Next »" at bounding box center [768, 182] width 53 height 27
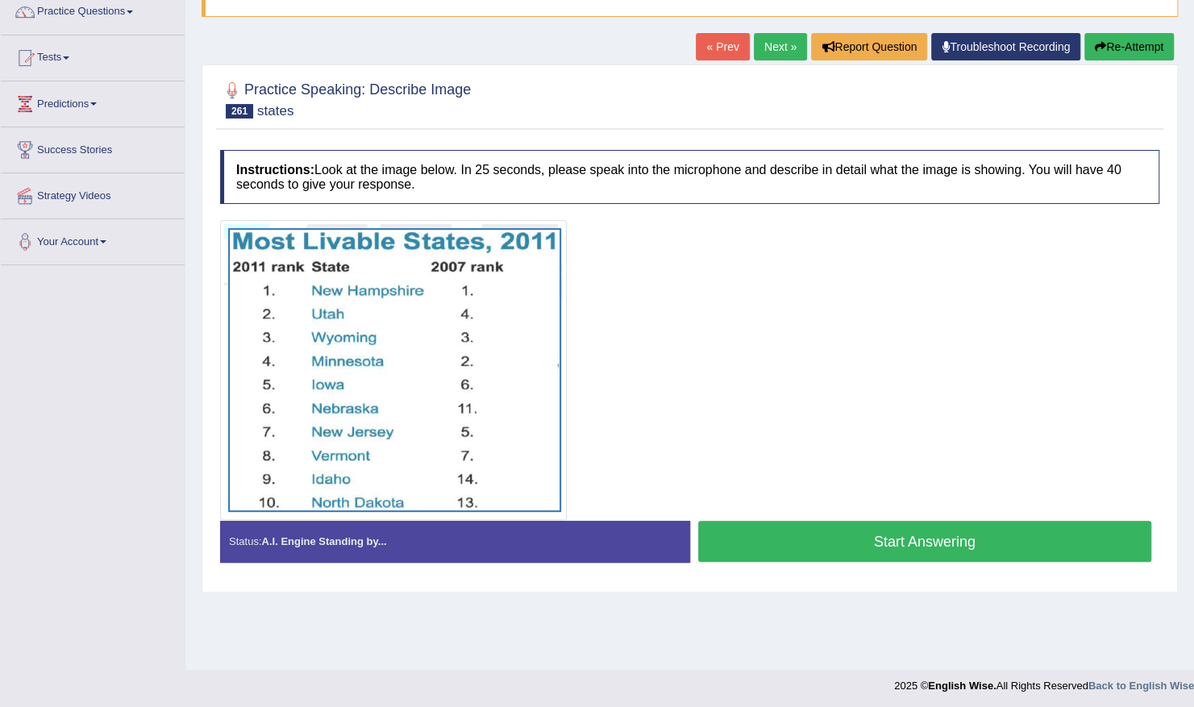
scroll to position [139, 0]
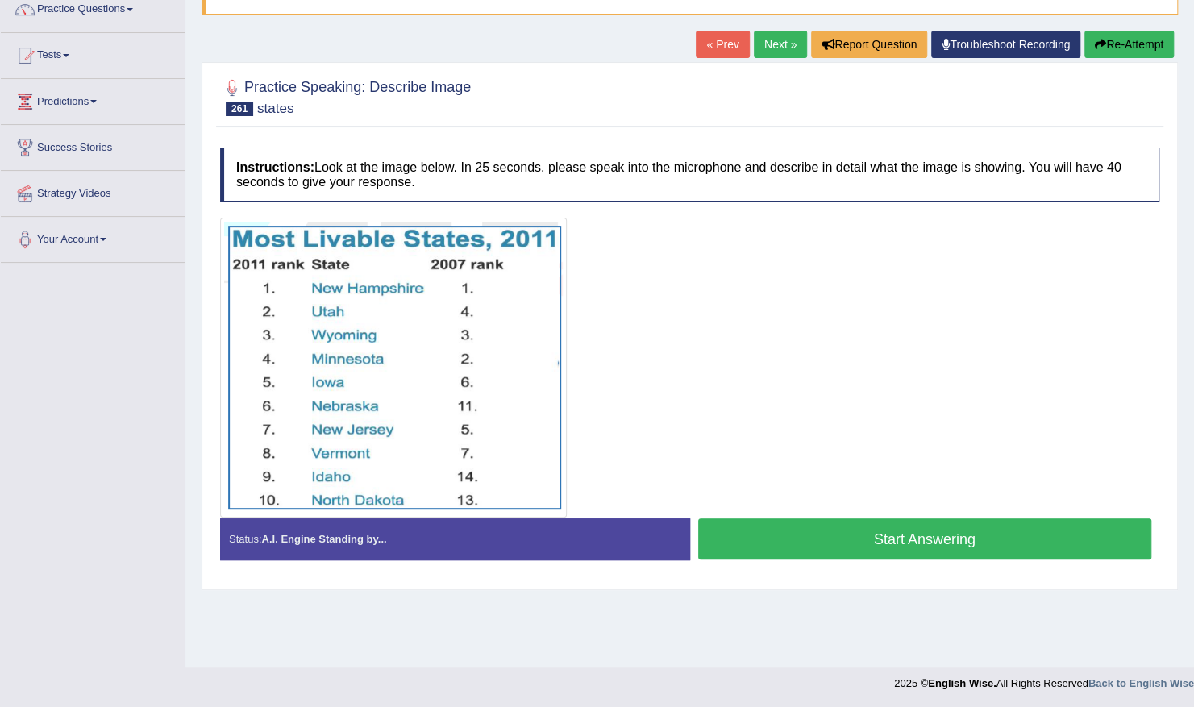
click at [826, 523] on button "Start Answering" at bounding box center [925, 538] width 454 height 41
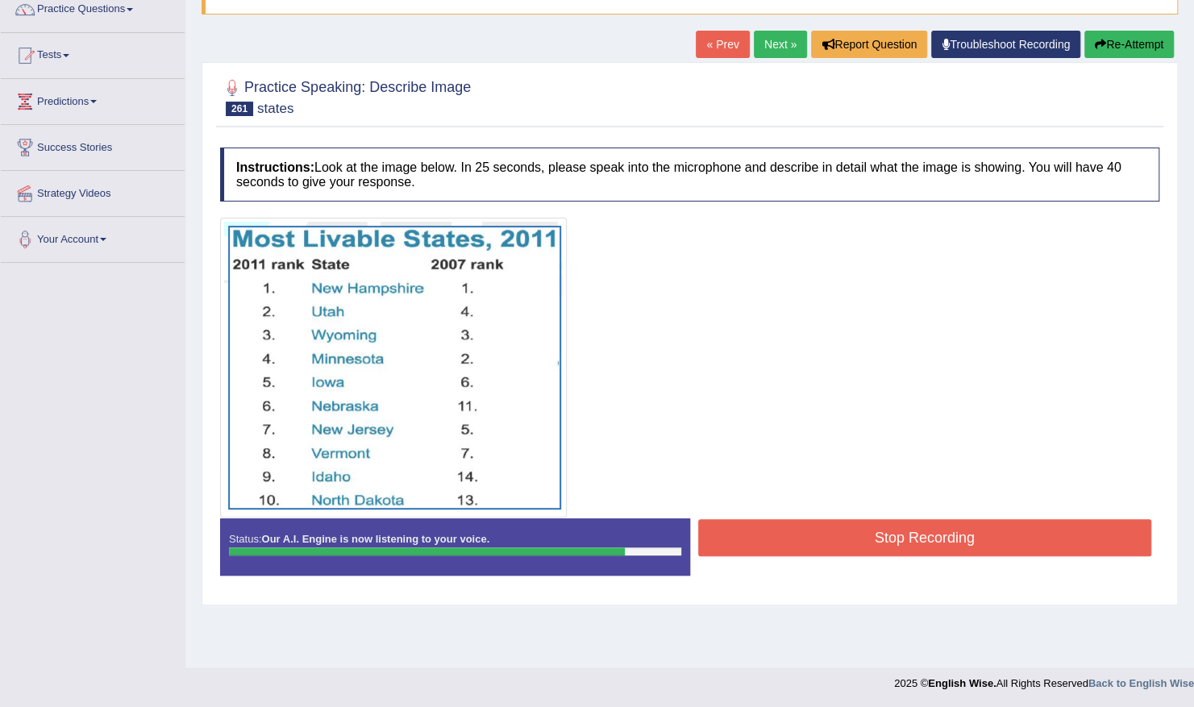
click at [836, 536] on button "Stop Recording" at bounding box center [925, 537] width 454 height 37
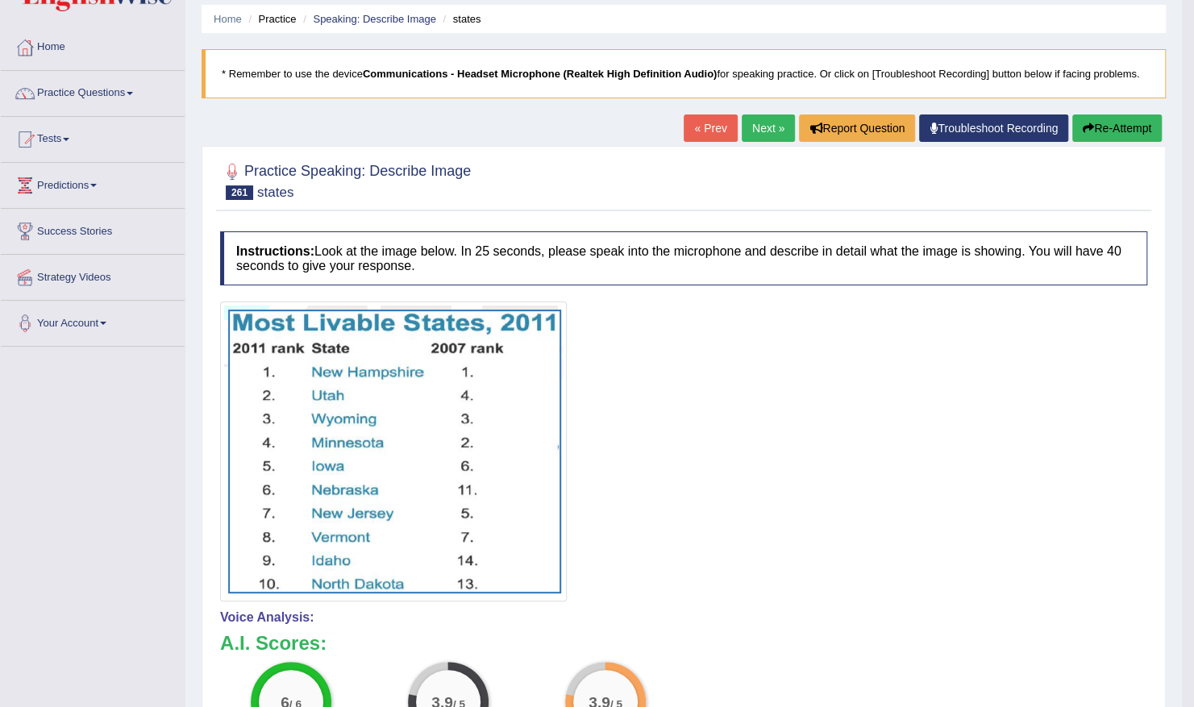
scroll to position [42, 0]
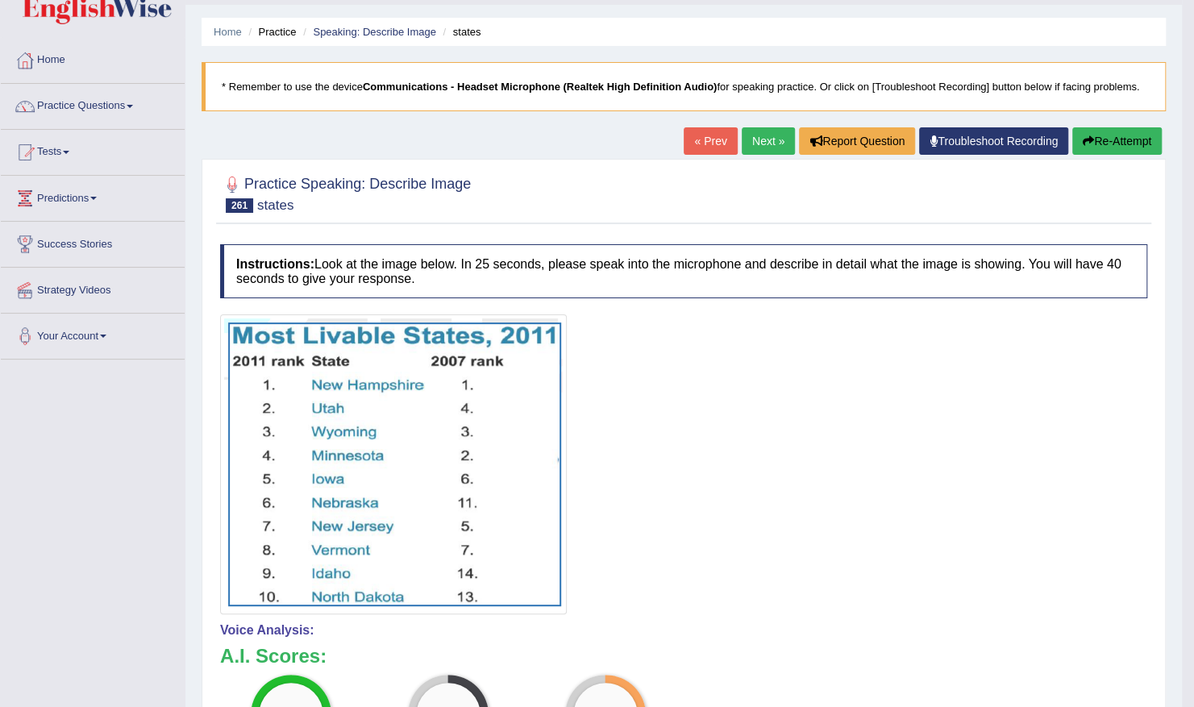
click at [1093, 131] on button "Re-Attempt" at bounding box center [1116, 140] width 89 height 27
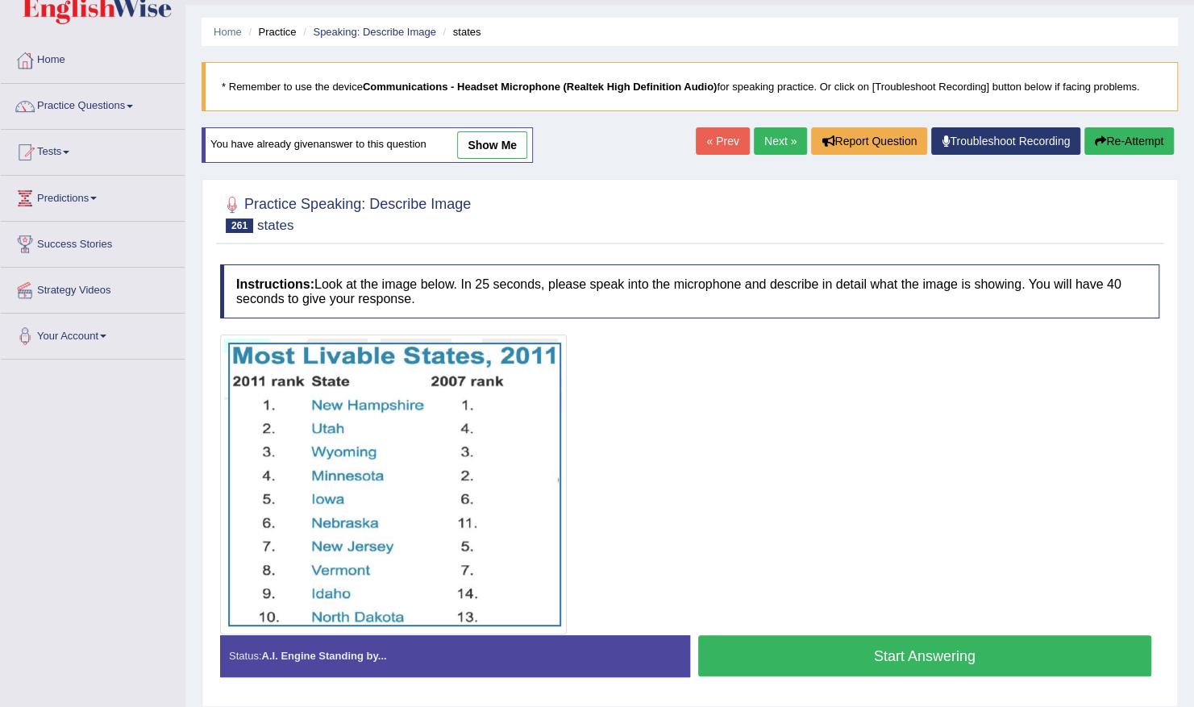
click at [803, 642] on button "Start Answering" at bounding box center [925, 655] width 454 height 41
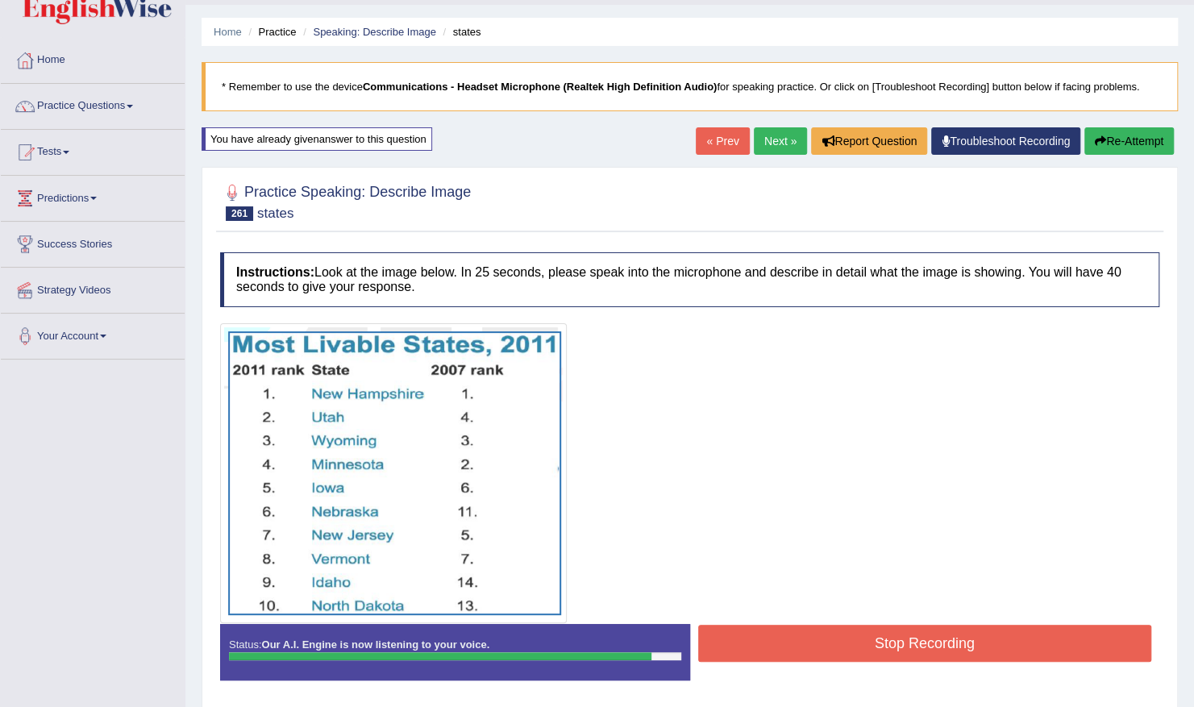
click at [838, 640] on button "Stop Recording" at bounding box center [925, 643] width 454 height 37
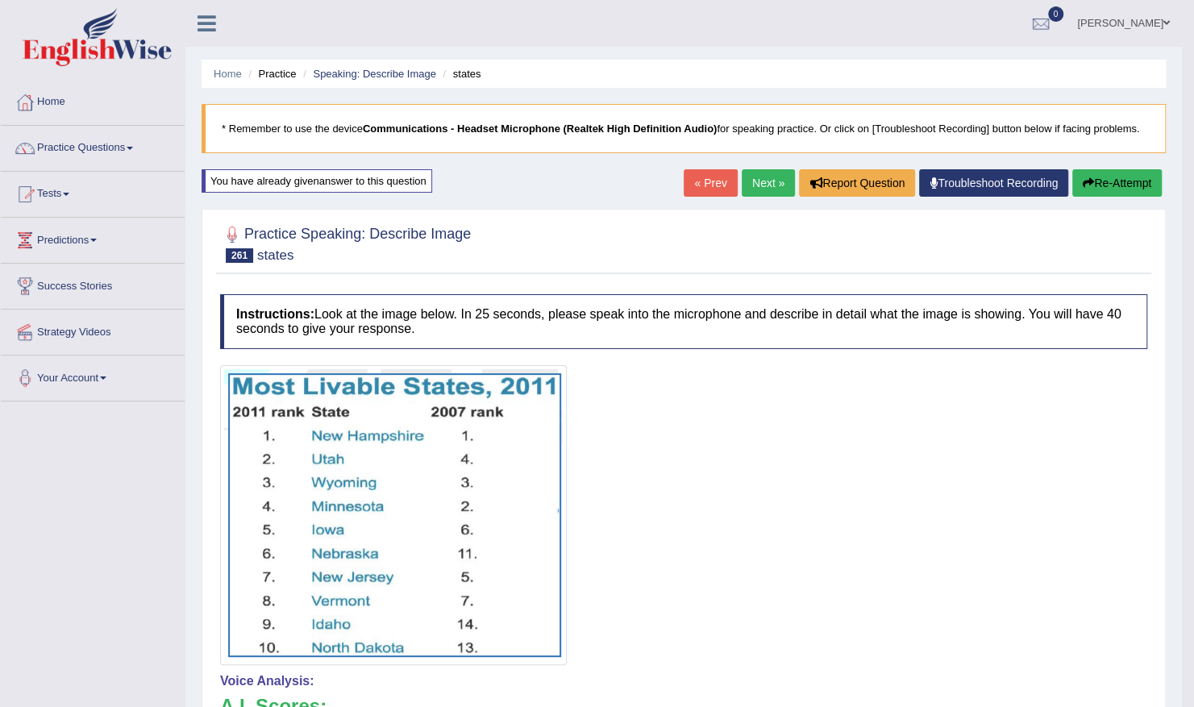
click at [766, 182] on link "Next »" at bounding box center [768, 182] width 53 height 27
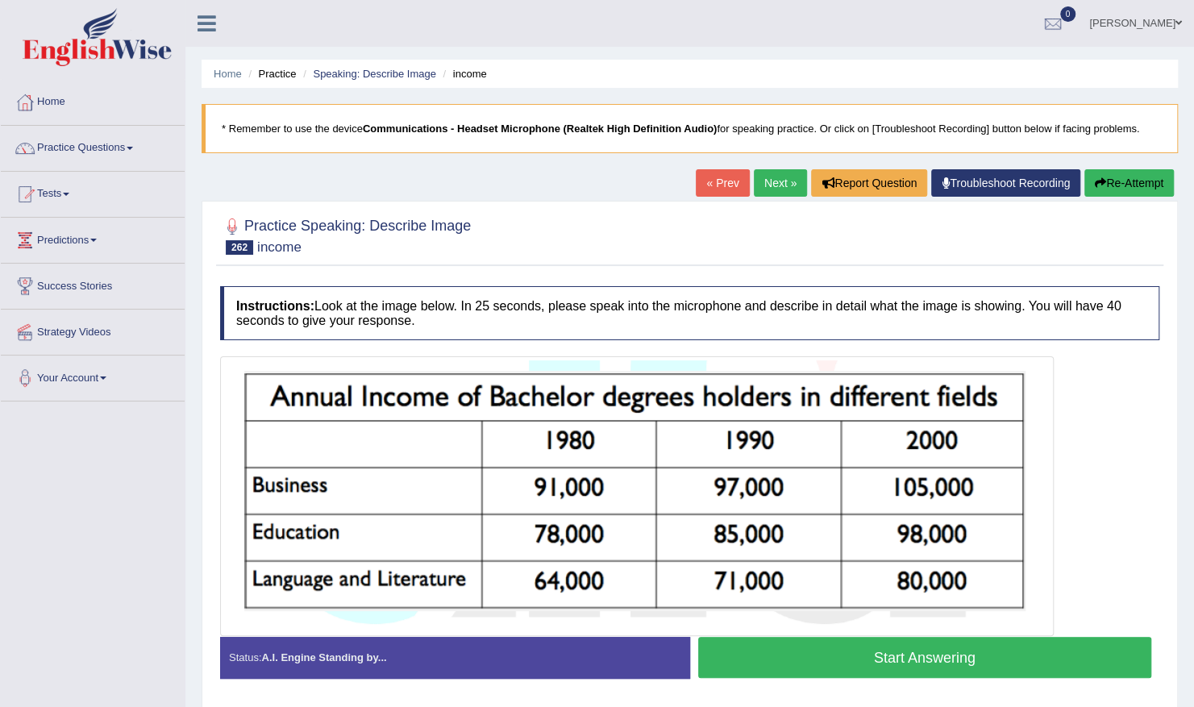
click at [857, 660] on button "Start Answering" at bounding box center [925, 657] width 454 height 41
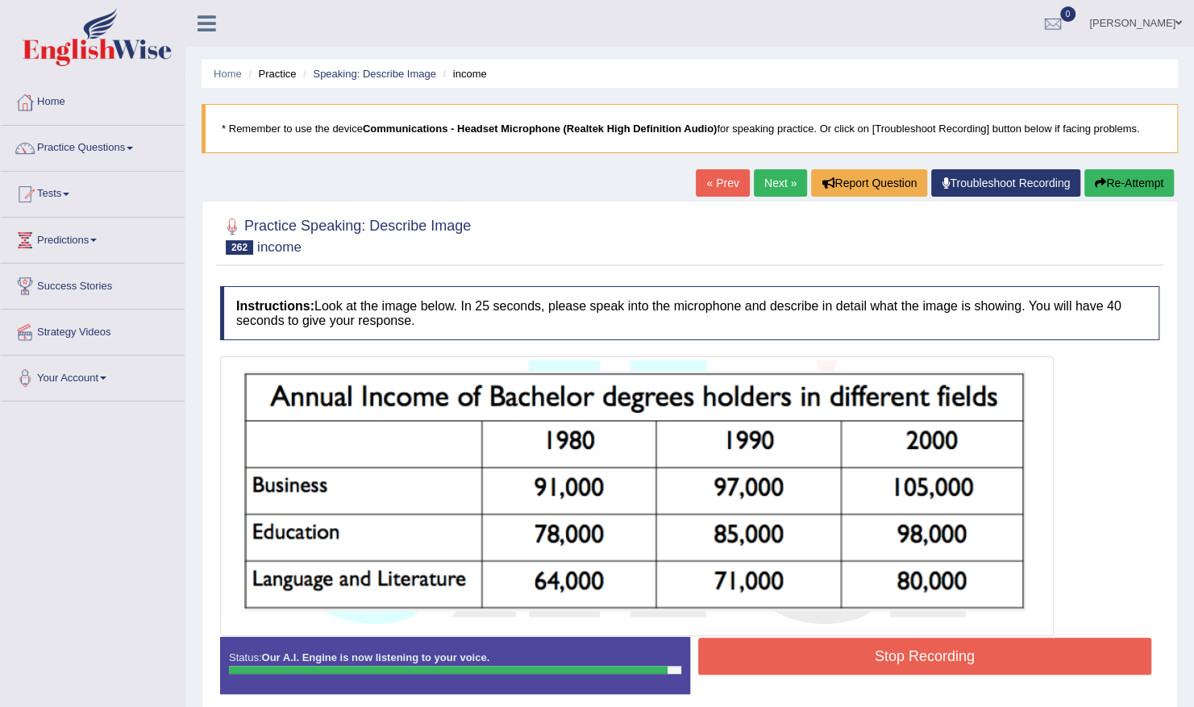
click at [787, 659] on button "Stop Recording" at bounding box center [925, 656] width 454 height 37
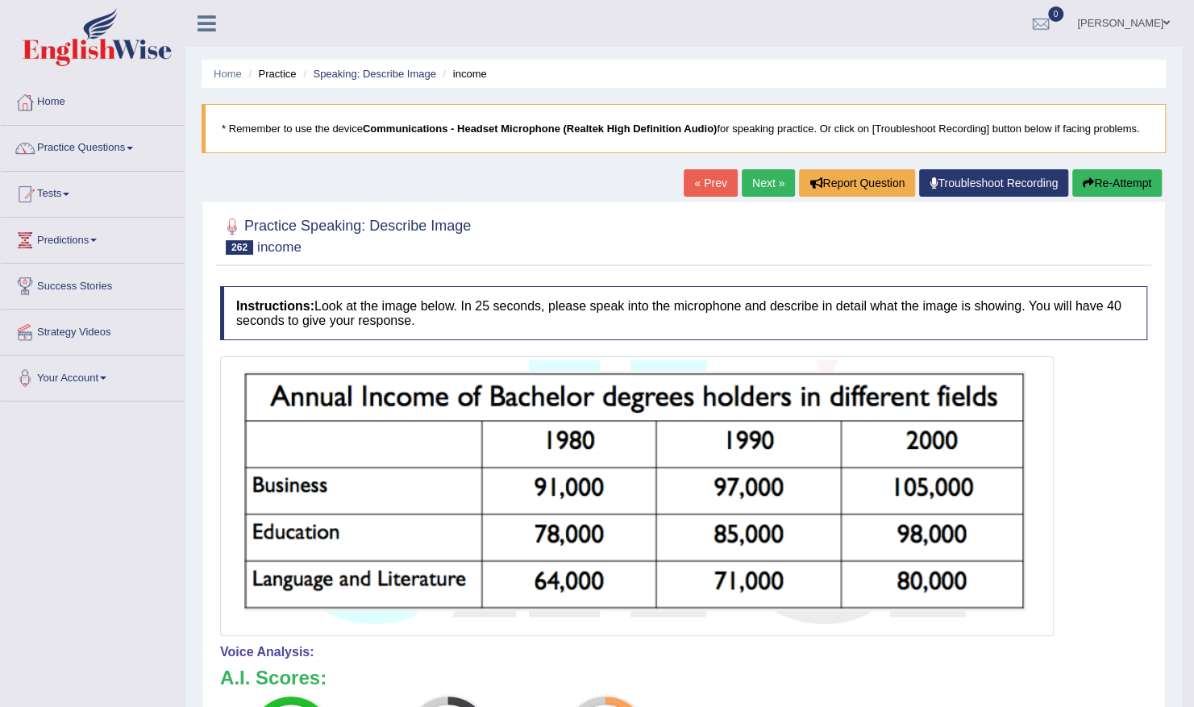
click at [766, 179] on link "Next »" at bounding box center [768, 182] width 53 height 27
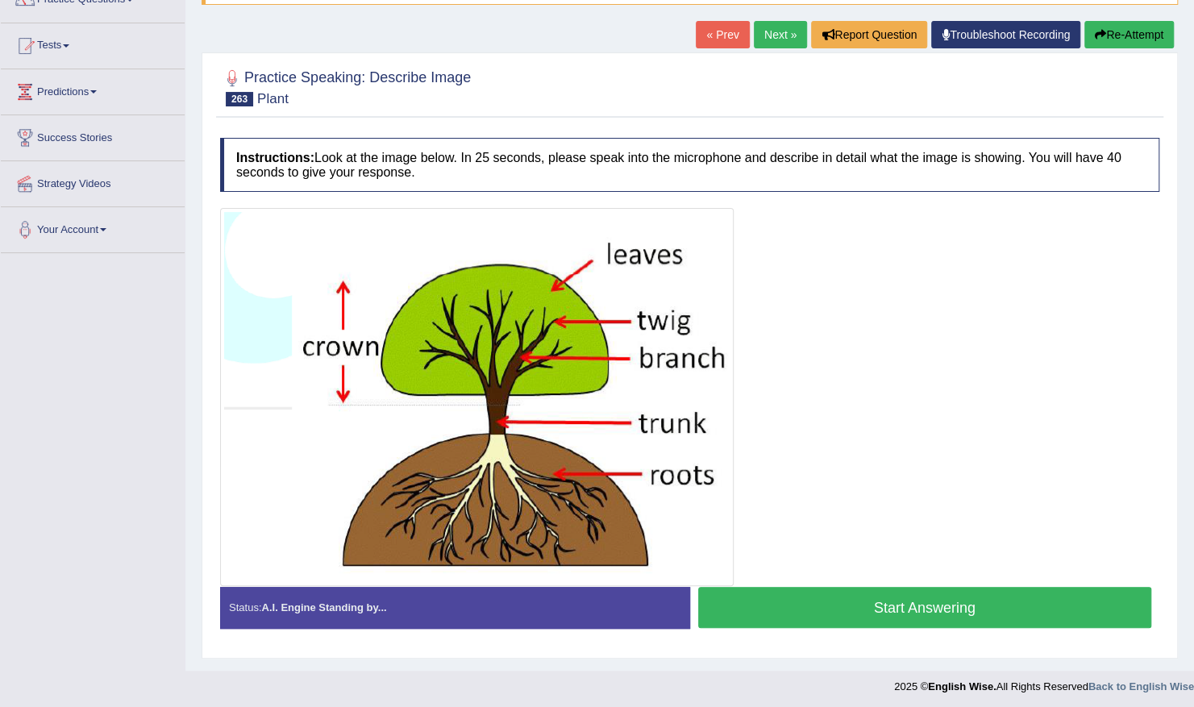
scroll to position [149, 0]
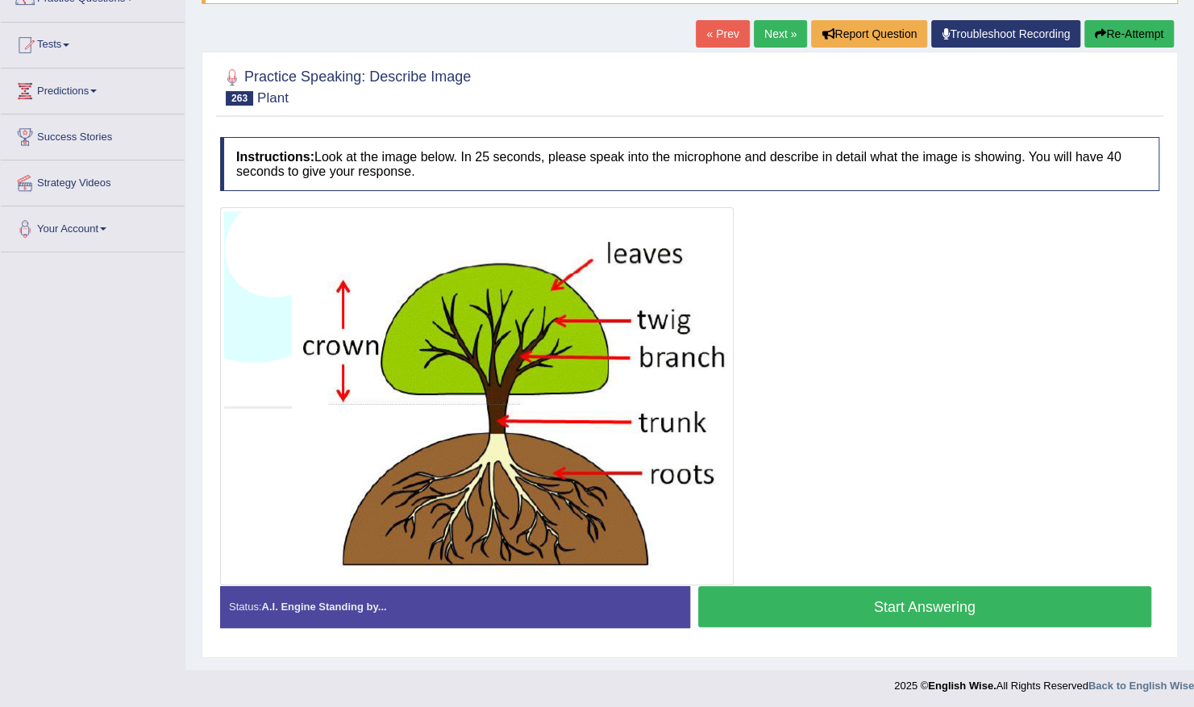
click at [868, 597] on button "Start Answering" at bounding box center [925, 606] width 454 height 41
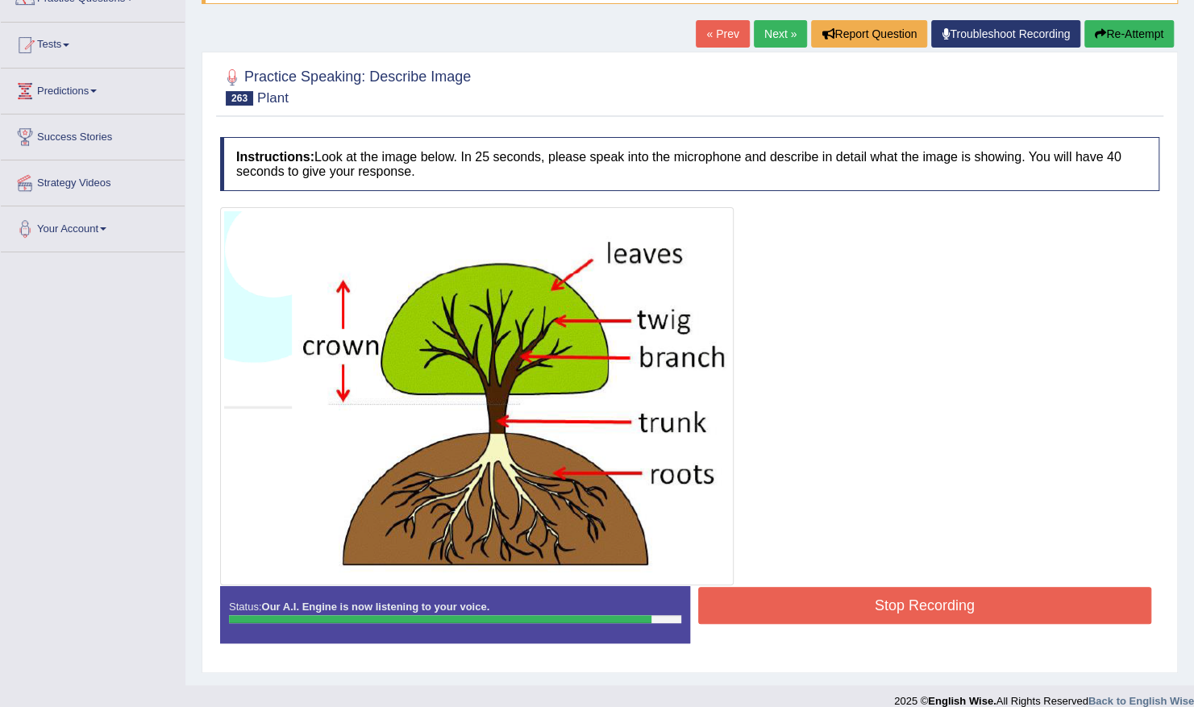
click at [800, 598] on button "Stop Recording" at bounding box center [925, 605] width 454 height 37
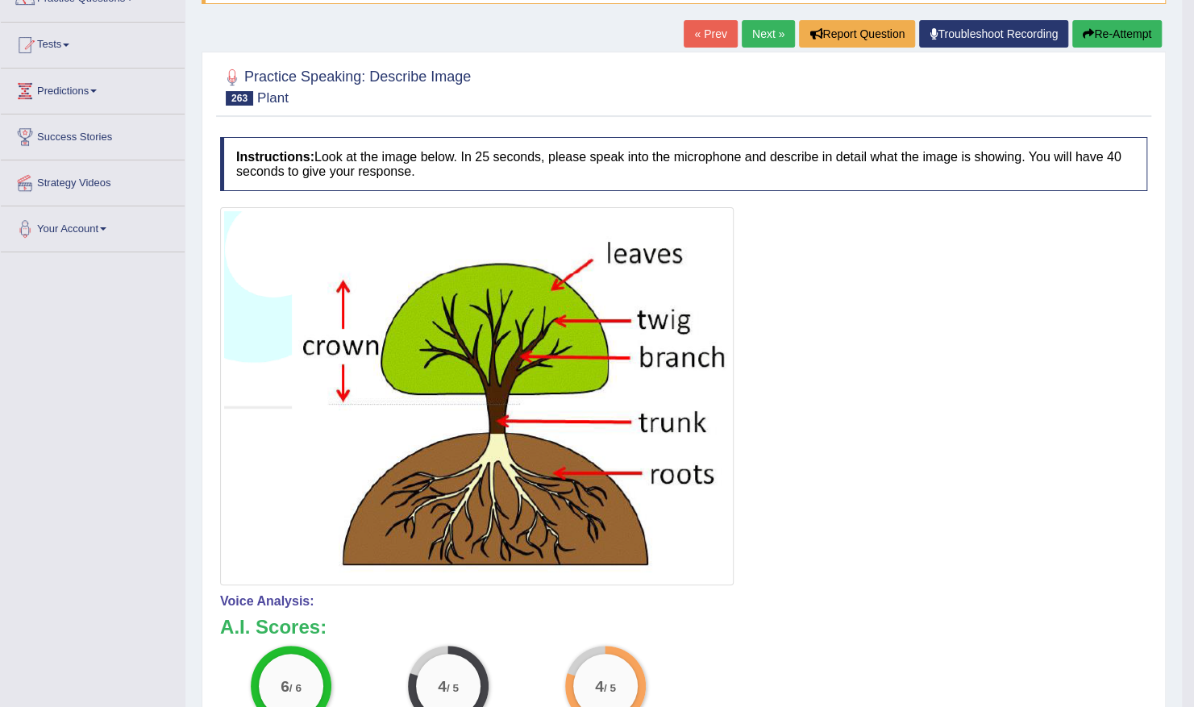
click at [771, 33] on link "Next »" at bounding box center [768, 33] width 53 height 27
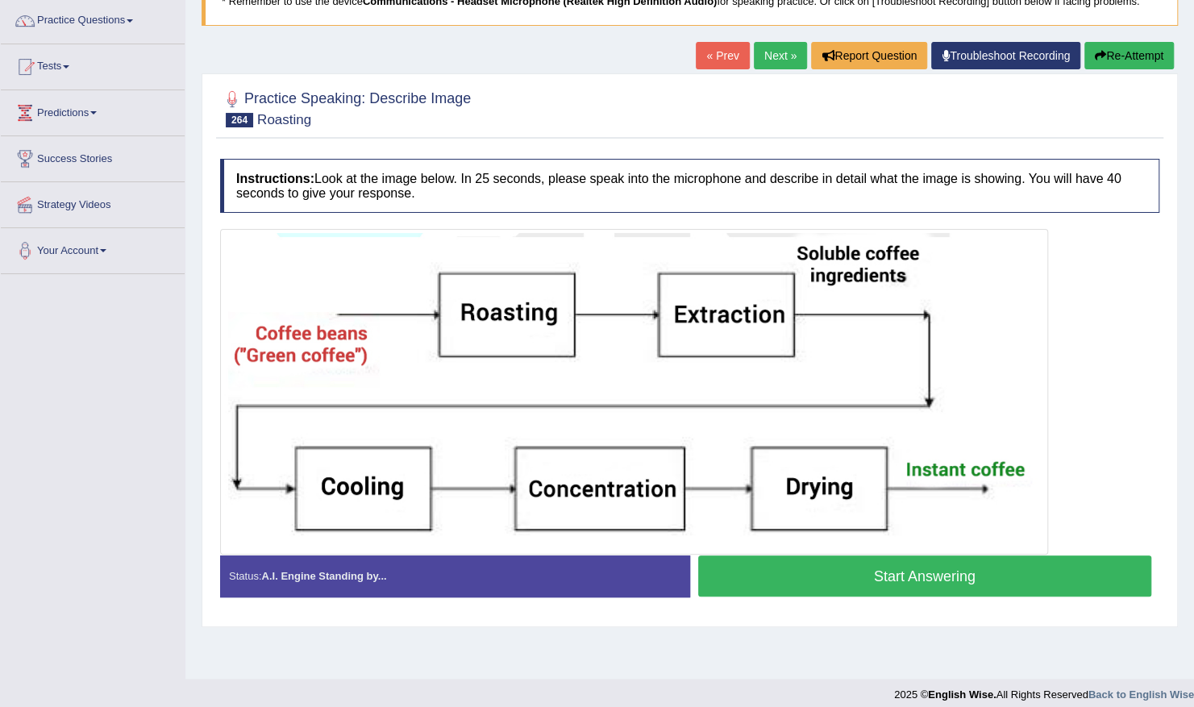
scroll to position [129, 0]
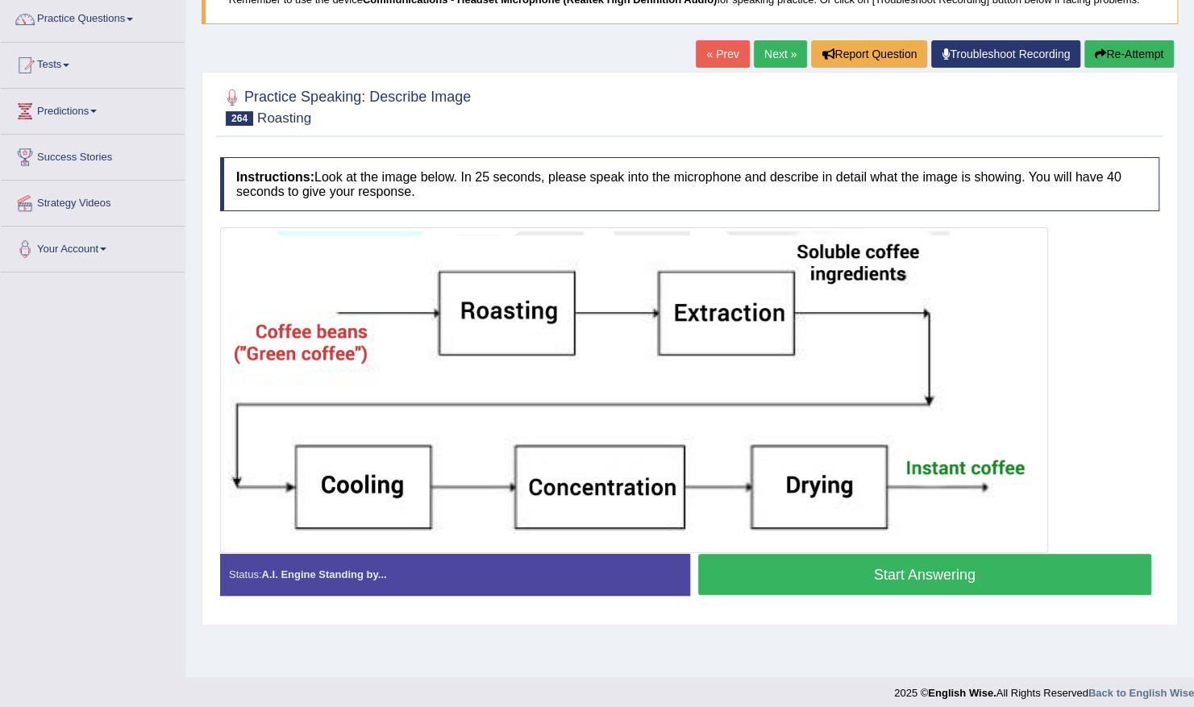
click at [928, 574] on button "Start Answering" at bounding box center [925, 574] width 454 height 41
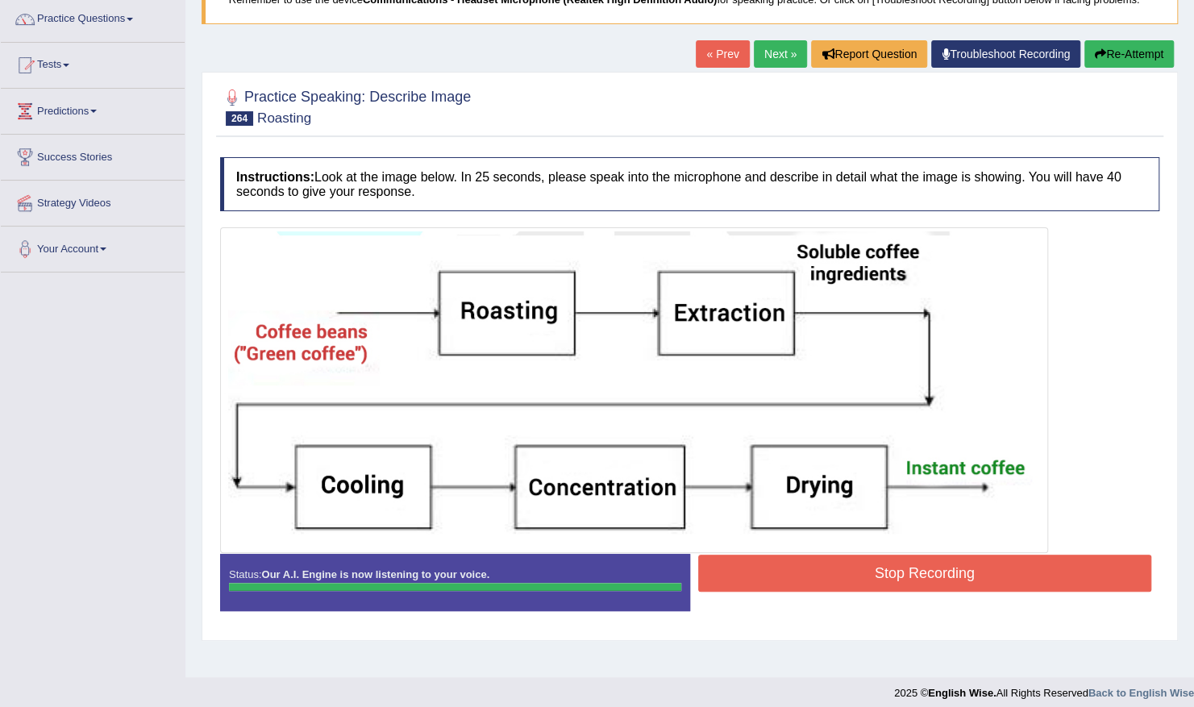
click at [928, 574] on button "Stop Recording" at bounding box center [925, 573] width 454 height 37
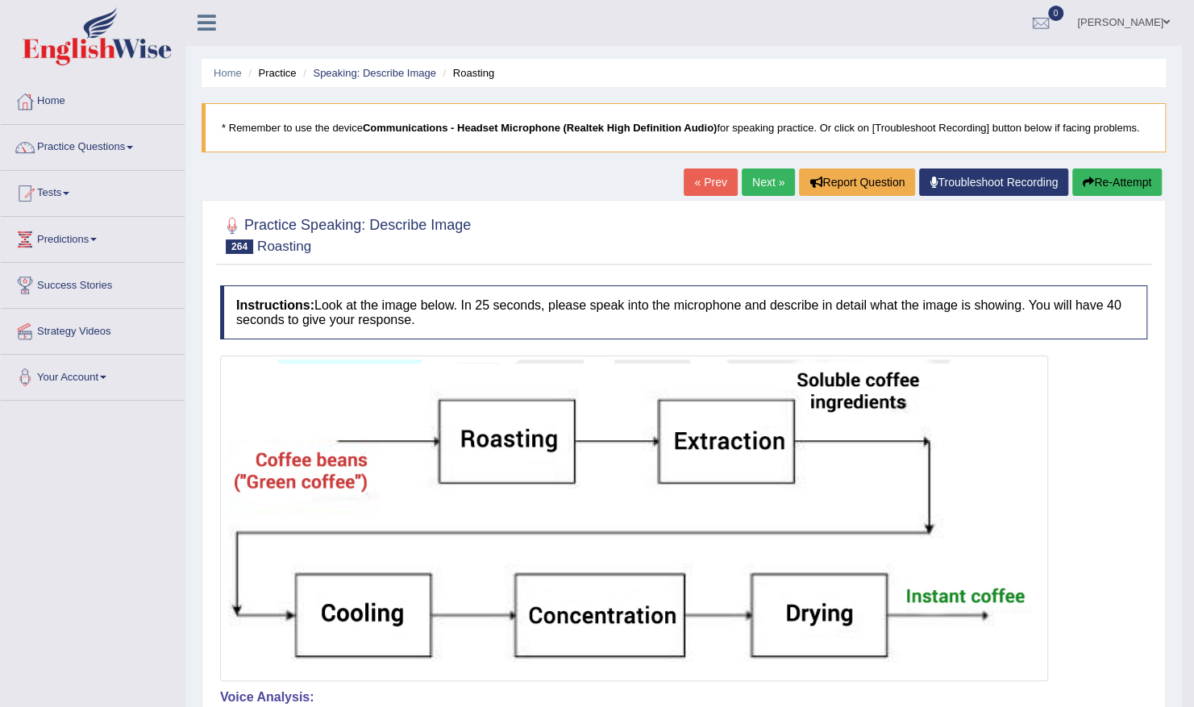
scroll to position [0, 0]
click at [1087, 184] on icon "button" at bounding box center [1088, 182] width 11 height 11
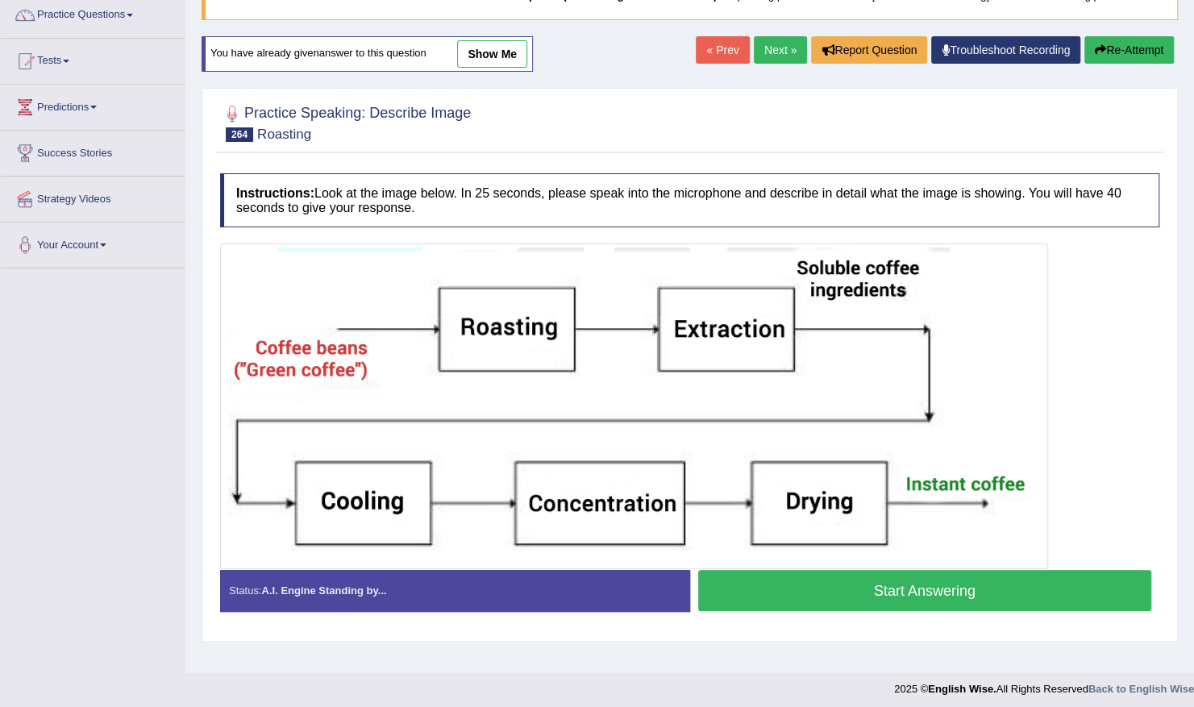
scroll to position [139, 0]
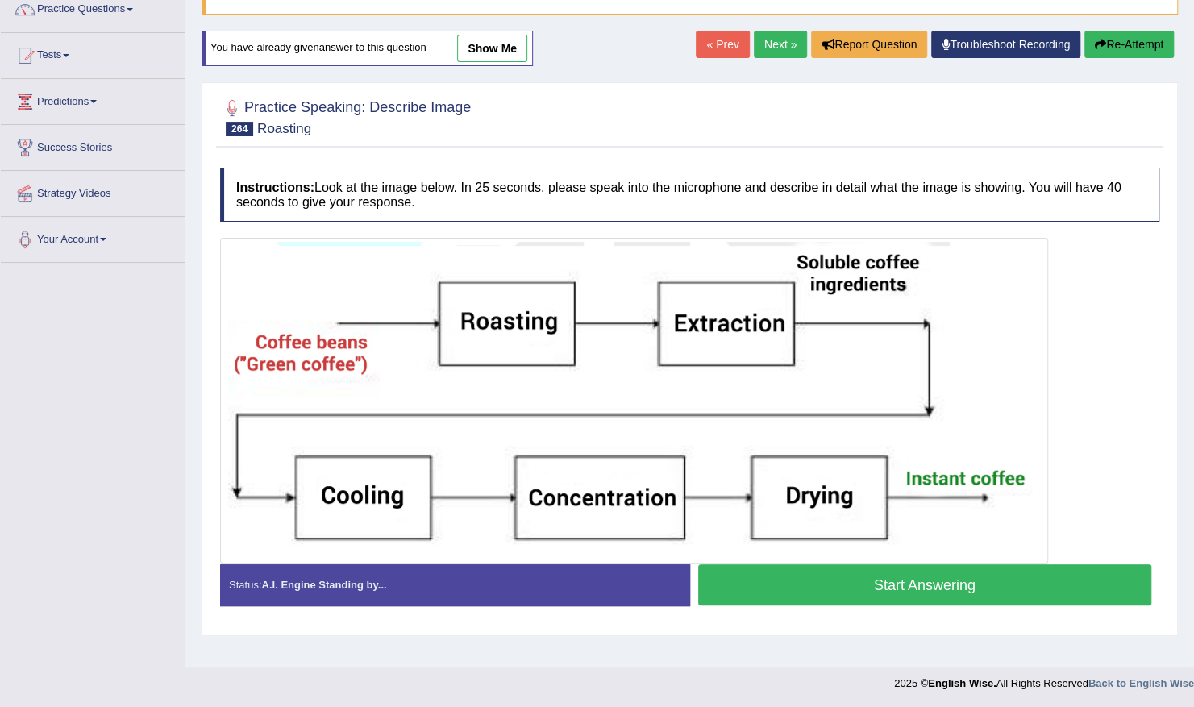
click at [793, 571] on button "Start Answering" at bounding box center [925, 584] width 454 height 41
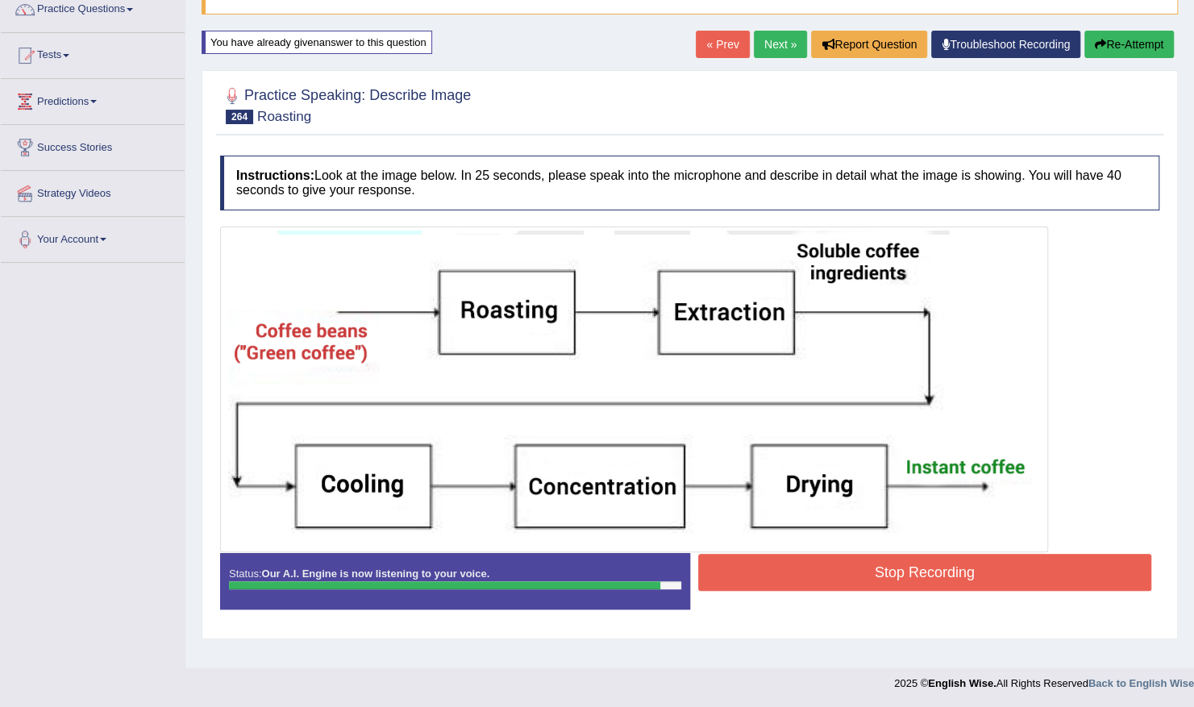
click at [793, 571] on button "Stop Recording" at bounding box center [925, 572] width 454 height 37
